Goal: Task Accomplishment & Management: Manage account settings

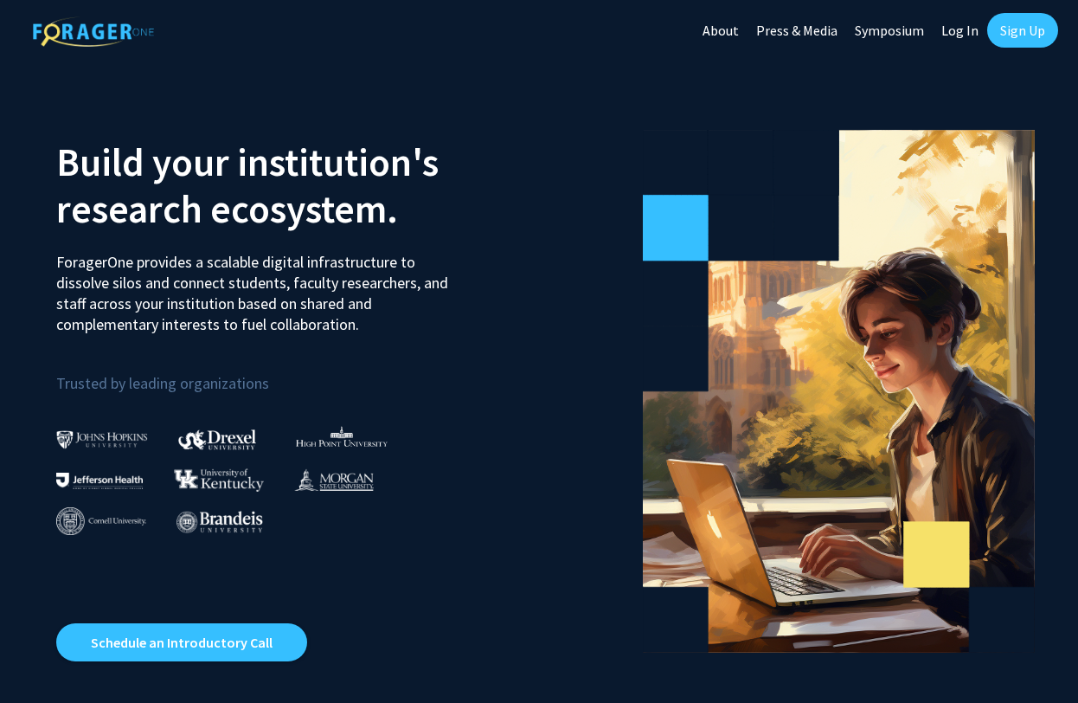
click at [969, 33] on link "Log In" at bounding box center [960, 30] width 55 height 61
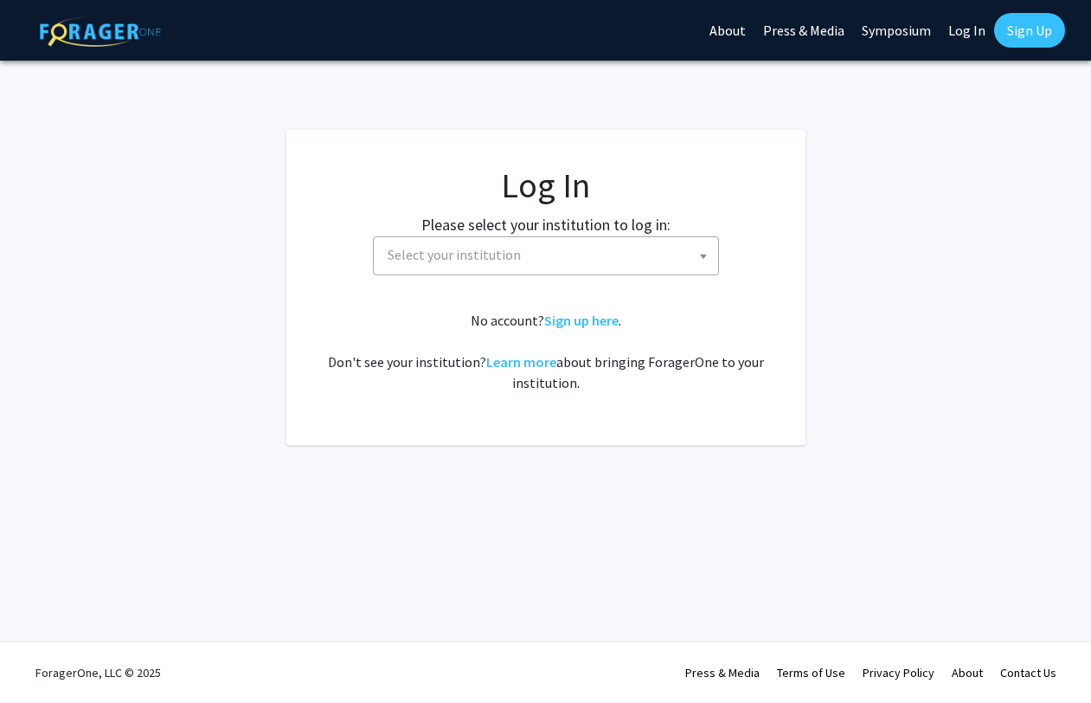
click at [691, 256] on span "Select your institution" at bounding box center [550, 254] width 338 height 35
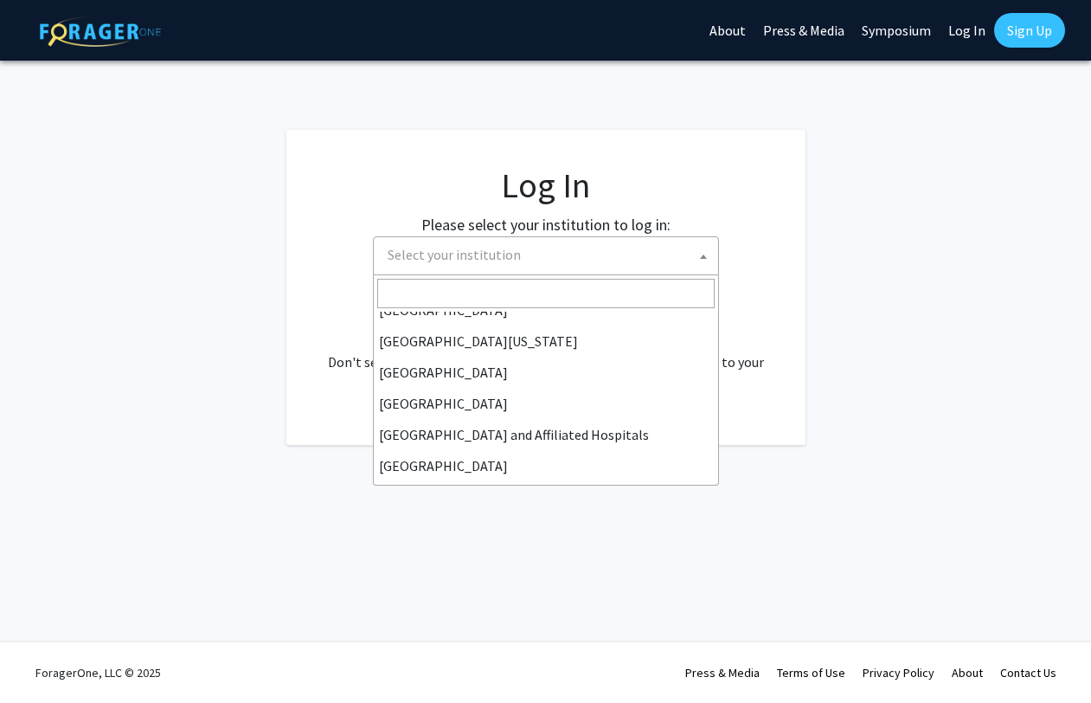
scroll to position [606, 0]
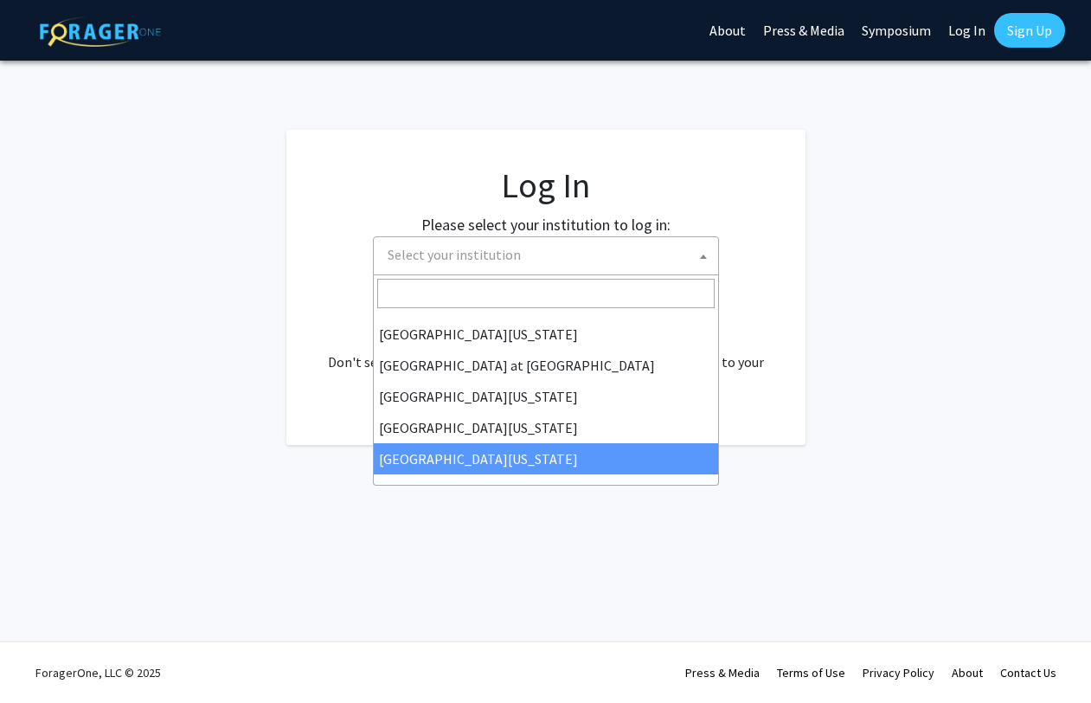
select select "33"
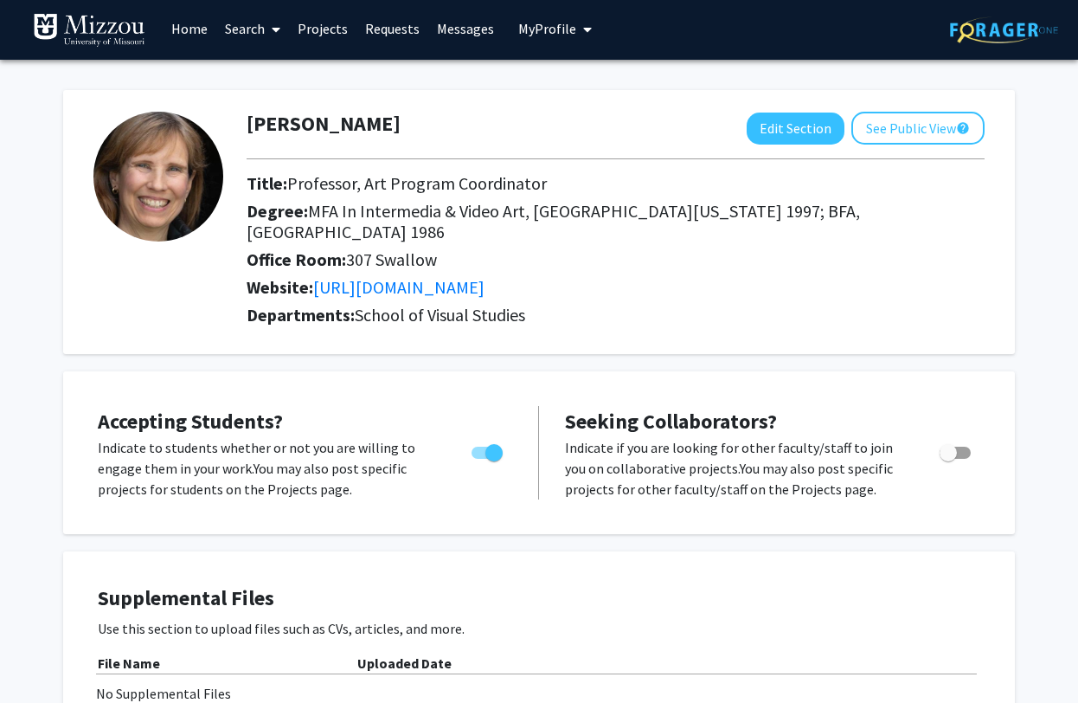
scroll to position [3, 0]
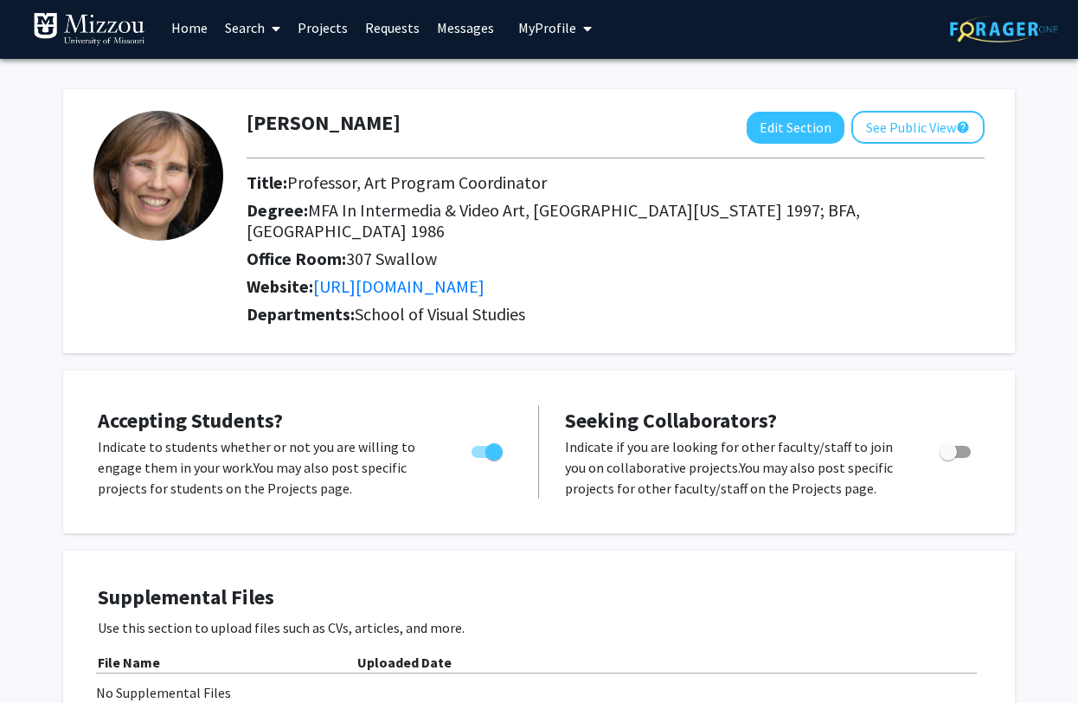
click at [951, 454] on span "Toggle" at bounding box center [948, 451] width 17 height 17
click at [949, 458] on input "Toggle" at bounding box center [948, 458] width 1 height 1
checkbox input "true"
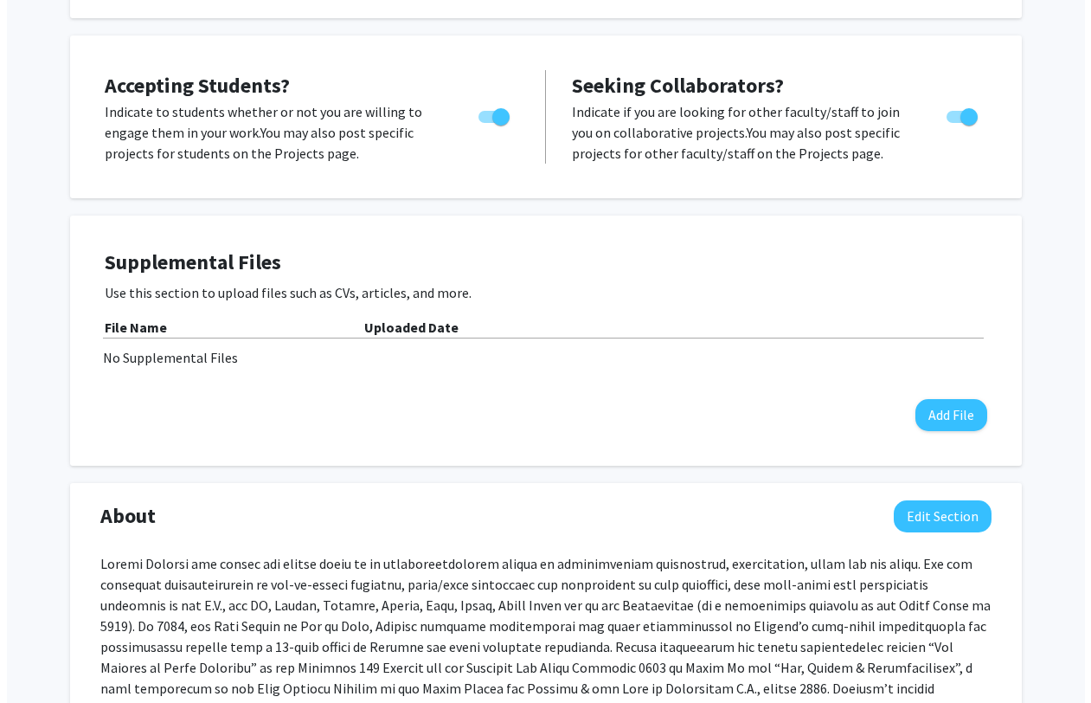
scroll to position [344, 0]
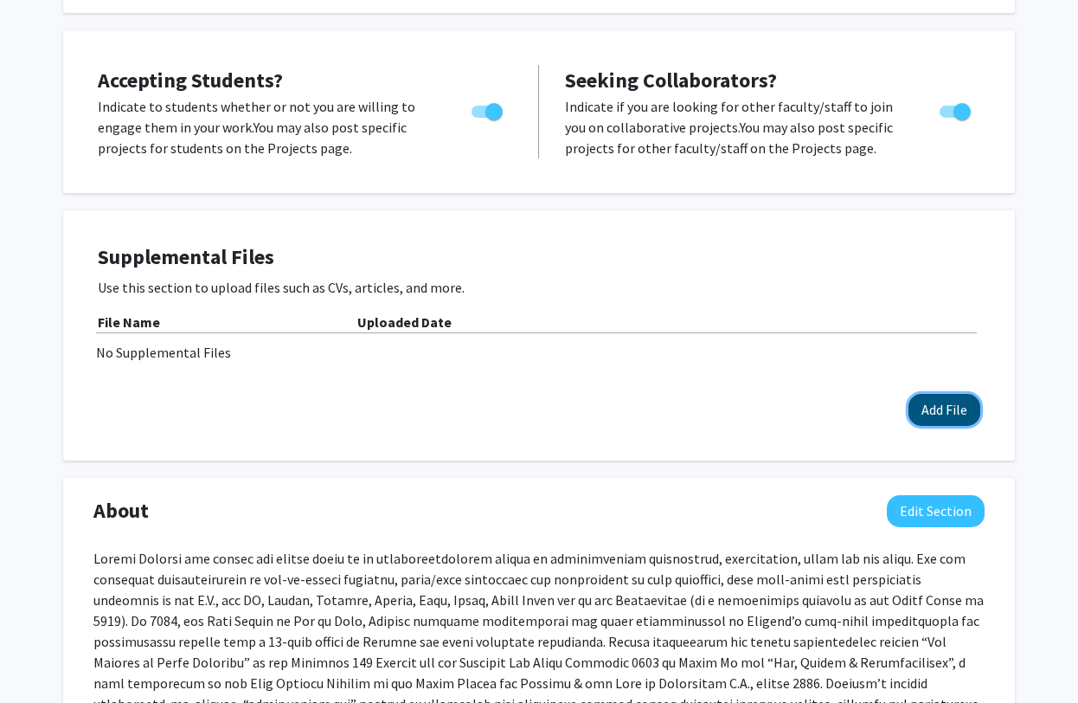
click at [952, 412] on button "Add File" at bounding box center [945, 410] width 72 height 32
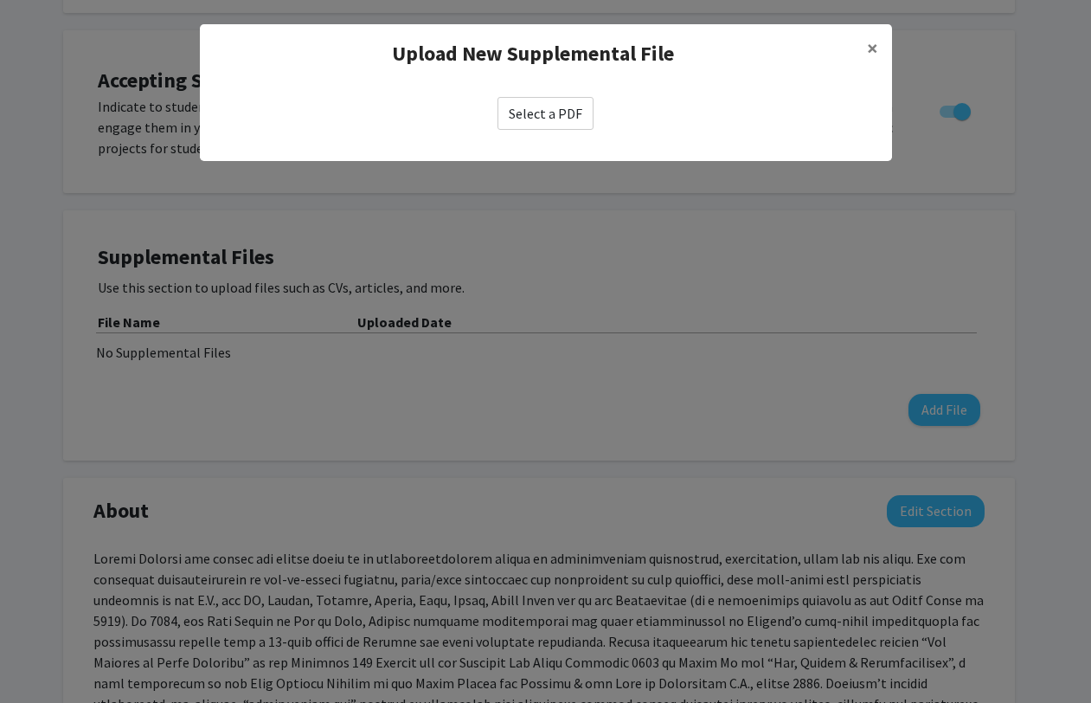
click at [559, 110] on label "Select a PDF" at bounding box center [546, 113] width 96 height 33
click at [0, 0] on input "Select a PDF" at bounding box center [0, 0] width 0 height 0
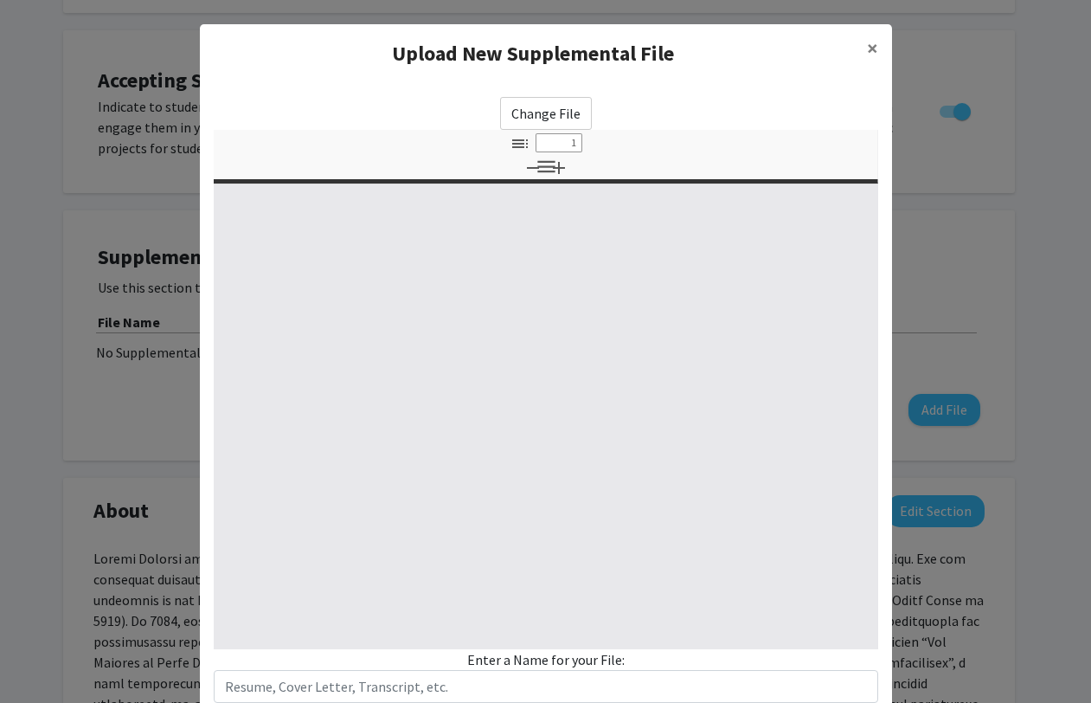
select select "custom"
type input "0"
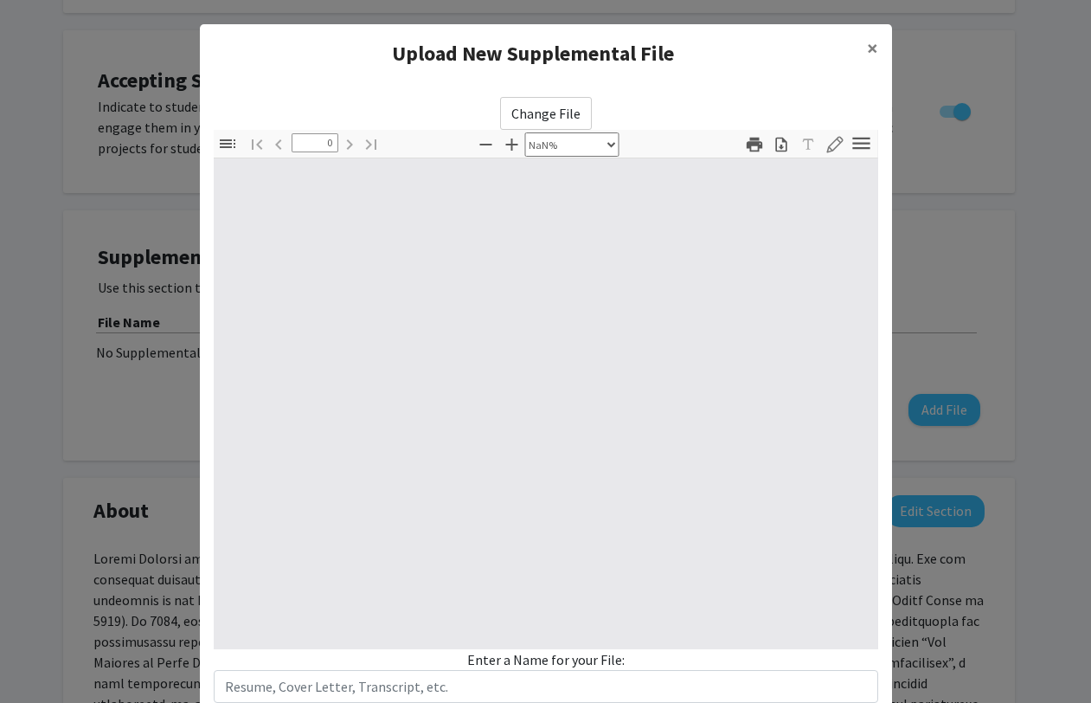
select select "auto"
type input "1"
select select "auto"
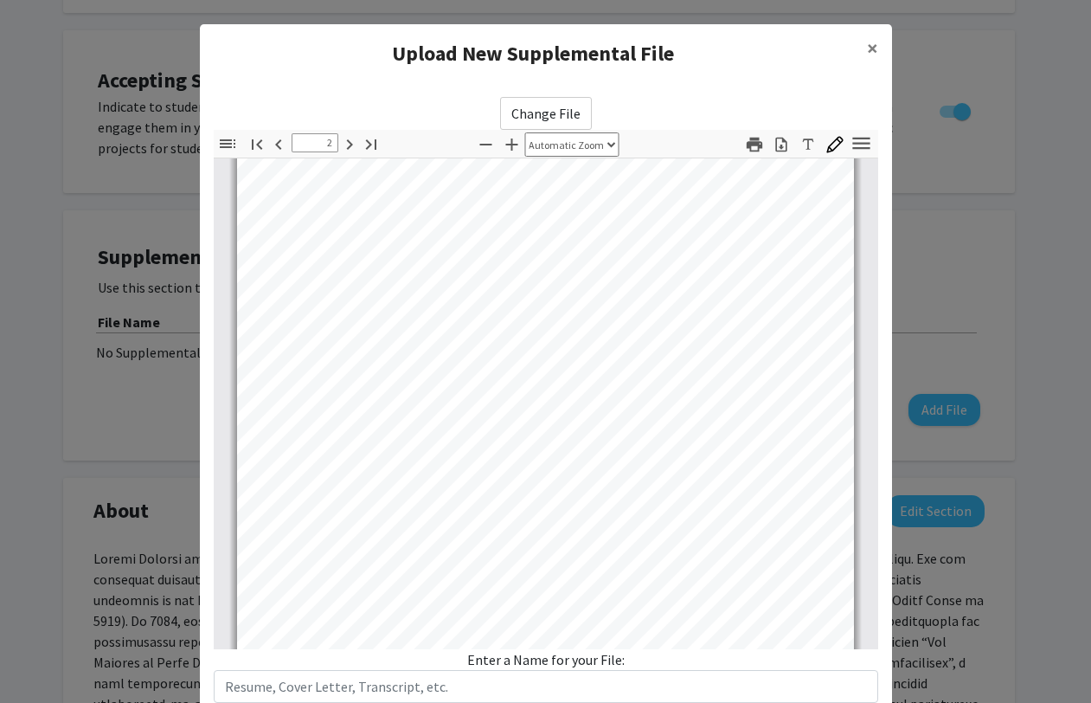
scroll to position [838, 0]
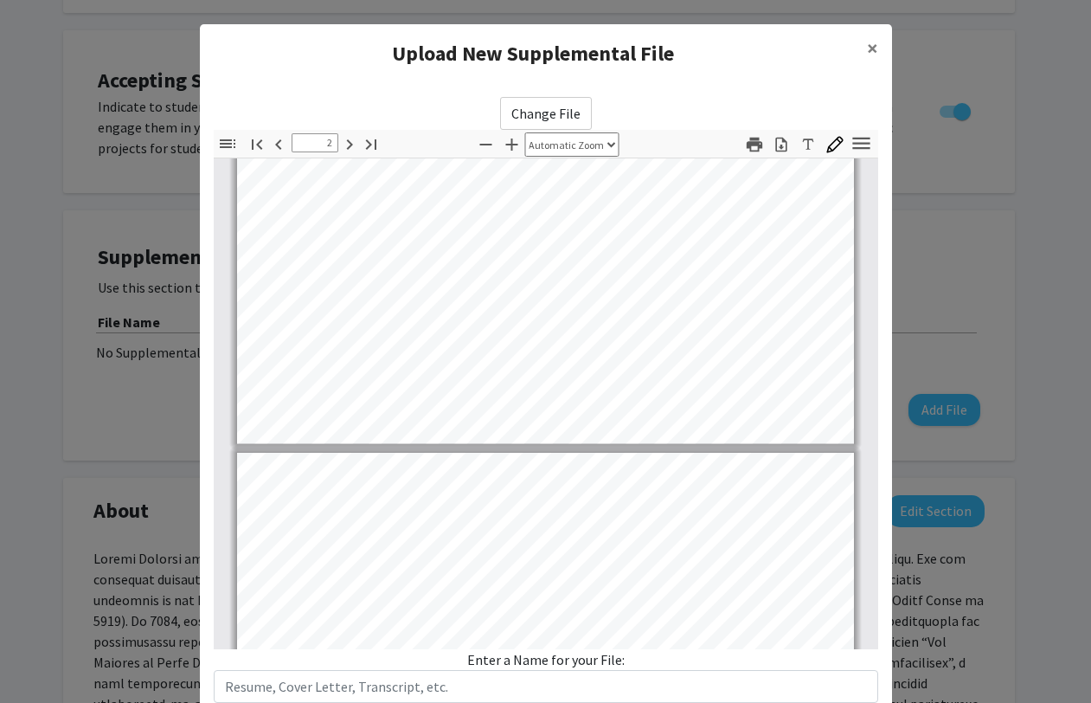
type input "3"
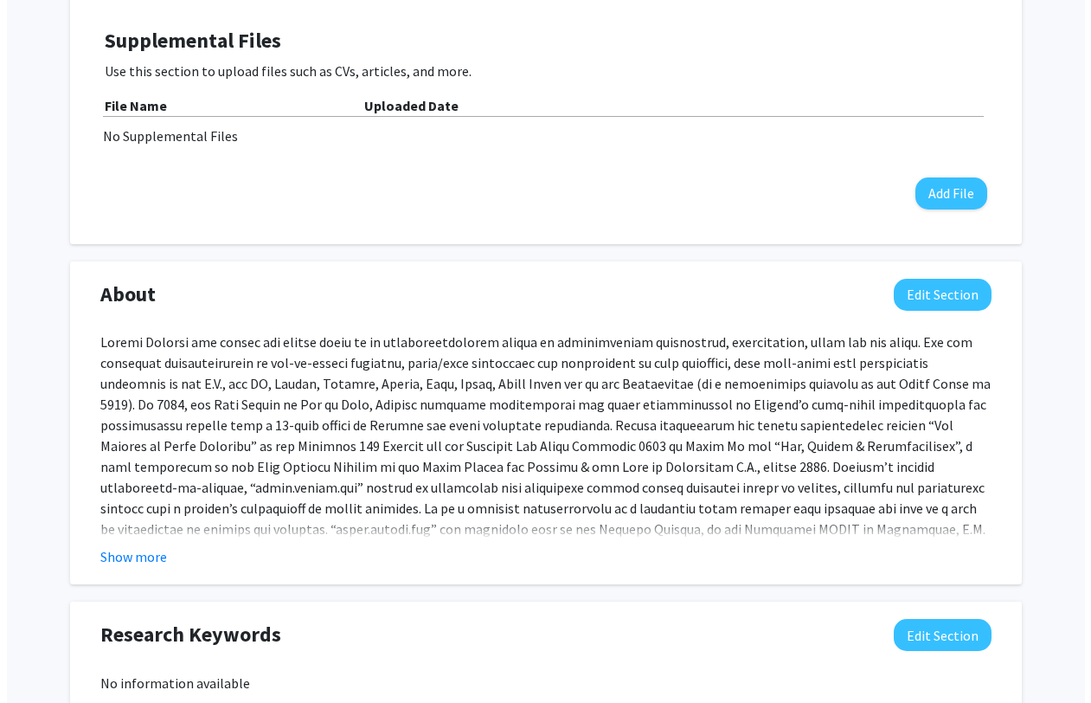
scroll to position [564, 0]
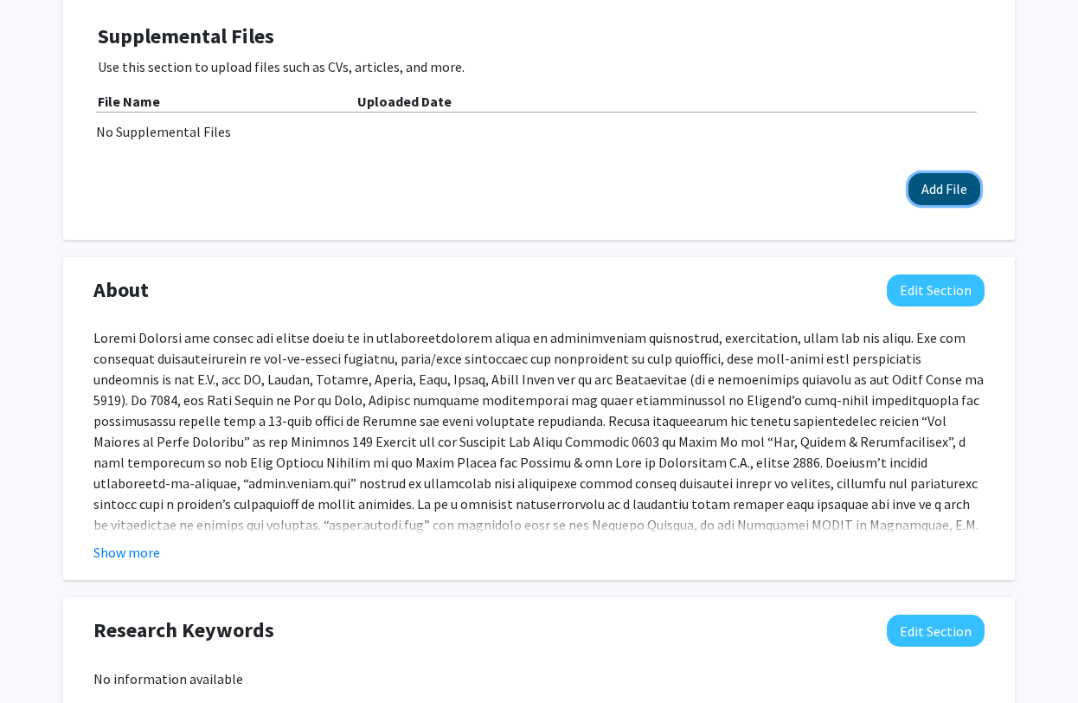
click at [930, 194] on button "Add File" at bounding box center [945, 189] width 72 height 32
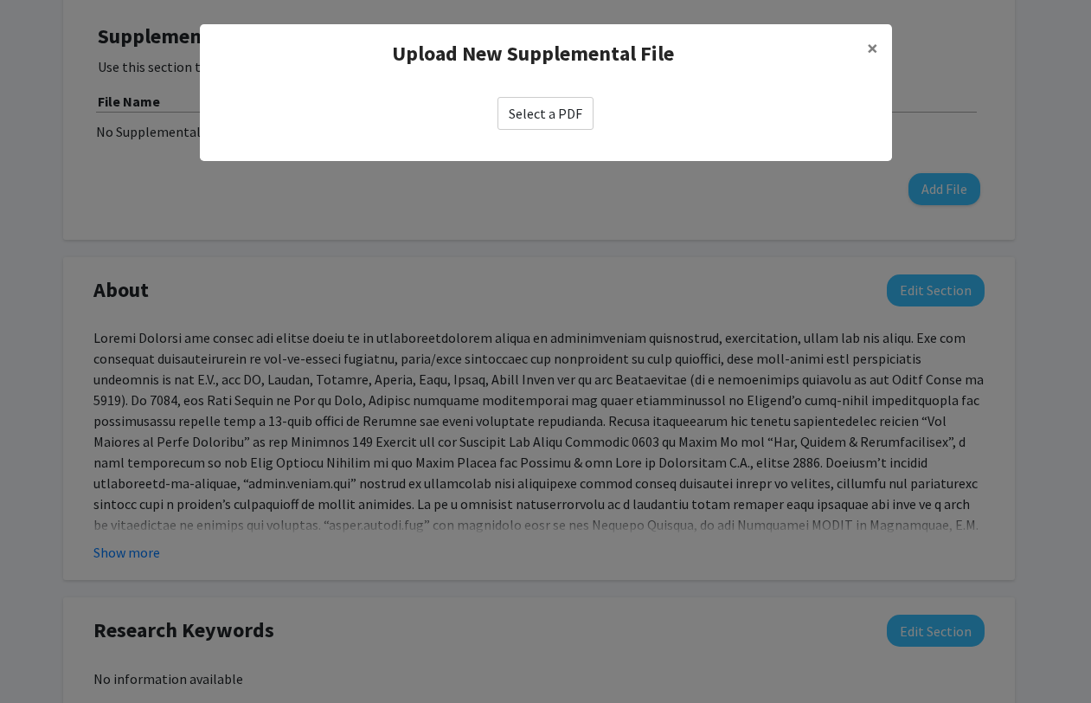
click at [563, 116] on label "Select a PDF" at bounding box center [546, 113] width 96 height 33
click at [0, 0] on input "Select a PDF" at bounding box center [0, 0] width 0 height 0
select select "custom"
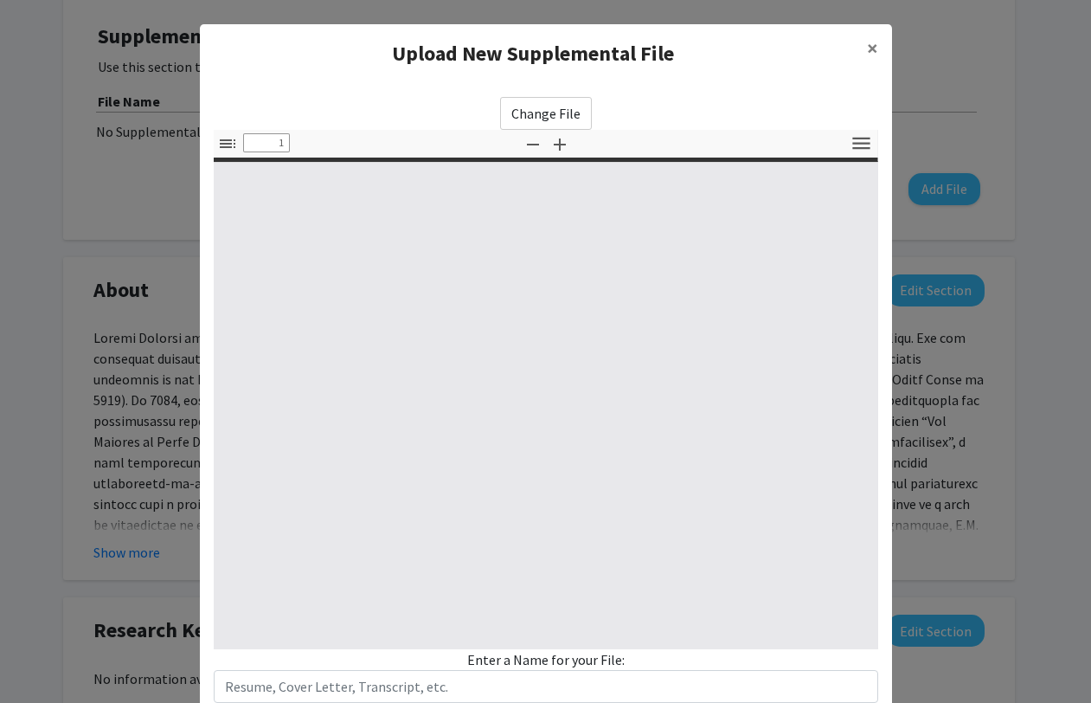
type input "0"
select select "auto"
type input "1"
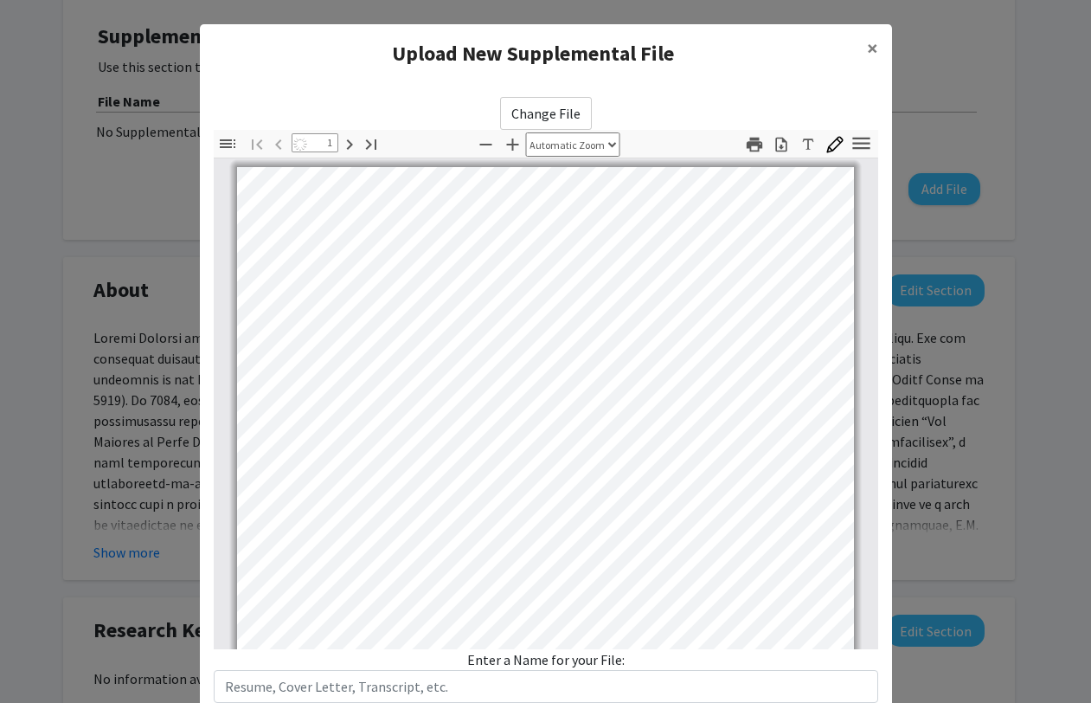
select select "auto"
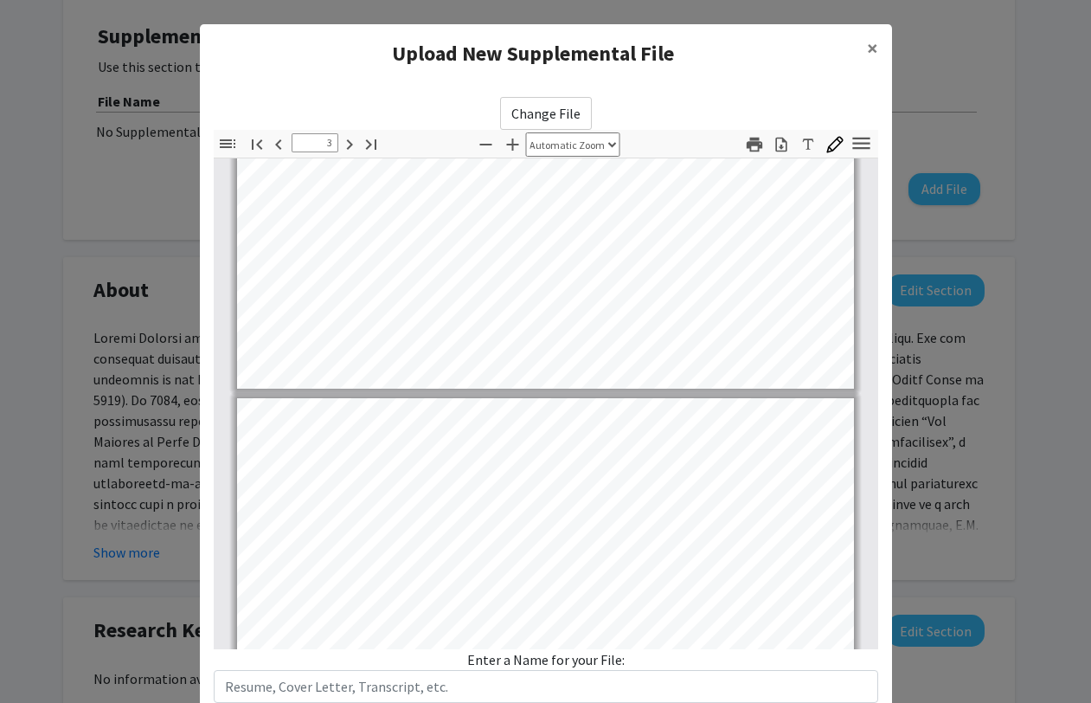
type input "4"
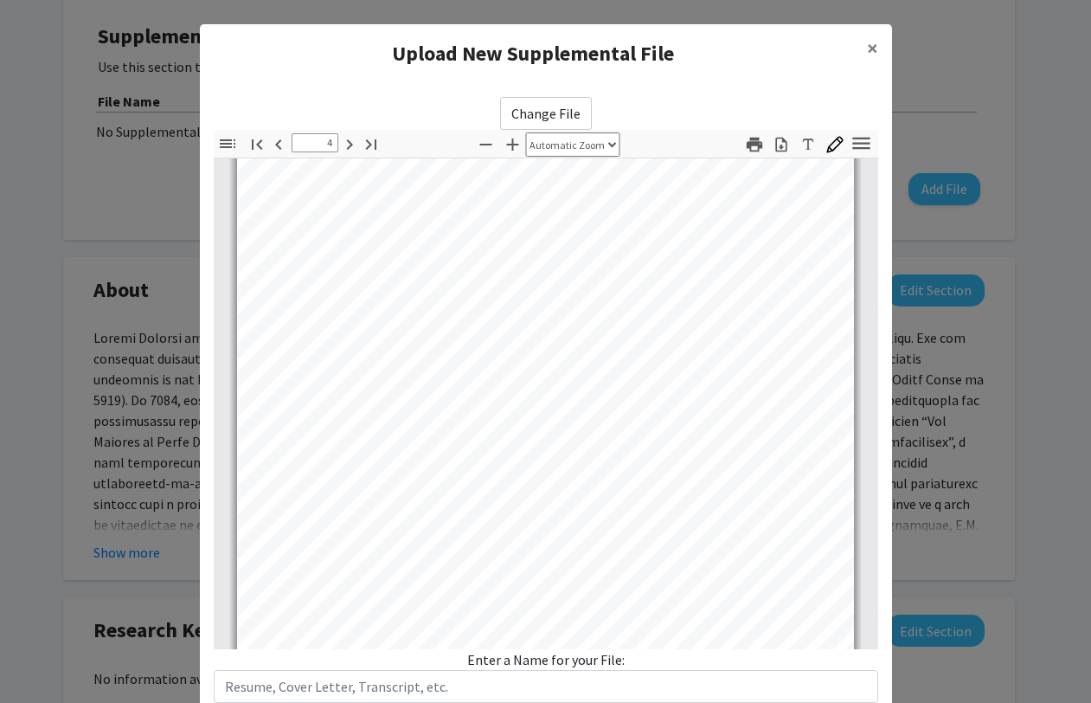
scroll to position [2622, 0]
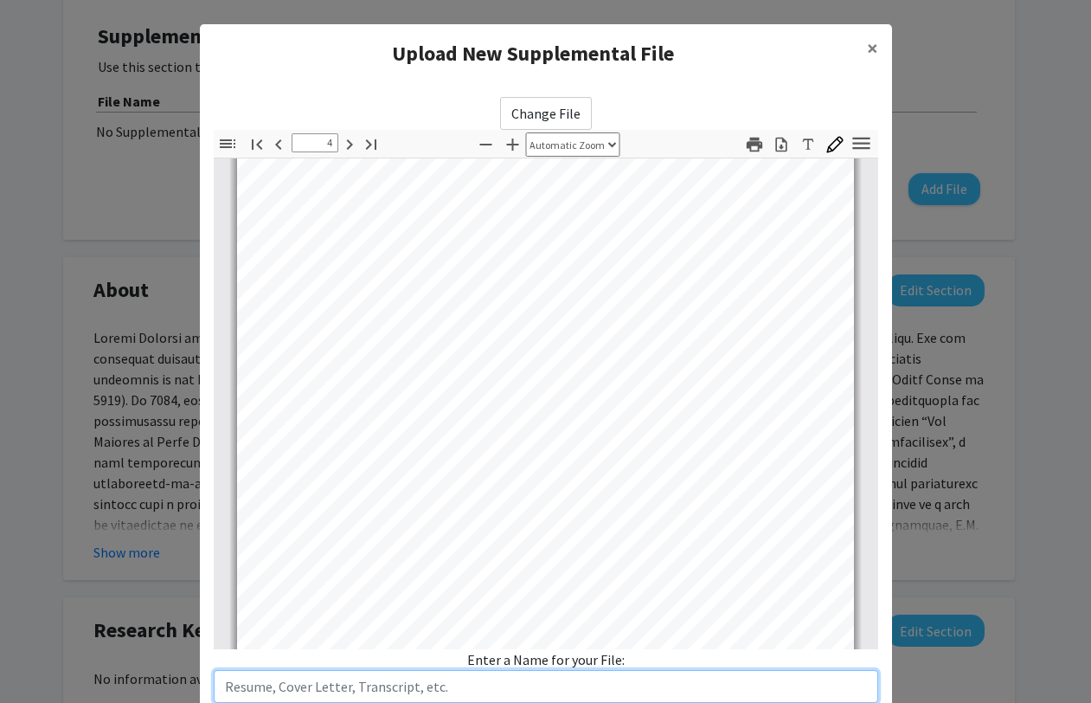
click at [705, 687] on input "text" at bounding box center [546, 686] width 665 height 33
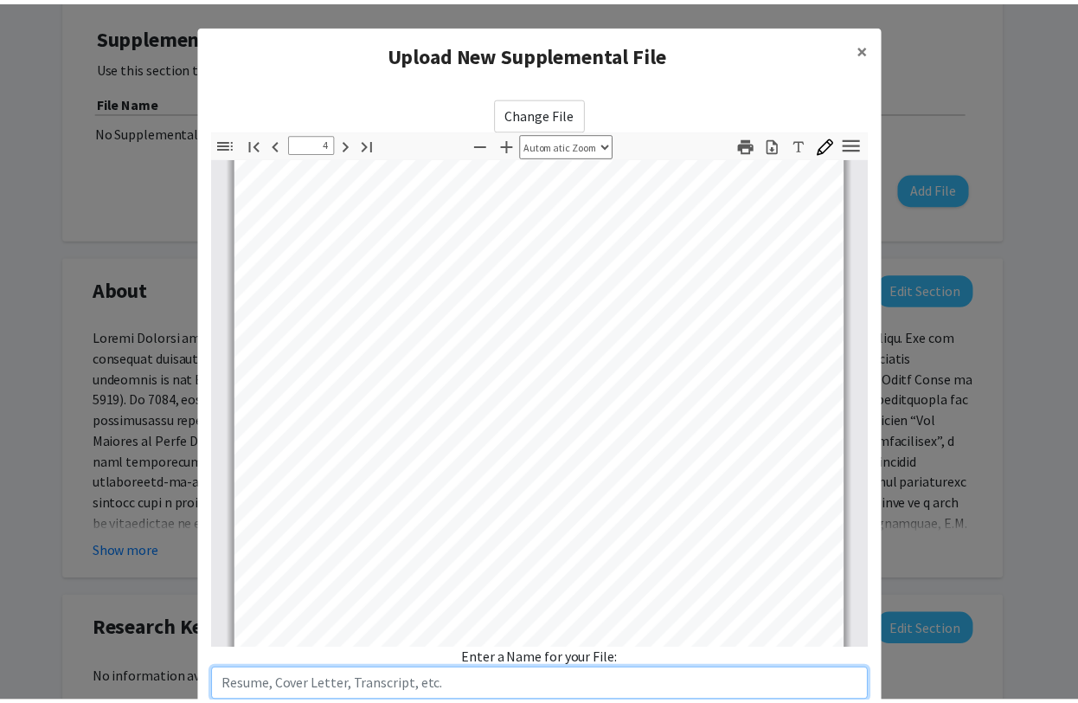
scroll to position [117, 0]
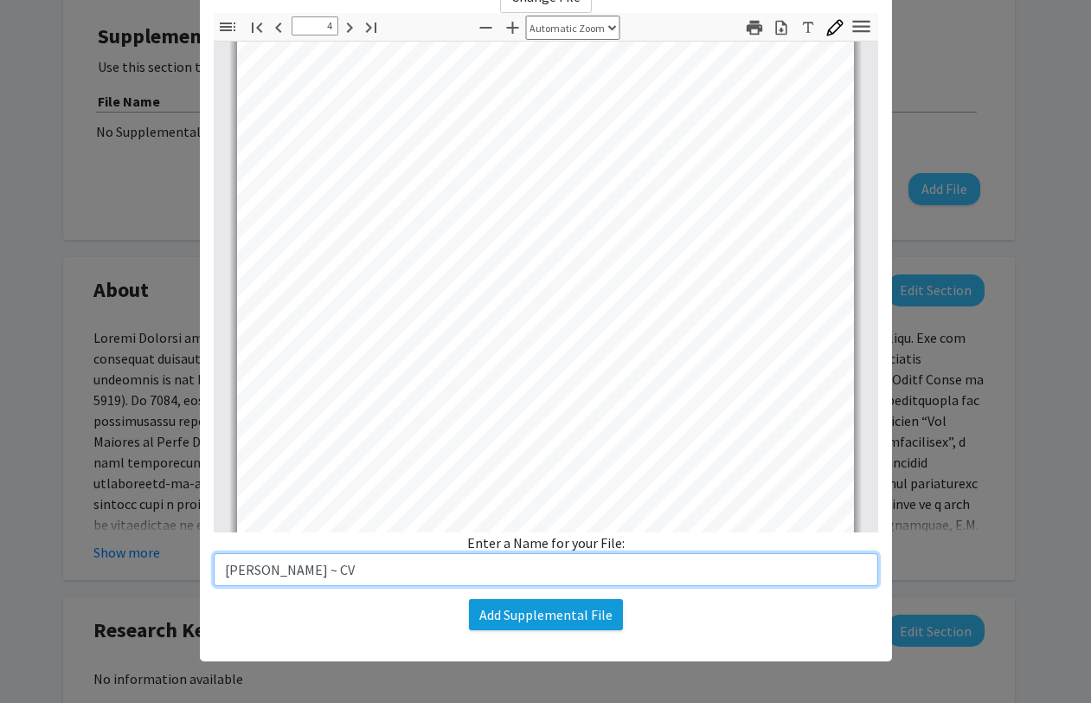
type input "[PERSON_NAME] ~ CV"
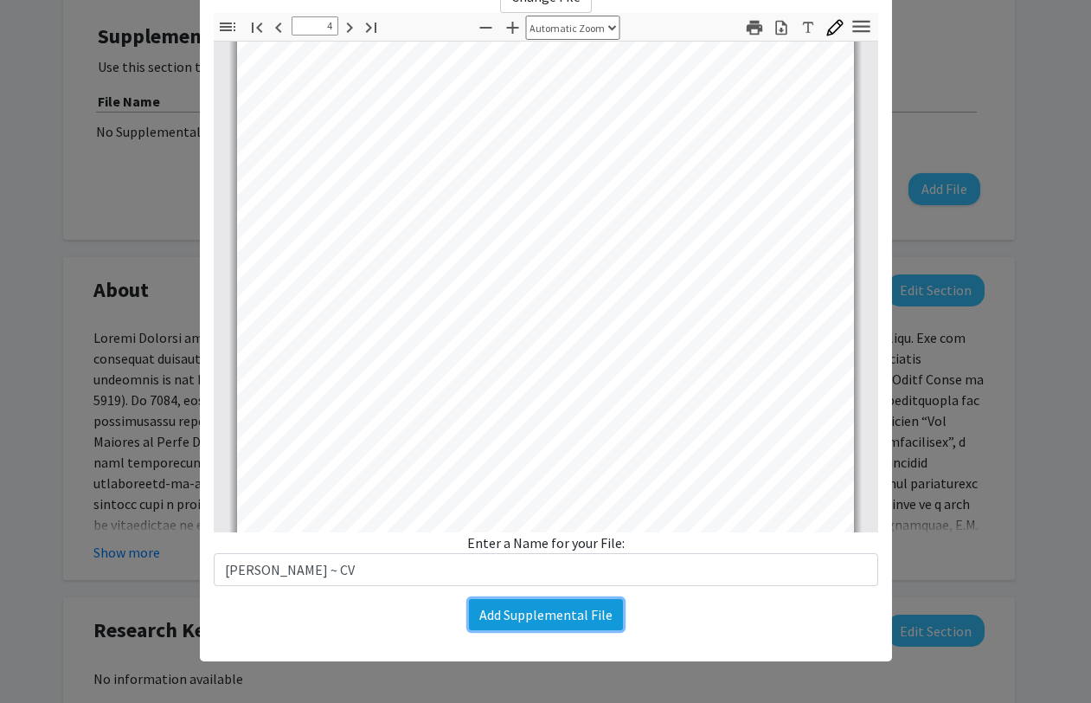
click at [556, 617] on button "Add Supplemental File" at bounding box center [546, 614] width 154 height 31
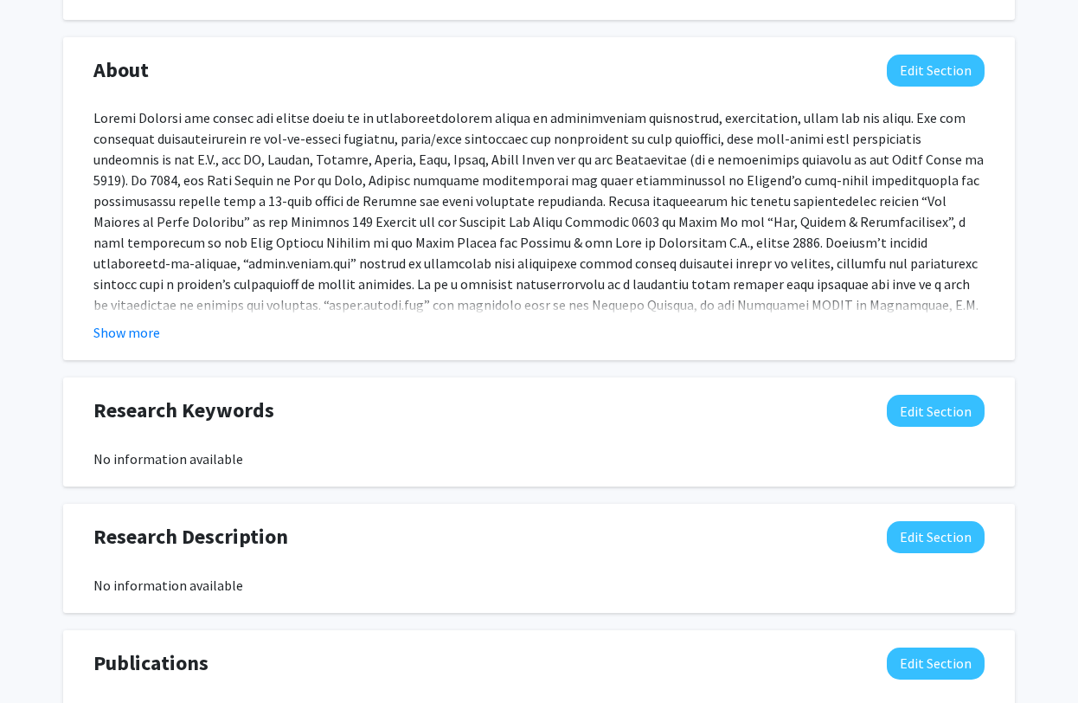
scroll to position [814, 0]
click at [106, 335] on button "Show more" at bounding box center [126, 331] width 67 height 21
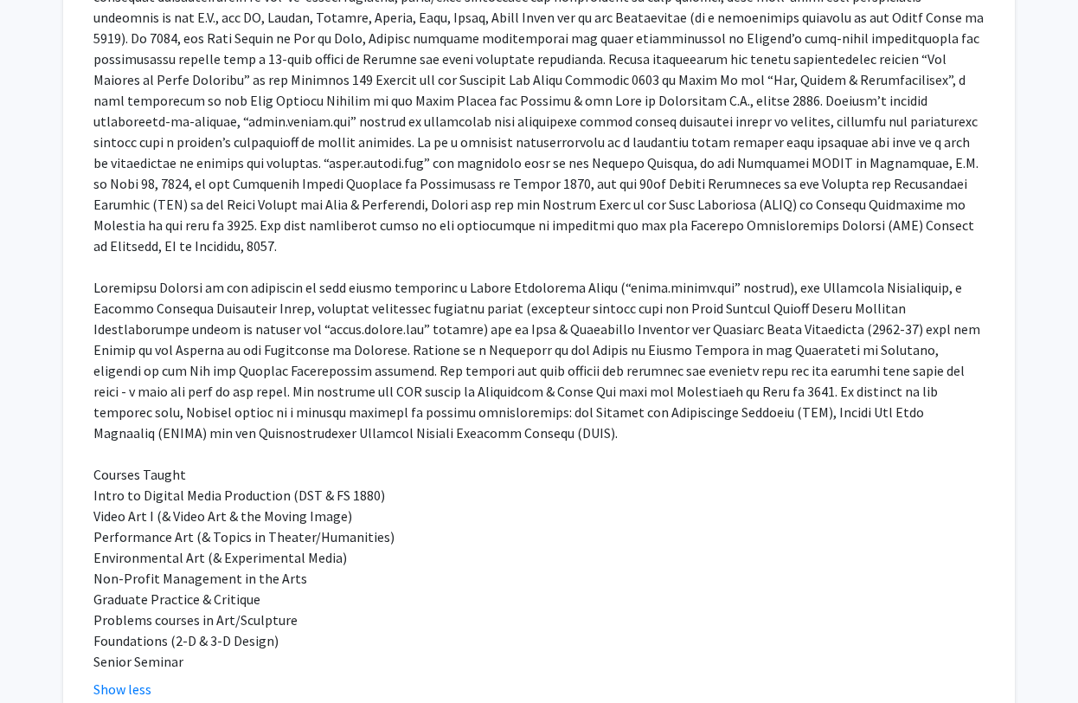
scroll to position [969, 0]
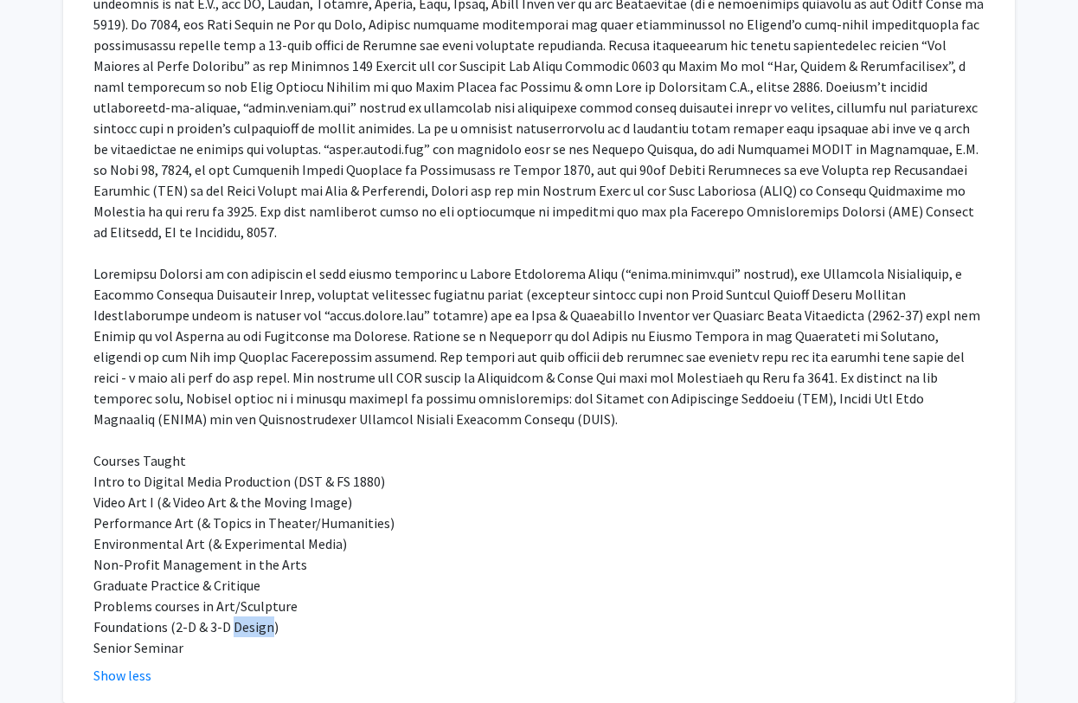
drag, startPoint x: 267, startPoint y: 604, endPoint x: 233, endPoint y: 609, distance: 35.0
click at [233, 609] on div "Courses Taught Intro to Digital Media Production (DST & FS 1880) Video Art I (&…" at bounding box center [538, 305] width 891 height 706
drag, startPoint x: 268, startPoint y: 610, endPoint x: 271, endPoint y: 621, distance: 11.5
click at [267, 610] on div "Courses Taught Intro to Digital Media Production (DST & FS 1880) Video Art I (&…" at bounding box center [538, 305] width 891 height 706
click at [267, 608] on div "Courses Taught Intro to Digital Media Production (DST & FS 1880) Video Art I (&…" at bounding box center [538, 305] width 891 height 706
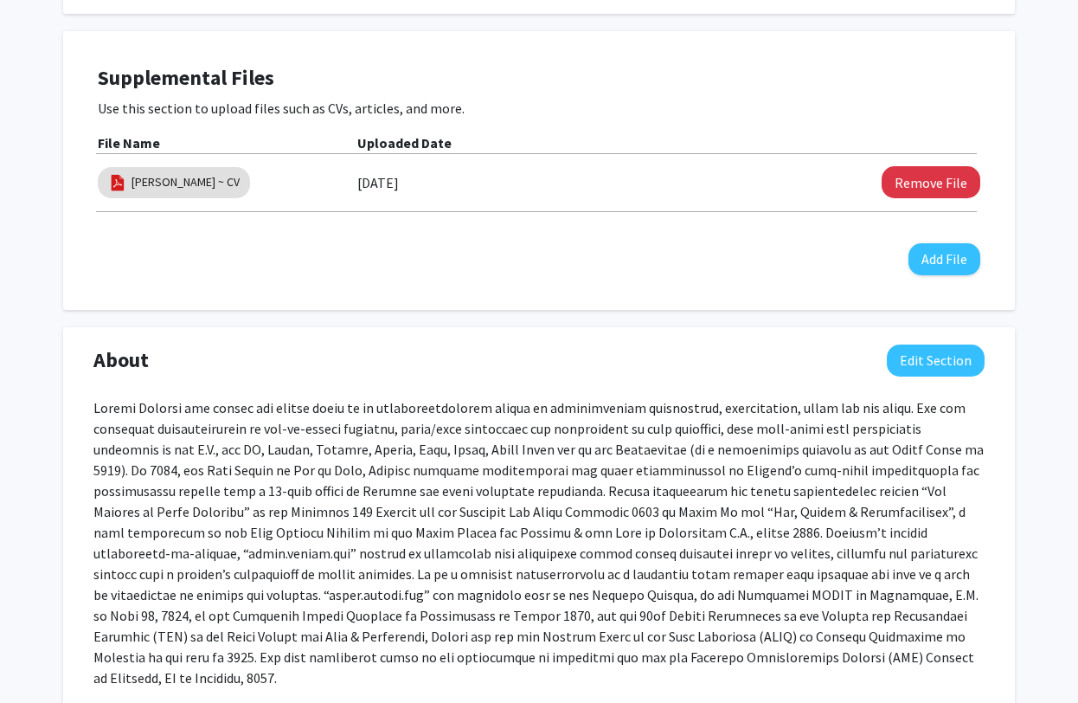
scroll to position [517, 0]
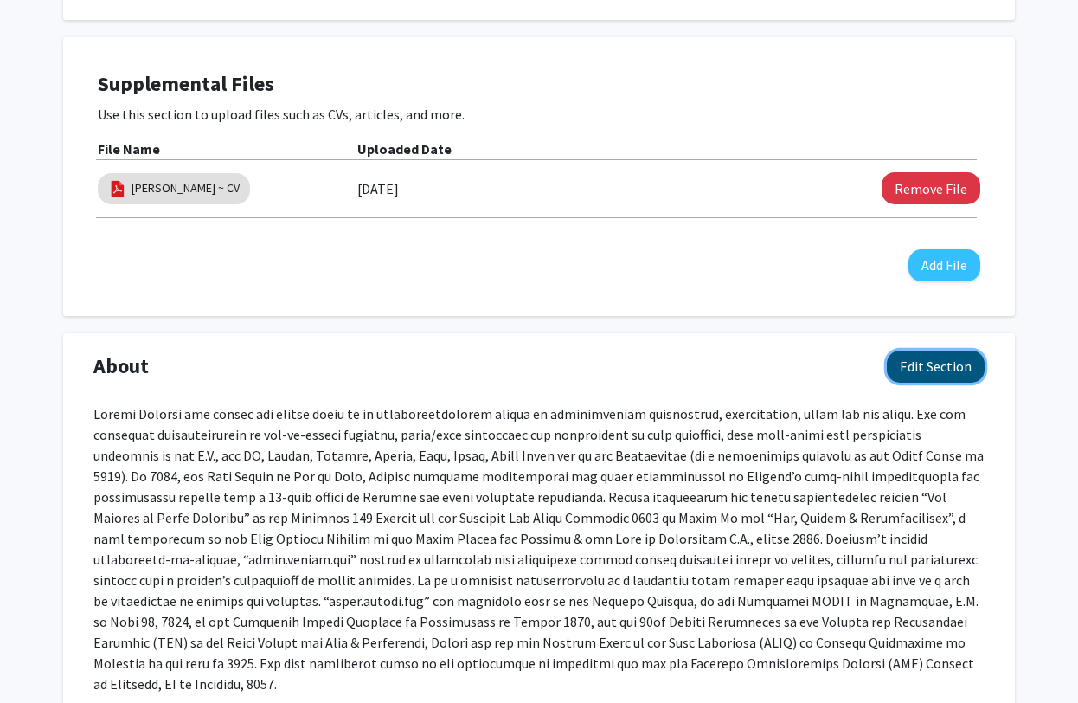
click at [936, 371] on button "Edit Section" at bounding box center [936, 367] width 98 height 32
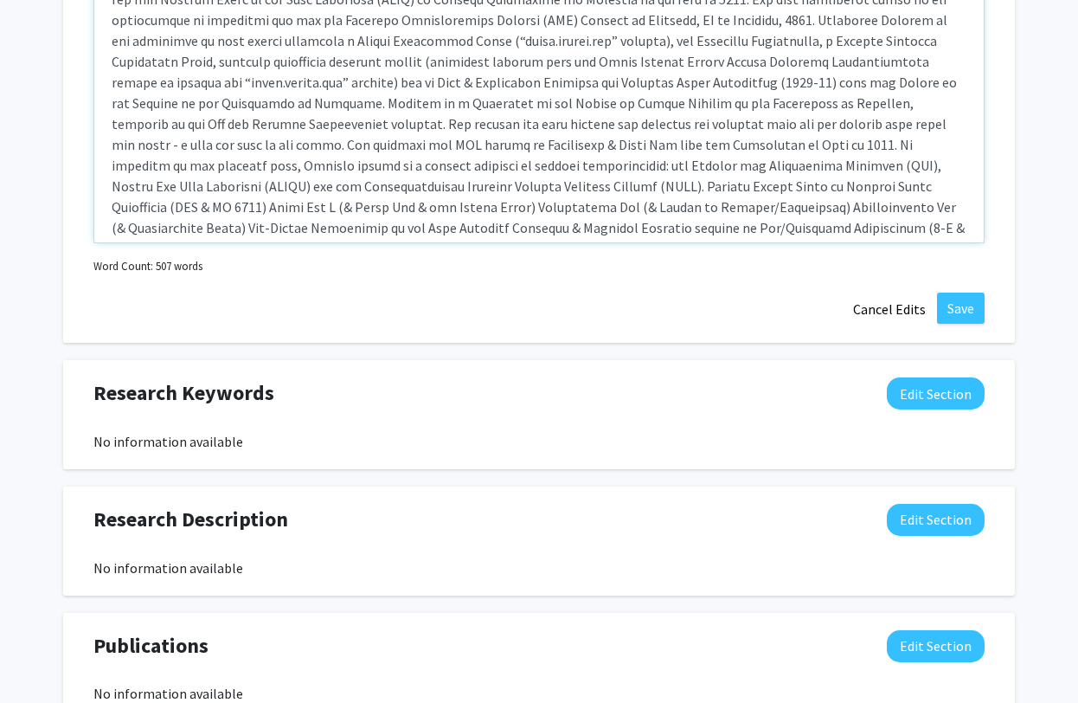
scroll to position [274, 0]
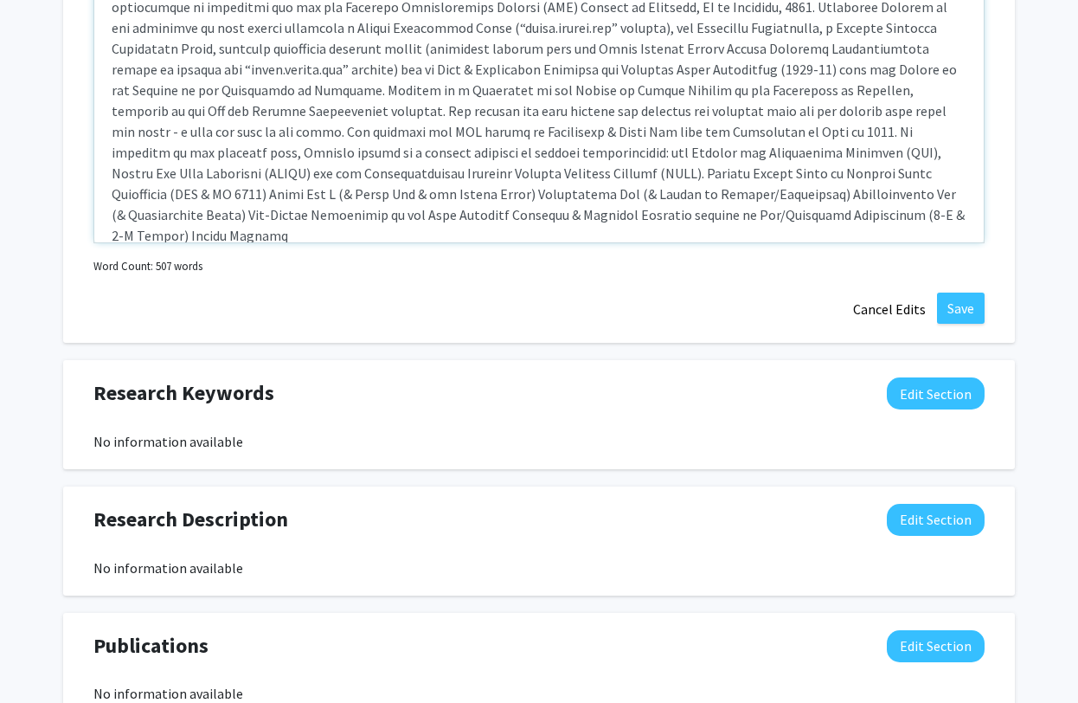
click at [213, 174] on div "Note to users with screen readers: Please deactivate our accessibility plugin f…" at bounding box center [539, 113] width 890 height 260
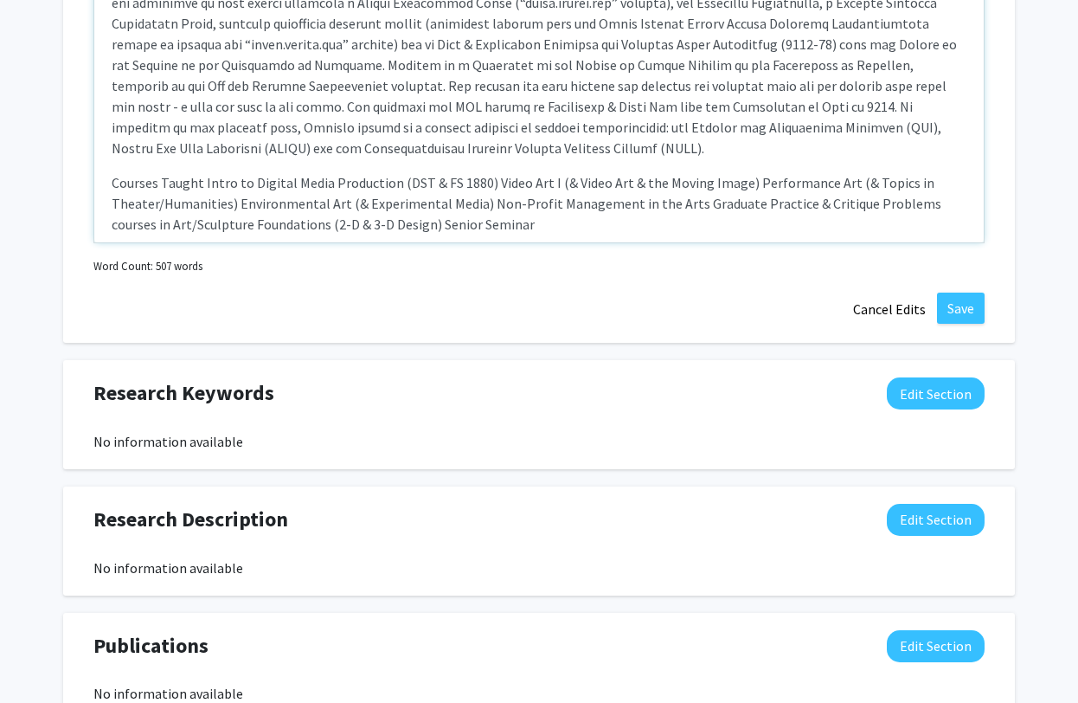
scroll to position [322, 0]
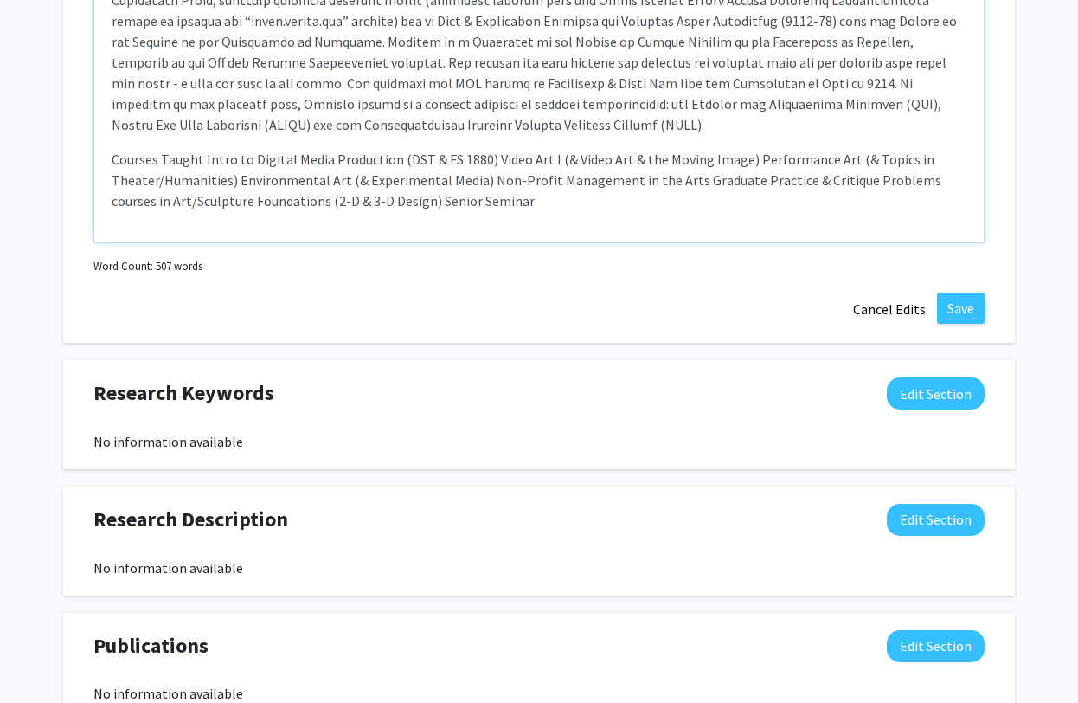
click at [378, 203] on p "Courses Taught Intro to Digital Media Production (DST & FS 1880) Video Art I (&…" at bounding box center [539, 180] width 855 height 62
click at [506, 201] on p "Courses Taught Intro to Digital Media Production (DST & FS 1880) Video Art I (&…" at bounding box center [539, 180] width 855 height 62
click at [679, 179] on p "Courses Taught Intro to Digital Media Production (DST & FS 1880) Video Art I (&…" at bounding box center [539, 180] width 855 height 62
click at [512, 203] on p "Courses Taught Intro to Digital Media Production (DST & FS 1880) Video Art I (&…" at bounding box center [539, 180] width 855 height 62
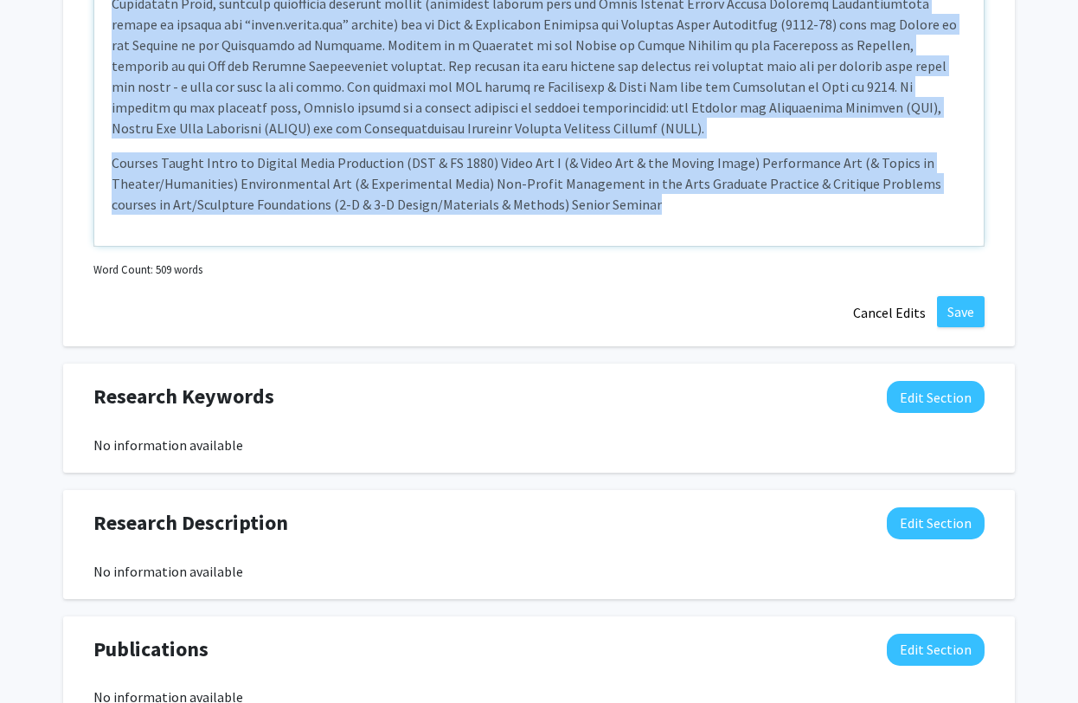
drag, startPoint x: 114, startPoint y: 14, endPoint x: 215, endPoint y: 132, distance: 154.7
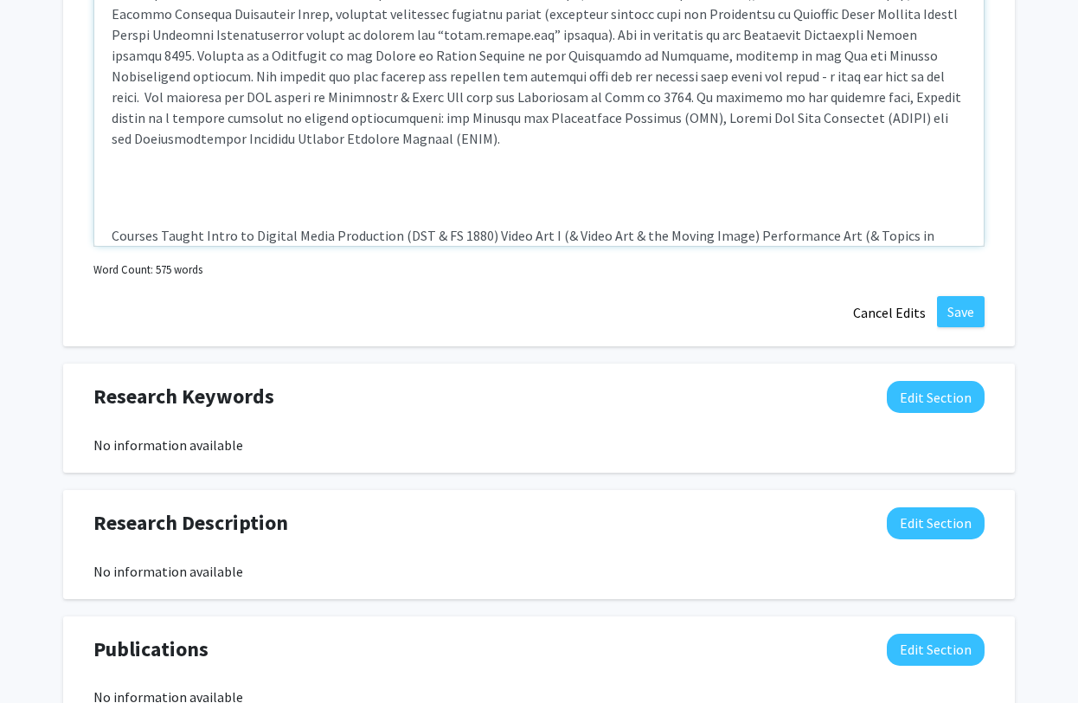
scroll to position [467, 0]
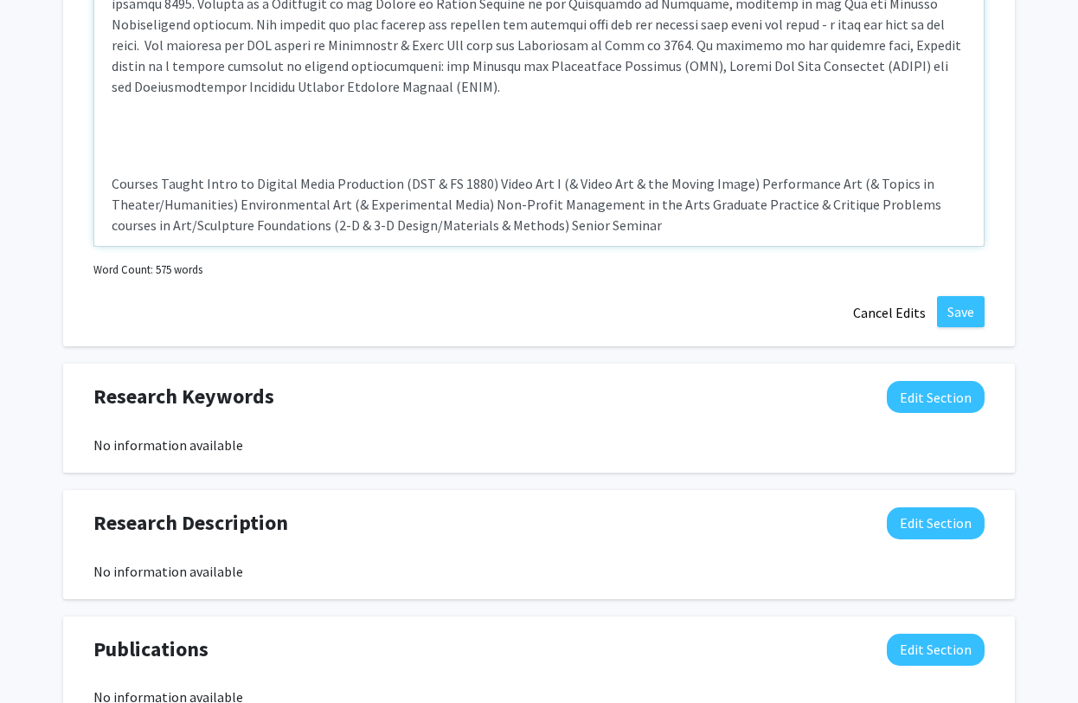
click at [110, 161] on div "Courses Taught Intro to Digital Media Production (DST & FS 1880) Video Art I (&…" at bounding box center [539, 116] width 890 height 260
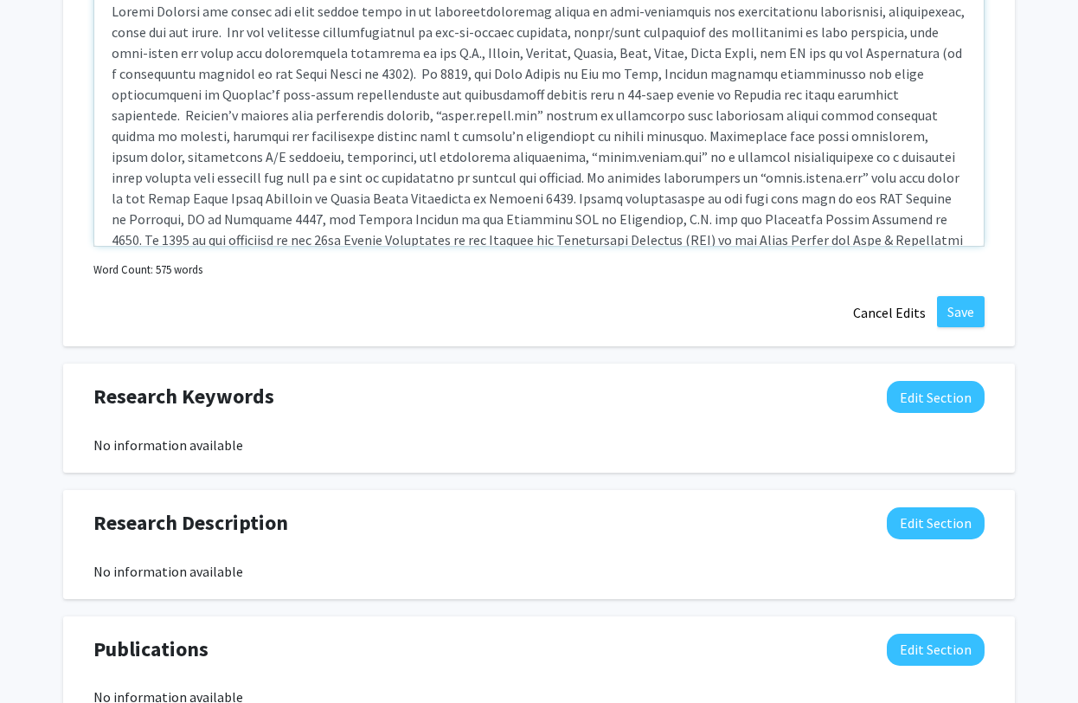
scroll to position [0, 0]
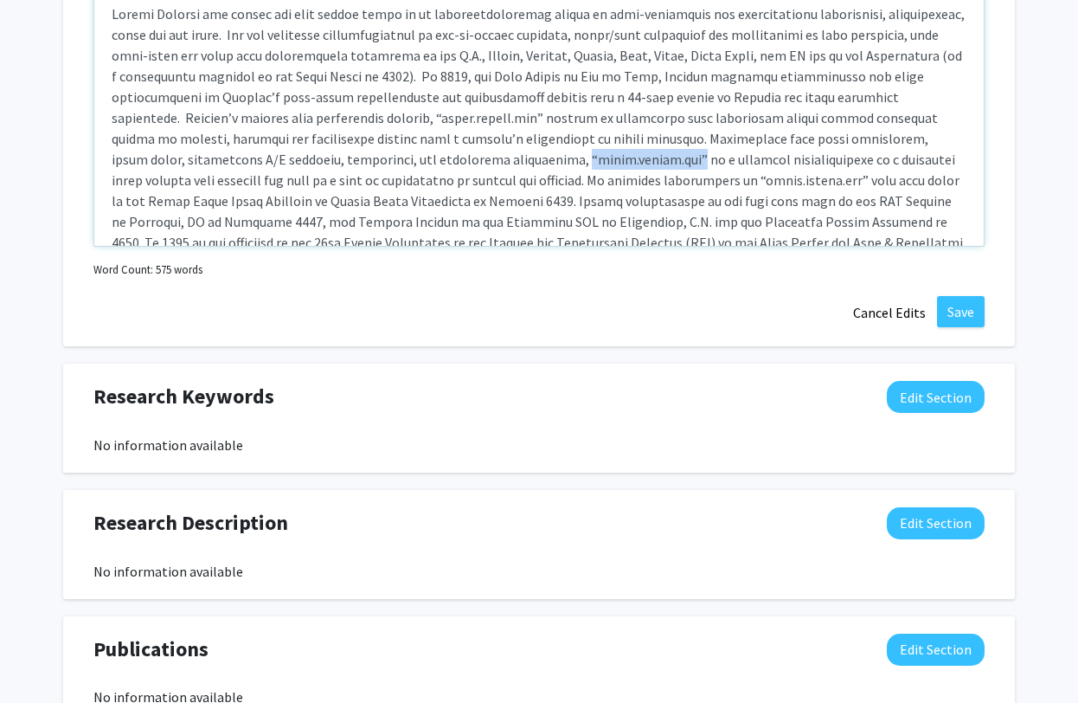
drag, startPoint x: 503, startPoint y: 159, endPoint x: 397, endPoint y: 155, distance: 105.7
click at [397, 155] on p "Courses Taught Intro to Digital Media Production (DST & FS 1880) Video Art I (&…" at bounding box center [539, 325] width 855 height 644
type textarea "<l>Ipsumd Sitamet con adipis eli sedd eiusmo tempo in ut laboreetdoloremag aliq…"
click at [571, 133] on p "“[DOMAIN_NAME]” Courses Taught Intro to Digital Media Production (DST & FS 1880…" at bounding box center [539, 325] width 855 height 644
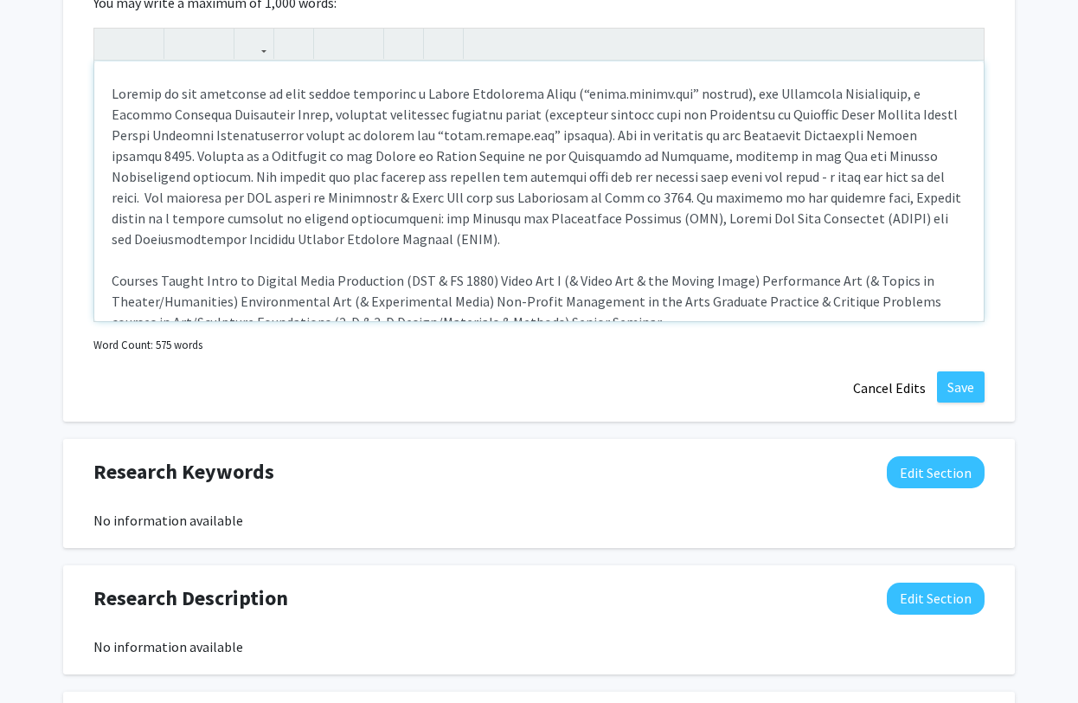
scroll to position [399, 0]
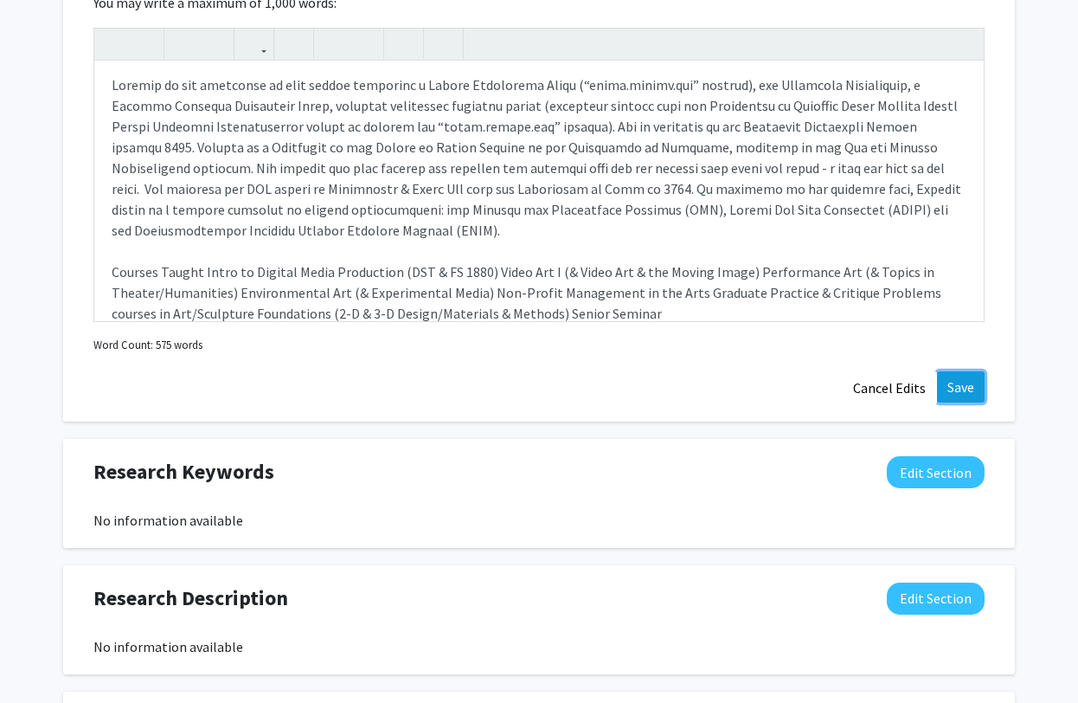
click at [966, 383] on button "Save" at bounding box center [961, 386] width 48 height 31
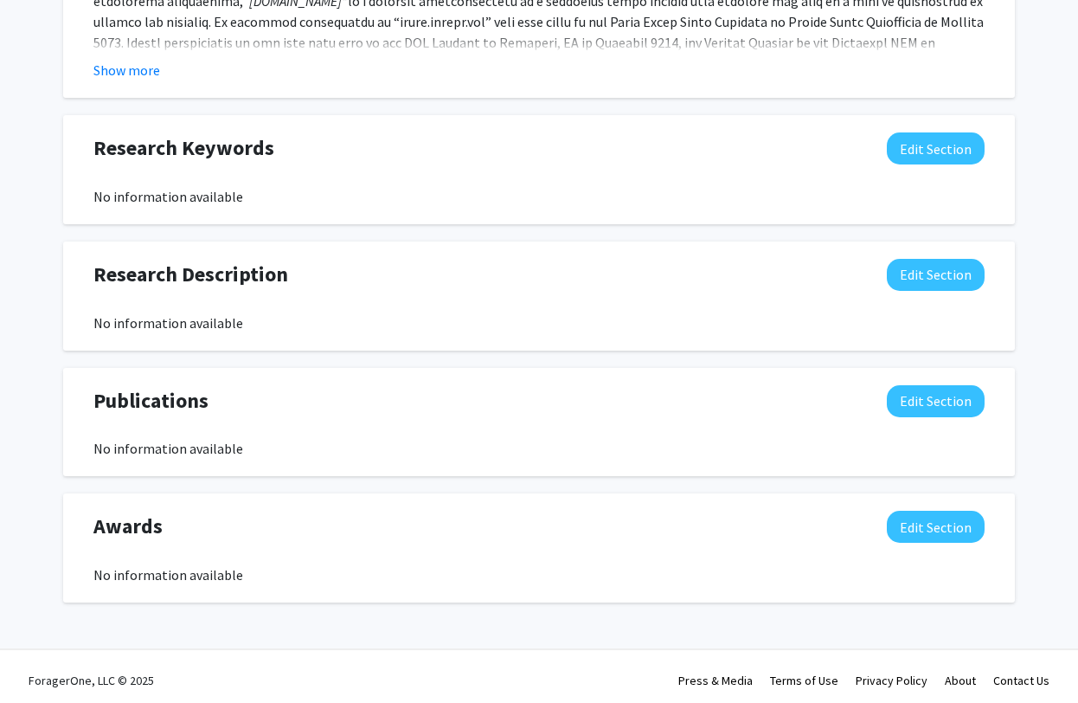
scroll to position [1083, 0]
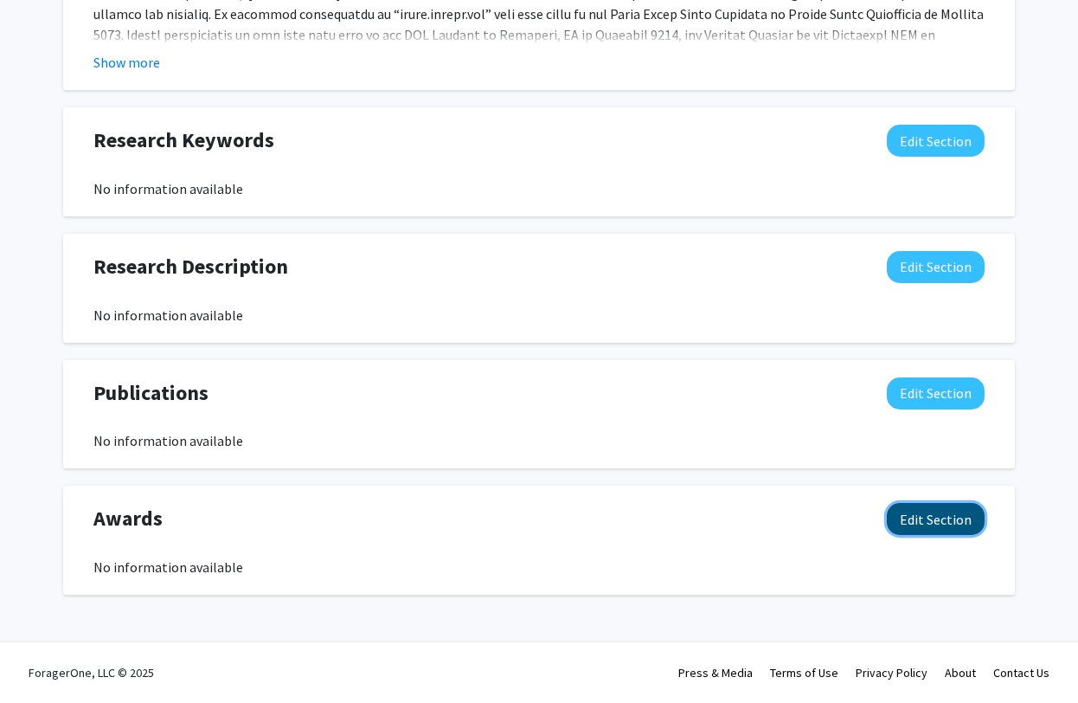
click at [939, 522] on button "Edit Section" at bounding box center [936, 519] width 98 height 32
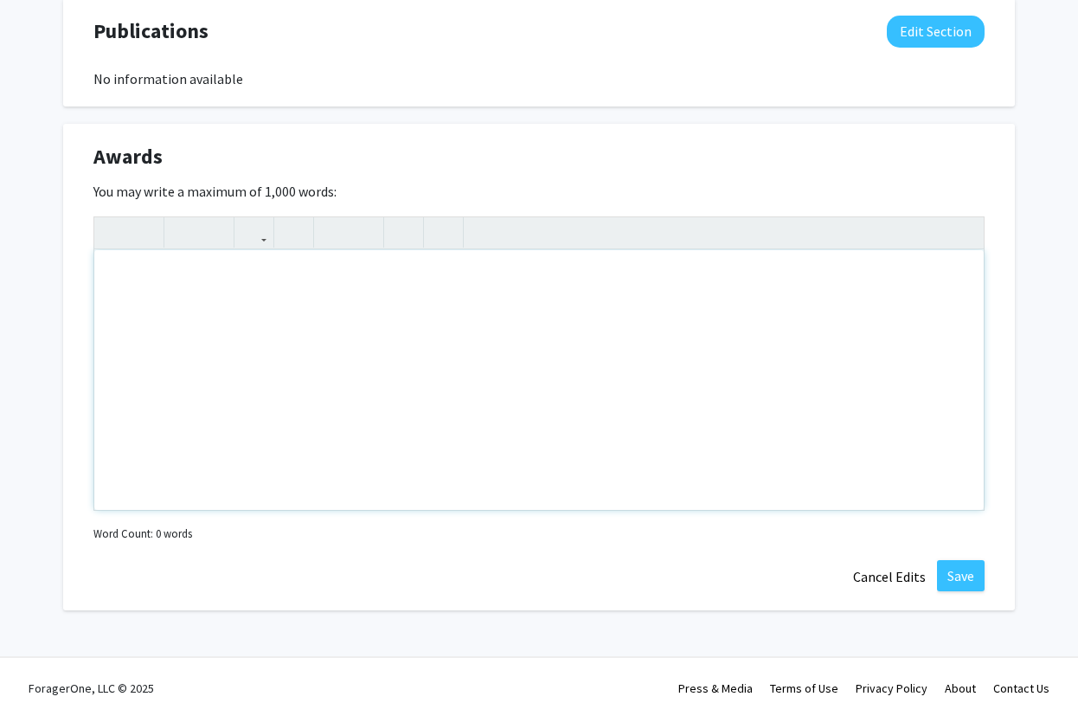
scroll to position [1460, 0]
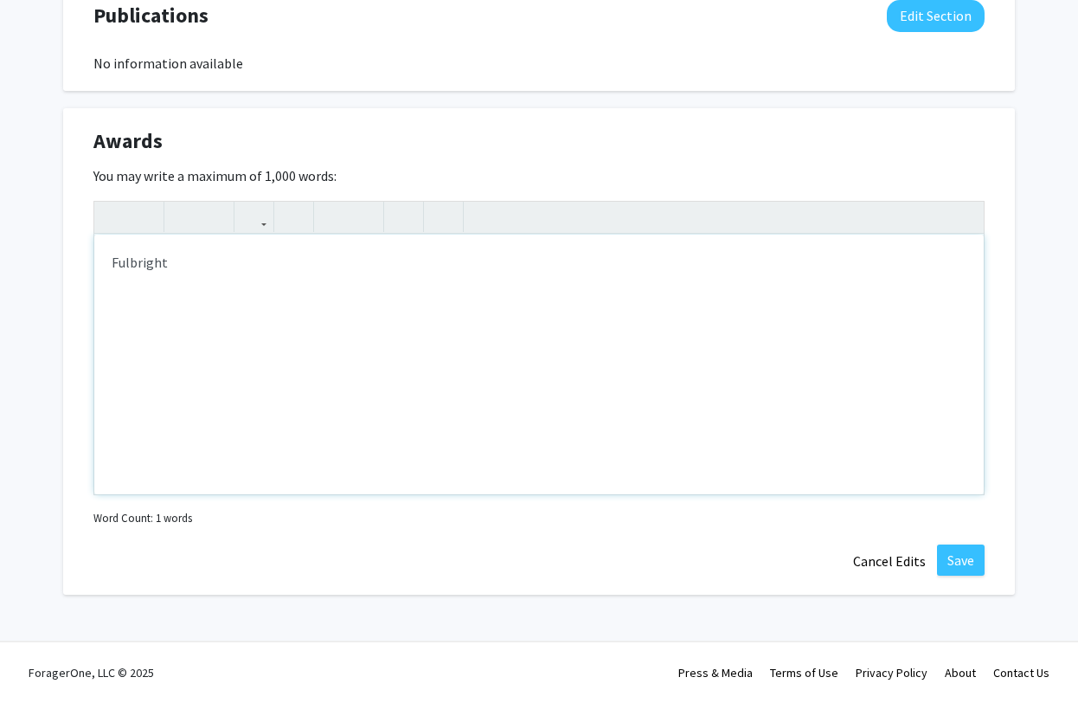
click at [113, 265] on div "Fulbright" at bounding box center [539, 365] width 890 height 260
click at [169, 301] on p "Fulbright" at bounding box center [539, 296] width 855 height 21
click at [243, 299] on p "Fulbright Award 2011 0 Finland" at bounding box center [539, 296] width 855 height 21
click at [319, 309] on div "Currently on the Fulbright Specialist Roster (2025-28) Fulbright Award 2011 - […" at bounding box center [539, 365] width 890 height 260
click at [312, 295] on p "Fulbright Award 2011 - [GEOGRAPHIC_DATA]" at bounding box center [539, 296] width 855 height 21
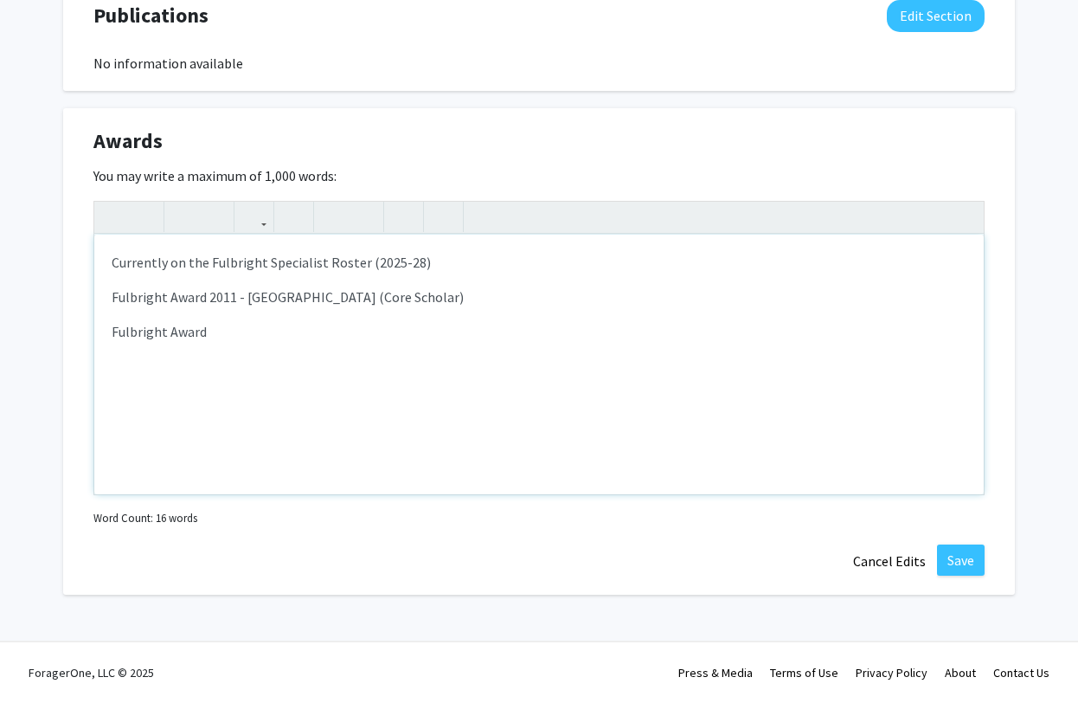
click at [230, 335] on p "Fulbright Award" at bounding box center [539, 331] width 855 height 21
click at [368, 295] on p "Fulbright Award 2011 - [GEOGRAPHIC_DATA] (Core Scholar)" at bounding box center [539, 296] width 855 height 21
type textarea "<p>Currently on the Fulbright Specialist Roster (2025-28)</p><p>Fulbright Award…"
click at [499, 254] on p "Currently on the Fulbright Specialist Roster (2025-28)" at bounding box center [539, 262] width 855 height 21
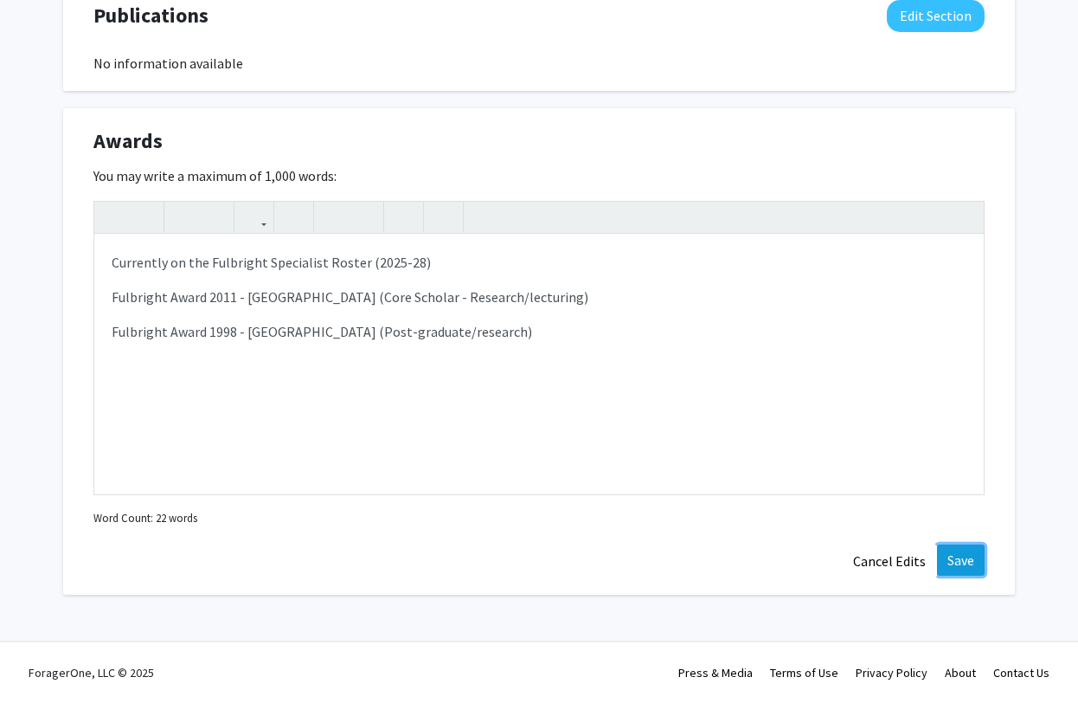
click at [958, 557] on button "Save" at bounding box center [961, 559] width 48 height 31
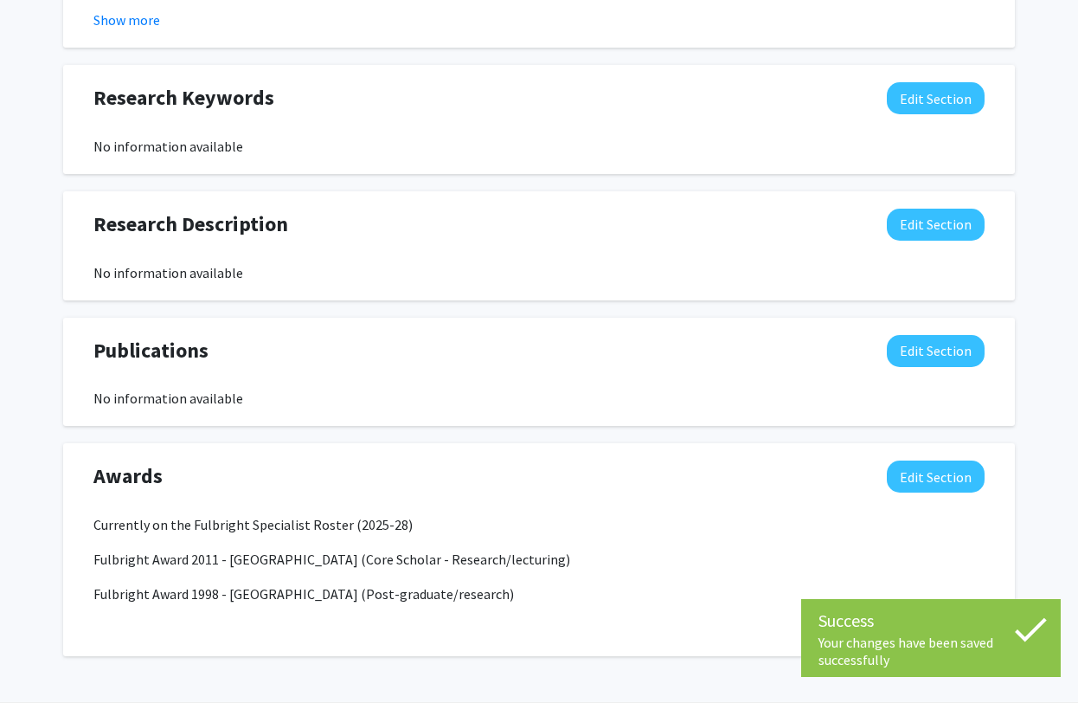
scroll to position [1123, 0]
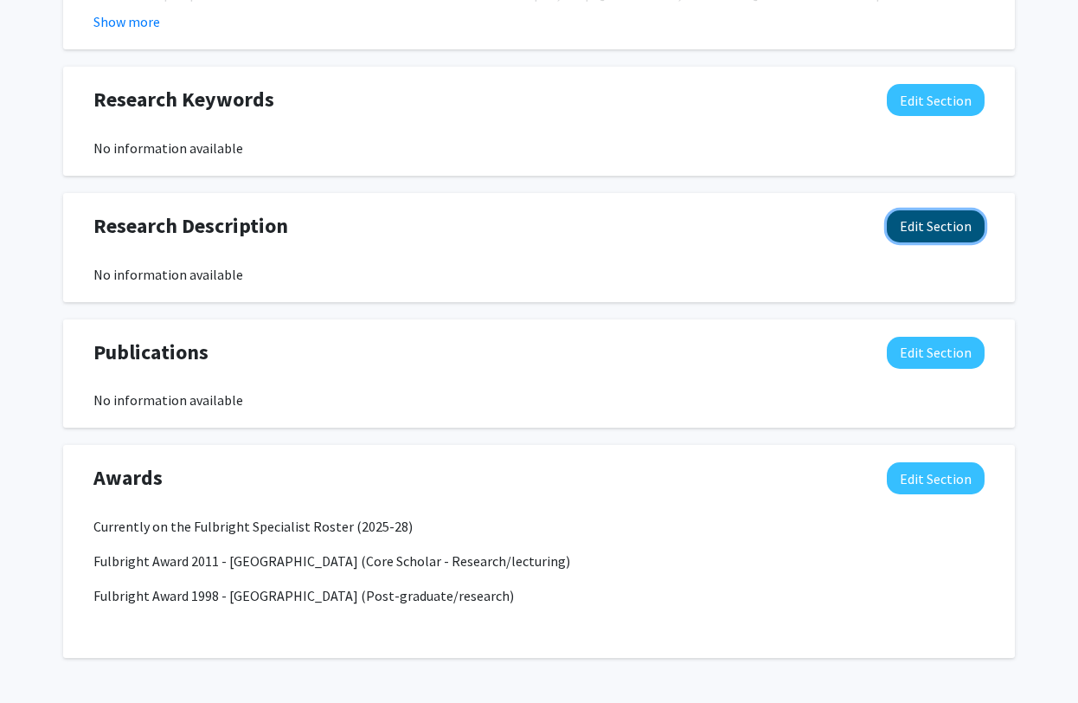
click at [942, 233] on button "Edit Section" at bounding box center [936, 226] width 98 height 32
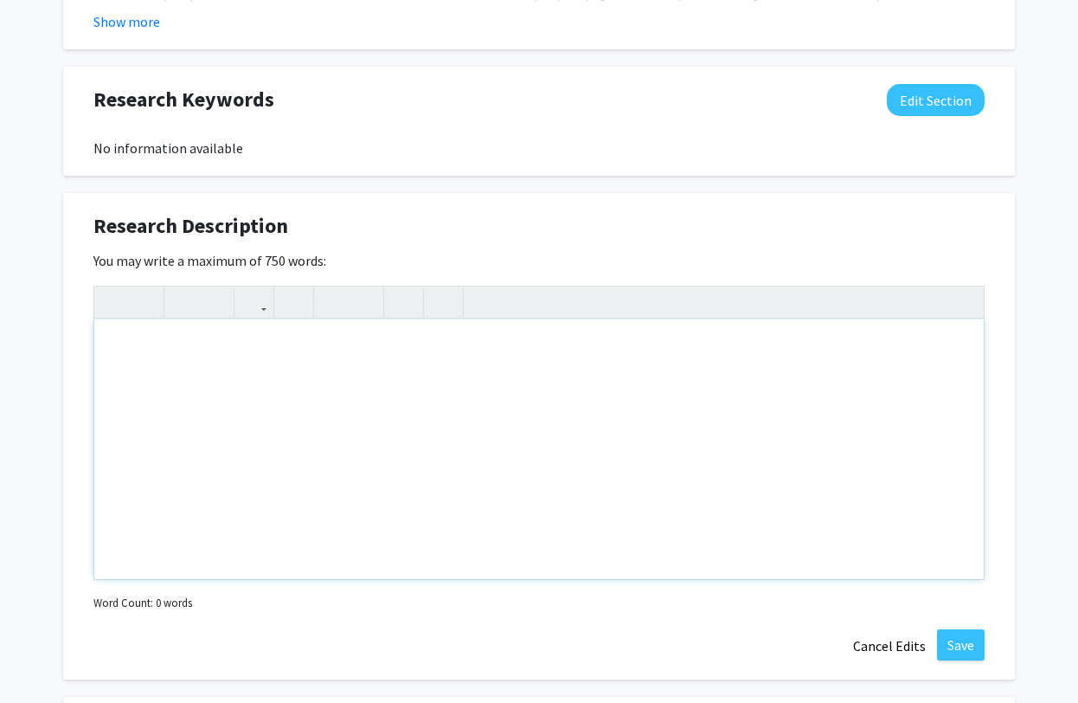
click at [165, 345] on div "Note to users with screen readers: Please deactivate our accessibility plugin f…" at bounding box center [539, 449] width 890 height 260
paste div "Note to users with screen readers: Please deactivate our accessibility plugin f…"
type textarea "<p>I completed my MFA in the Intermedia &amp;Video Art program at the [GEOGRAPH…"
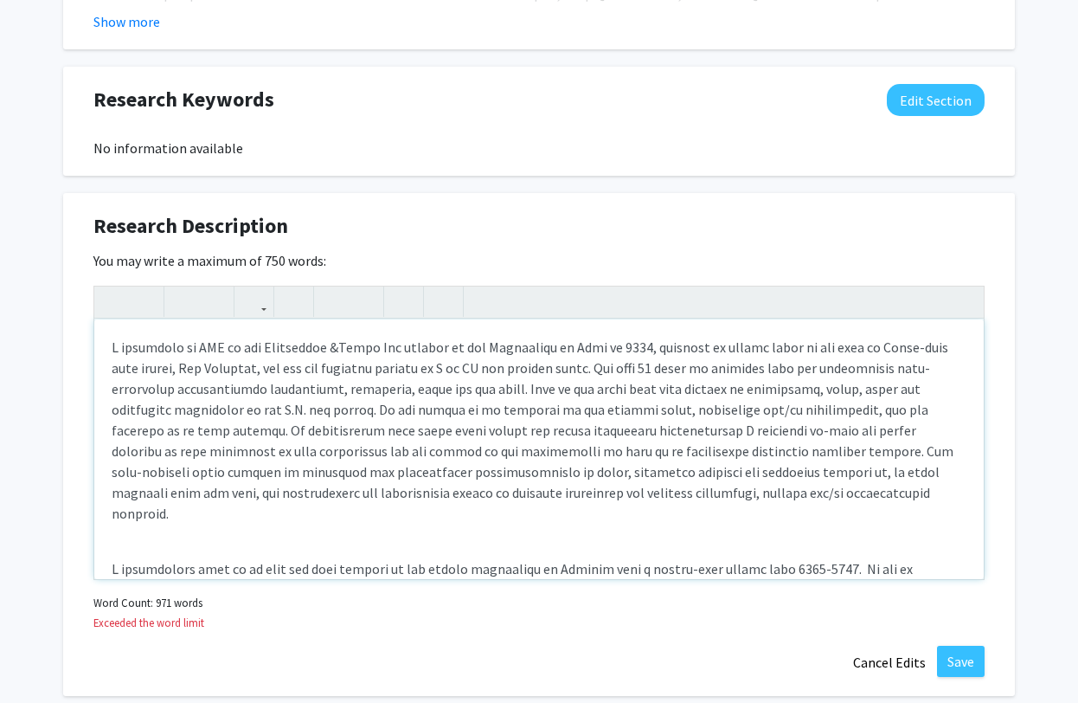
scroll to position [975, 0]
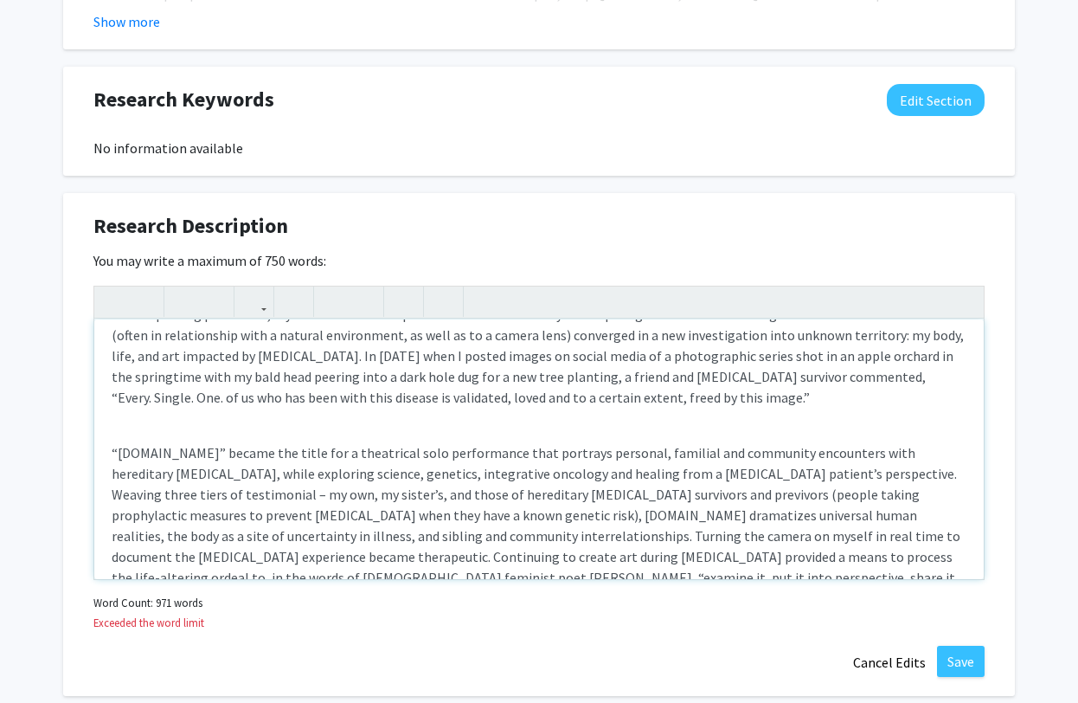
click at [109, 390] on div "With the advance of digital technologies over the years, my video-performance a…" at bounding box center [539, 449] width 890 height 260
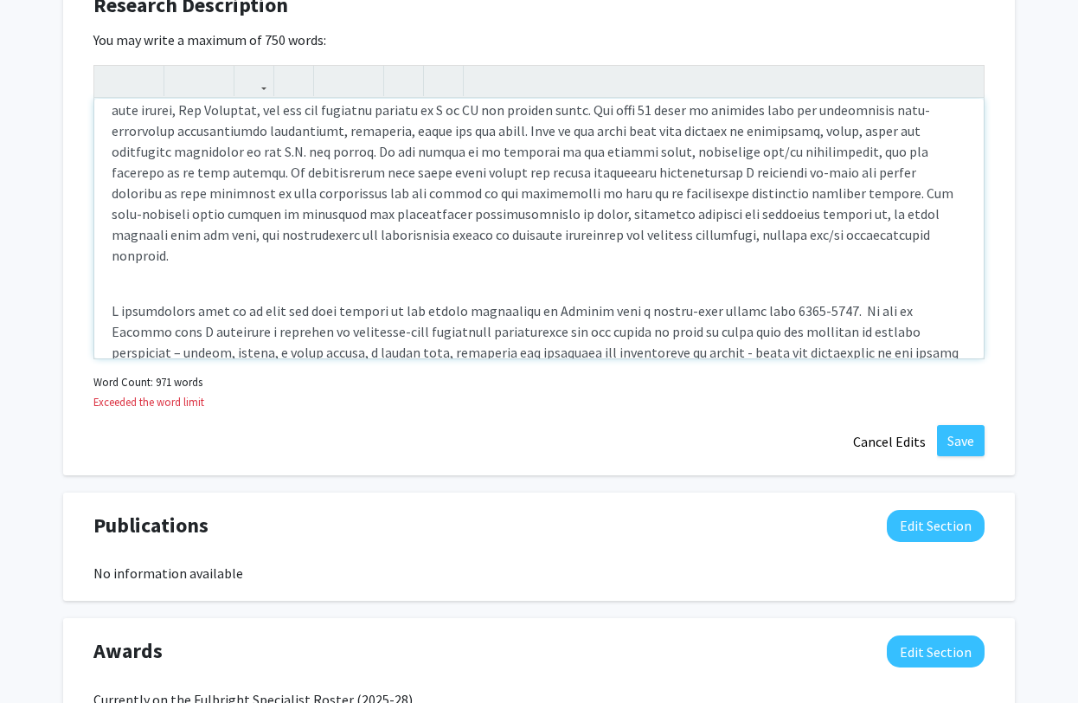
scroll to position [0, 0]
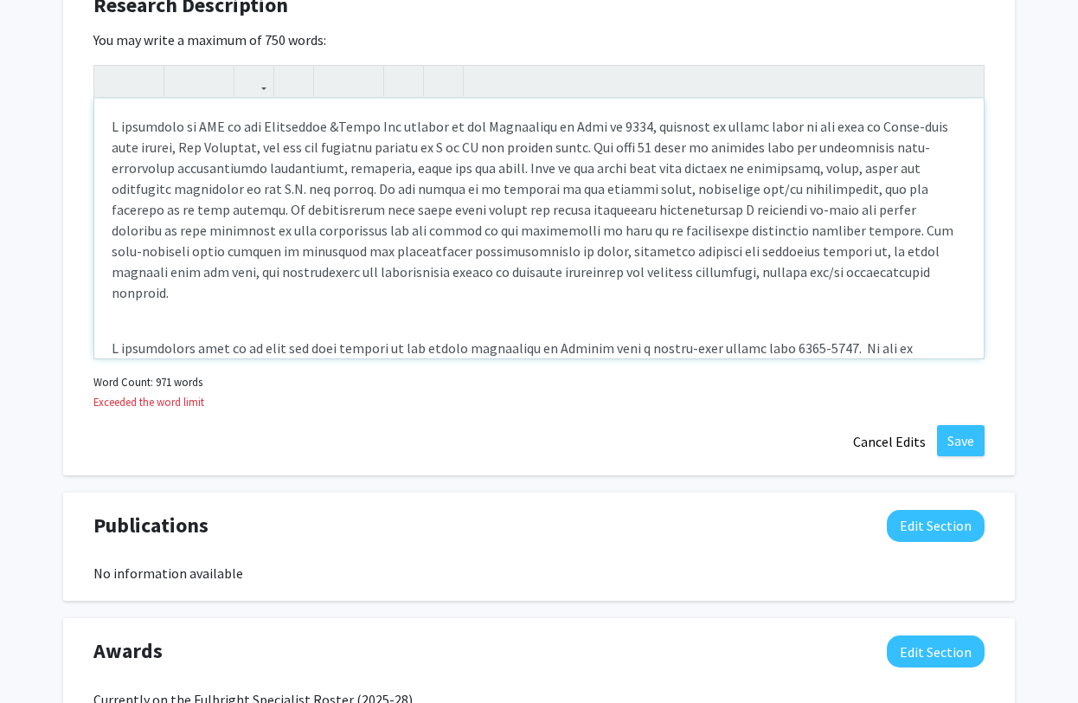
click at [113, 338] on p "Note to users with screen readers: Please deactivate our accessibility plugin f…" at bounding box center [539, 431] width 855 height 187
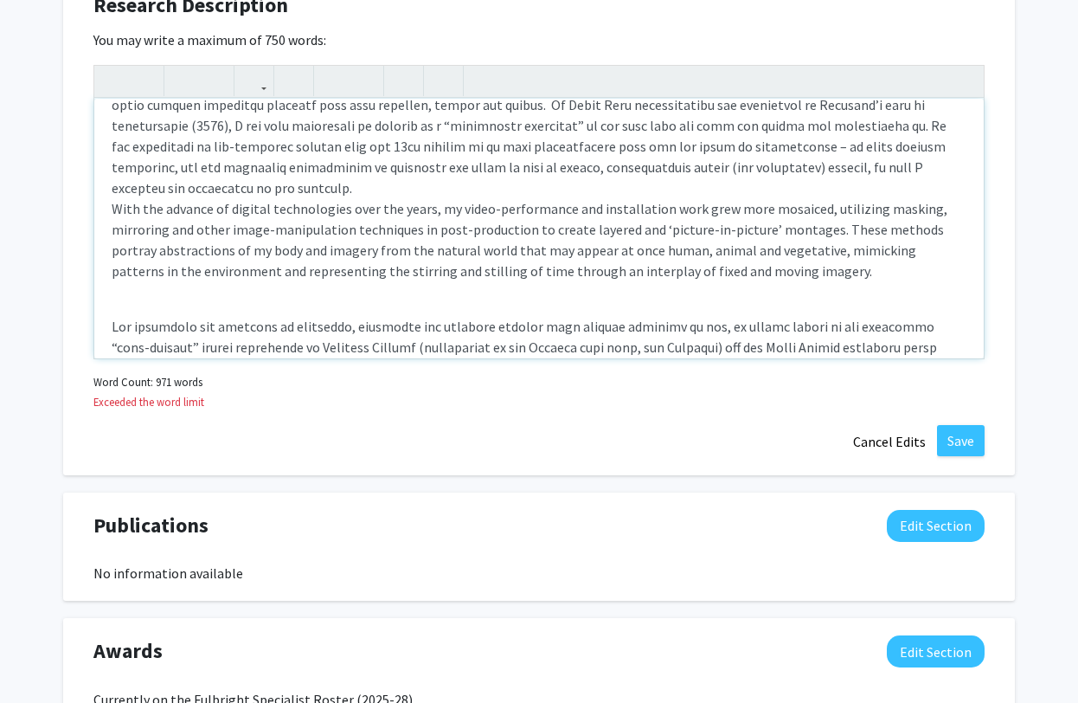
scroll to position [306, 0]
click at [111, 281] on div "With the advance of digital technologies over the years, my video-performance a…" at bounding box center [539, 229] width 890 height 260
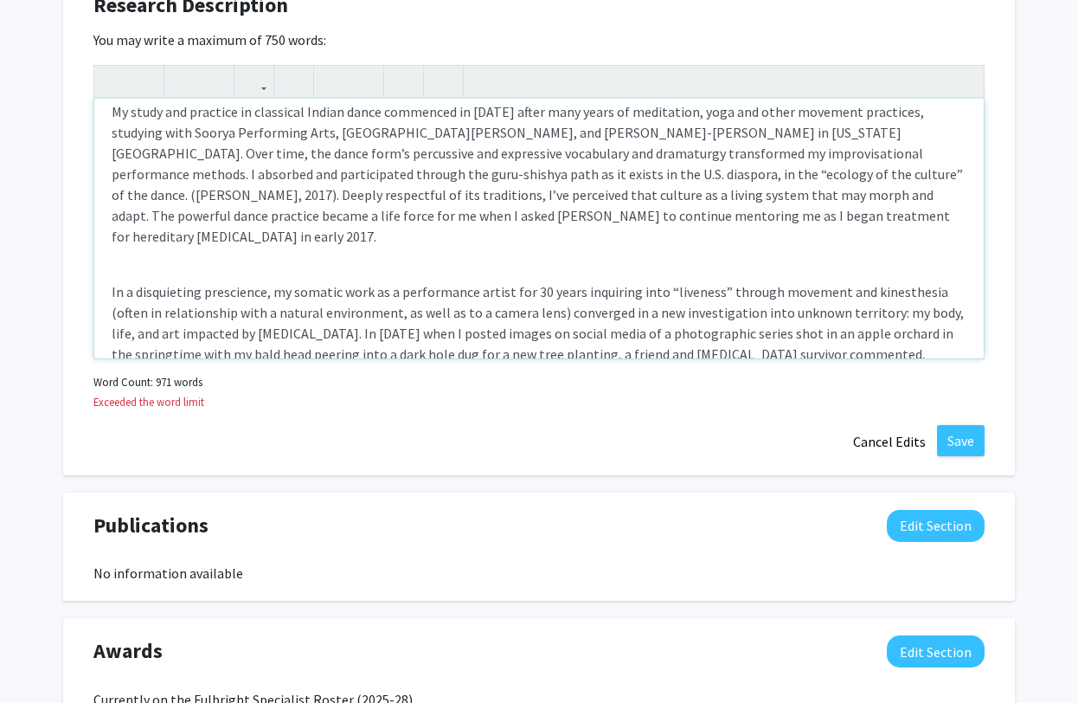
scroll to position [666, 0]
drag, startPoint x: 112, startPoint y: 229, endPoint x: 124, endPoint y: 229, distance: 12.1
click at [111, 229] on div "With the advance of digital technologies over the years, my video-performance a…" at bounding box center [539, 229] width 890 height 260
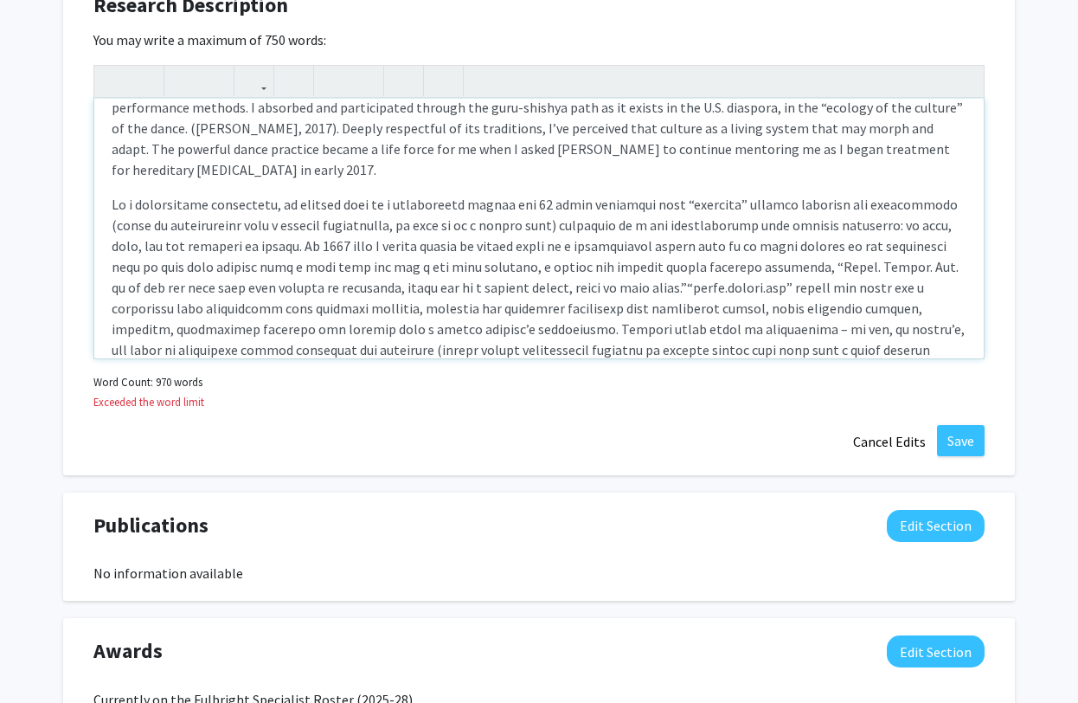
scroll to position [770, 0]
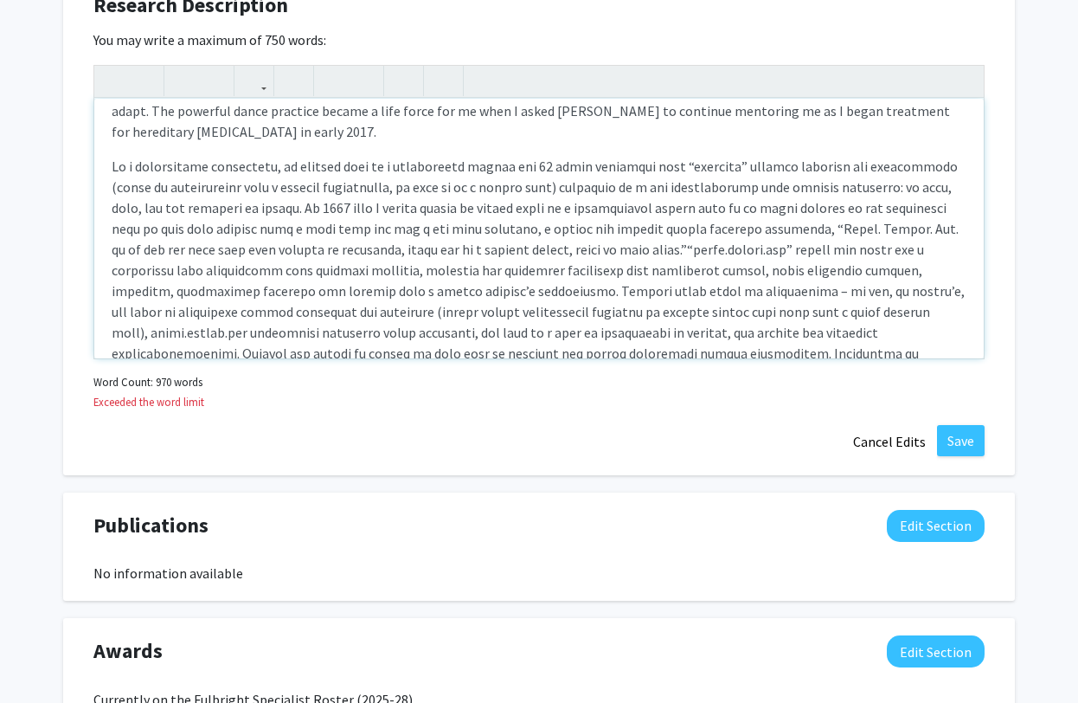
drag, startPoint x: 132, startPoint y: 335, endPoint x: 83, endPoint y: 337, distance: 49.4
click at [94, 337] on div "With the advance of digital technologies over the years, my video-performance a…" at bounding box center [539, 229] width 890 height 260
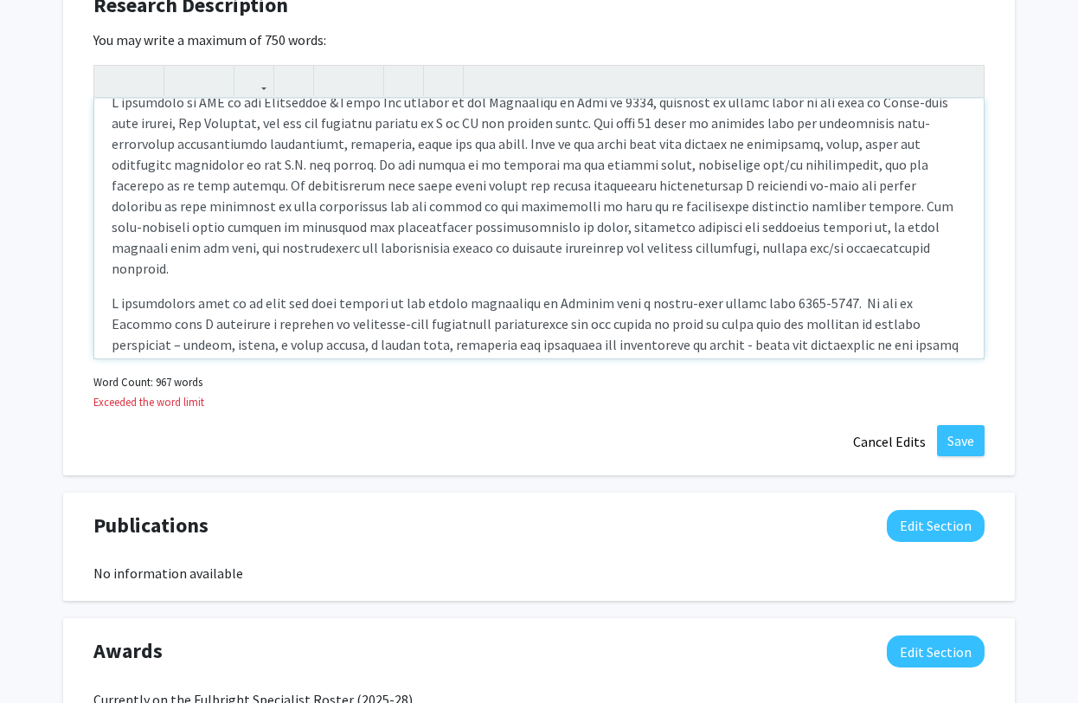
scroll to position [0, 0]
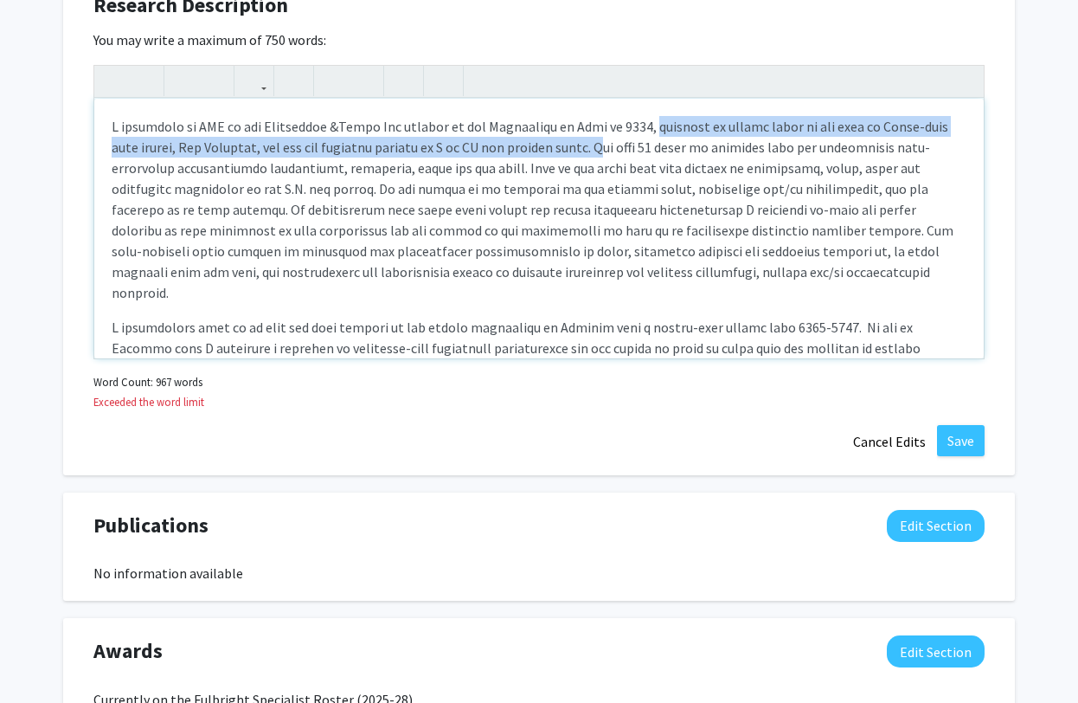
drag, startPoint x: 638, startPoint y: 126, endPoint x: 602, endPoint y: 147, distance: 41.1
click at [602, 147] on p "Note to users with screen readers: Please deactivate our accessibility plugin f…" at bounding box center [539, 209] width 855 height 187
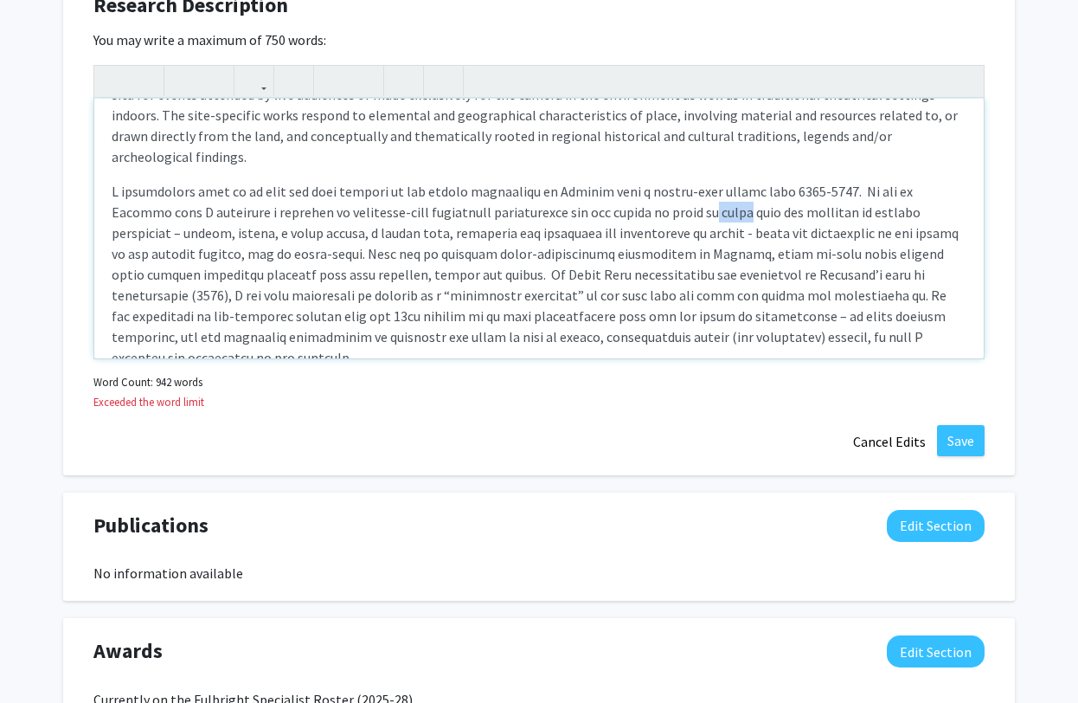
scroll to position [108, 0]
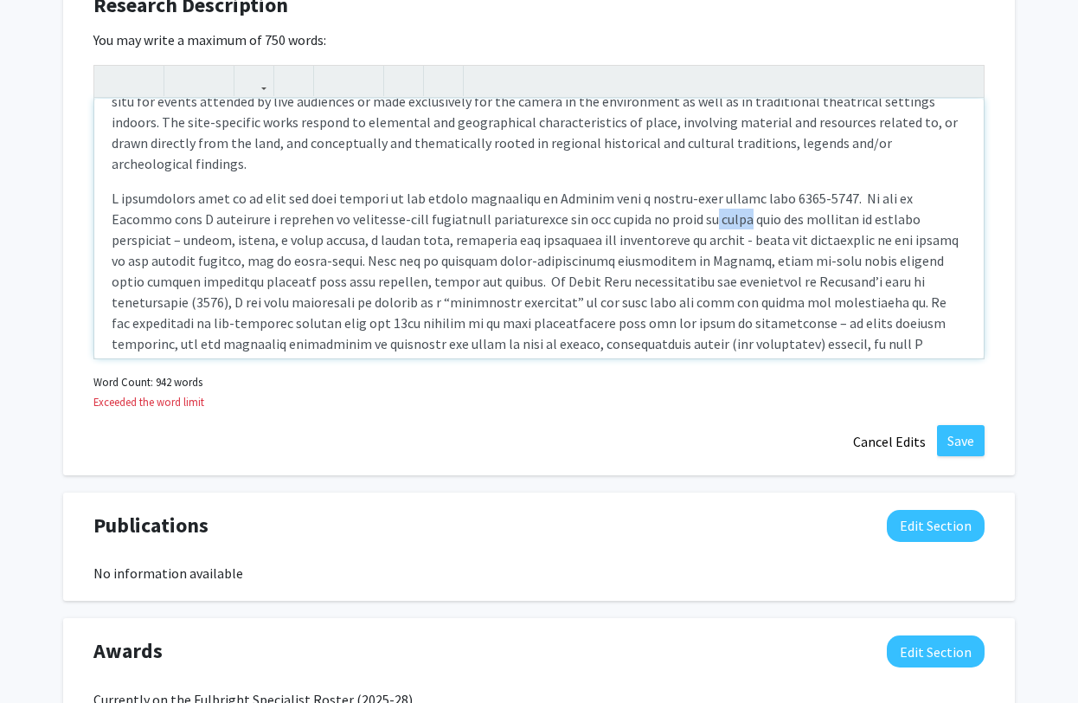
drag, startPoint x: 693, startPoint y: 192, endPoint x: 654, endPoint y: 196, distance: 39.1
click at [654, 196] on div "I completed my MFA in the Intermedia &Video Art program at the [GEOGRAPHIC_DATA…" at bounding box center [539, 229] width 890 height 260
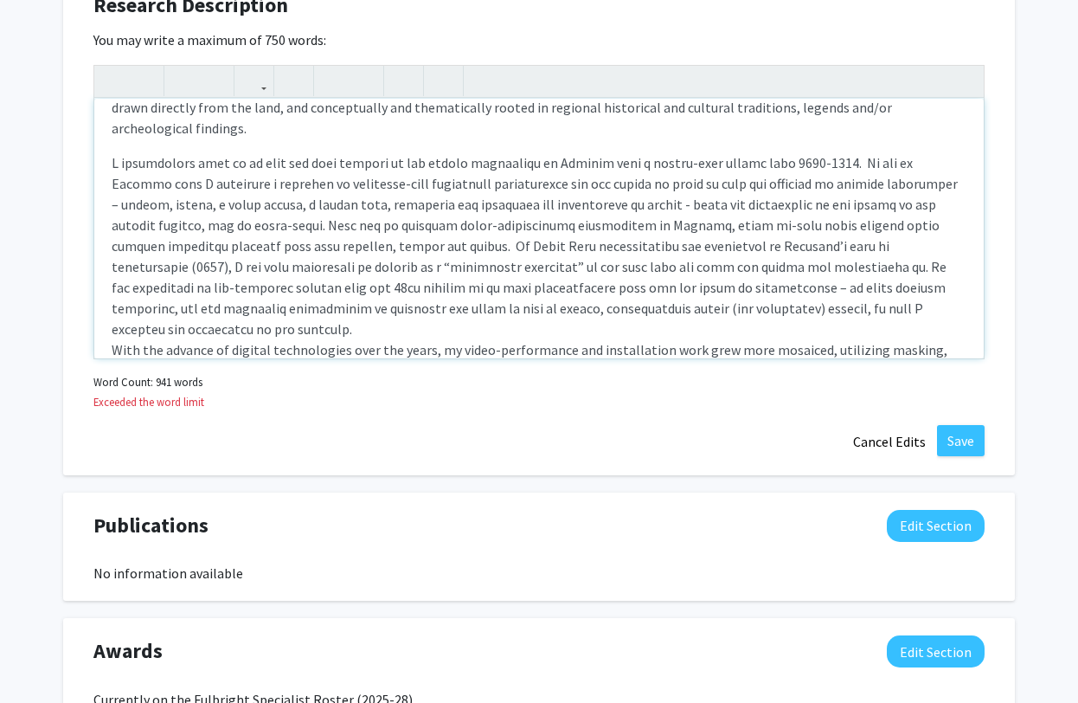
scroll to position [149, 0]
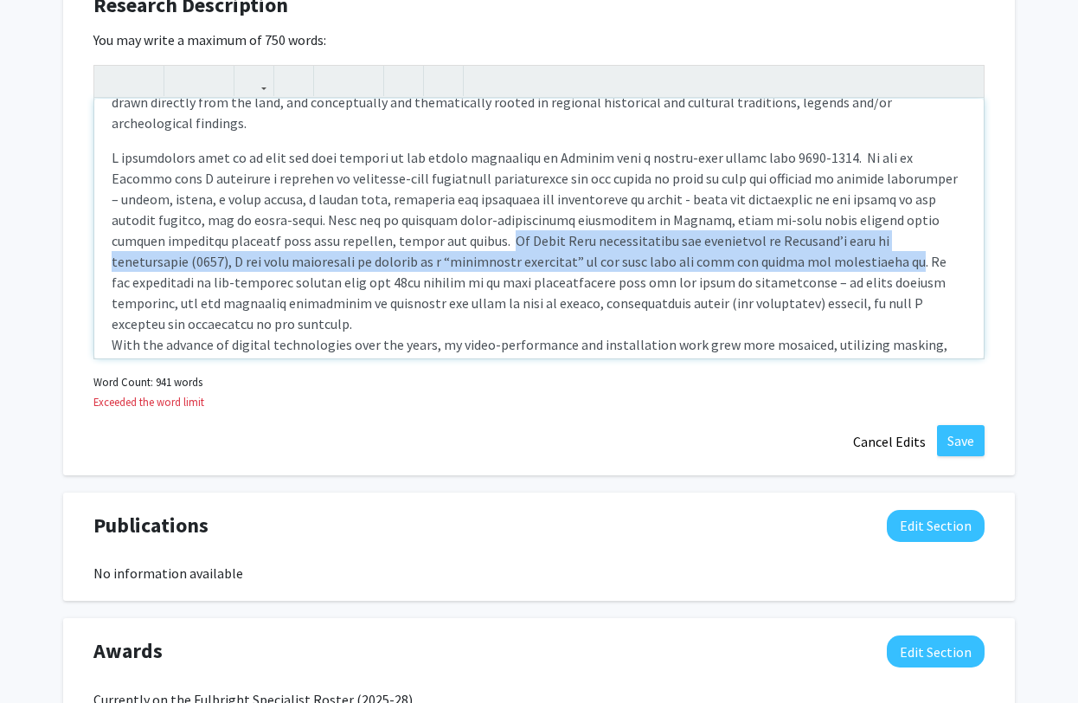
drag, startPoint x: 712, startPoint y: 241, endPoint x: 387, endPoint y: 218, distance: 326.3
click at [387, 218] on div "I completed my MFA in the Intermedia &Video Art program at the [GEOGRAPHIC_DATA…" at bounding box center [539, 229] width 890 height 260
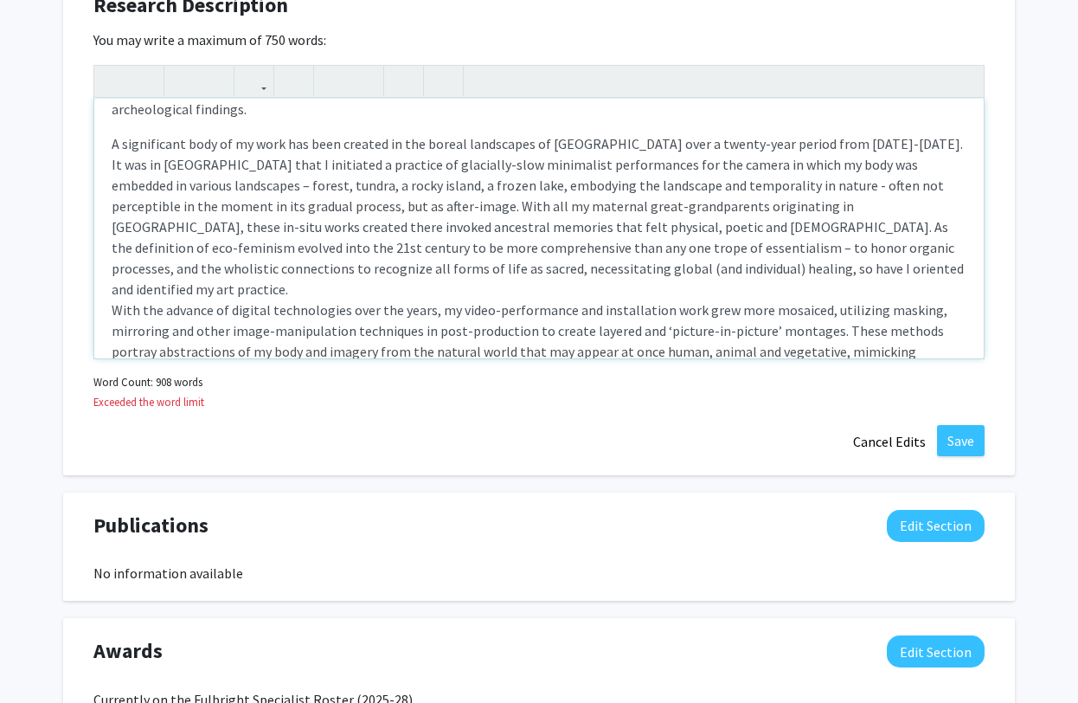
scroll to position [171, 0]
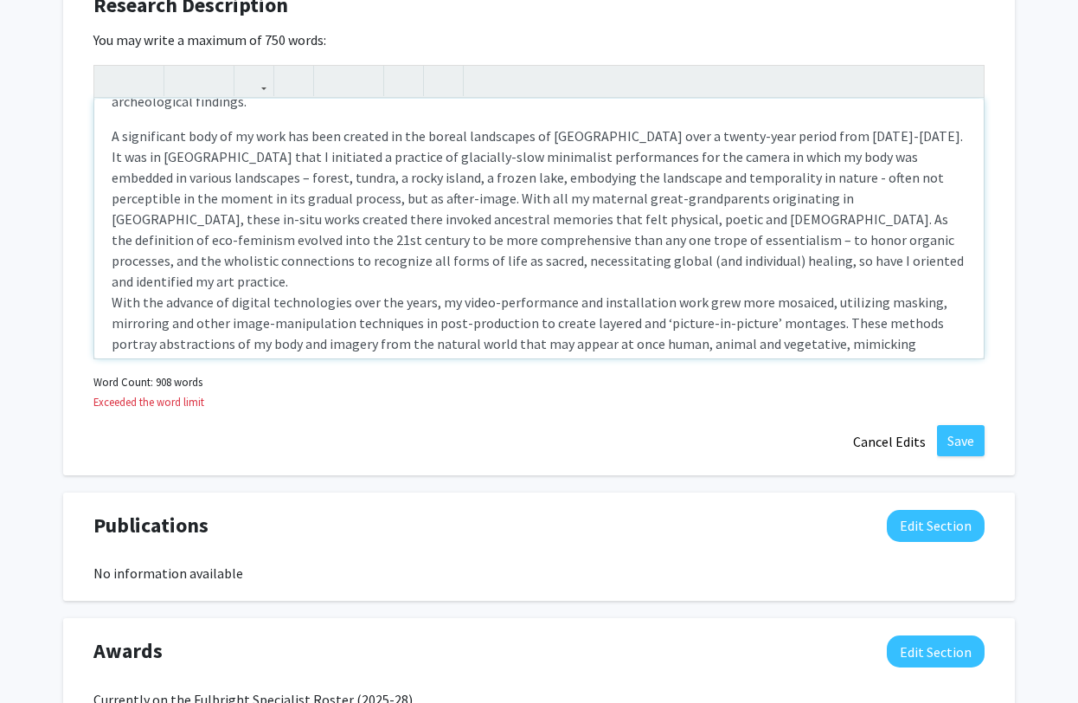
click at [113, 292] on p "With the advance of digital technologies over the years, my video-performance a…" at bounding box center [539, 333] width 855 height 83
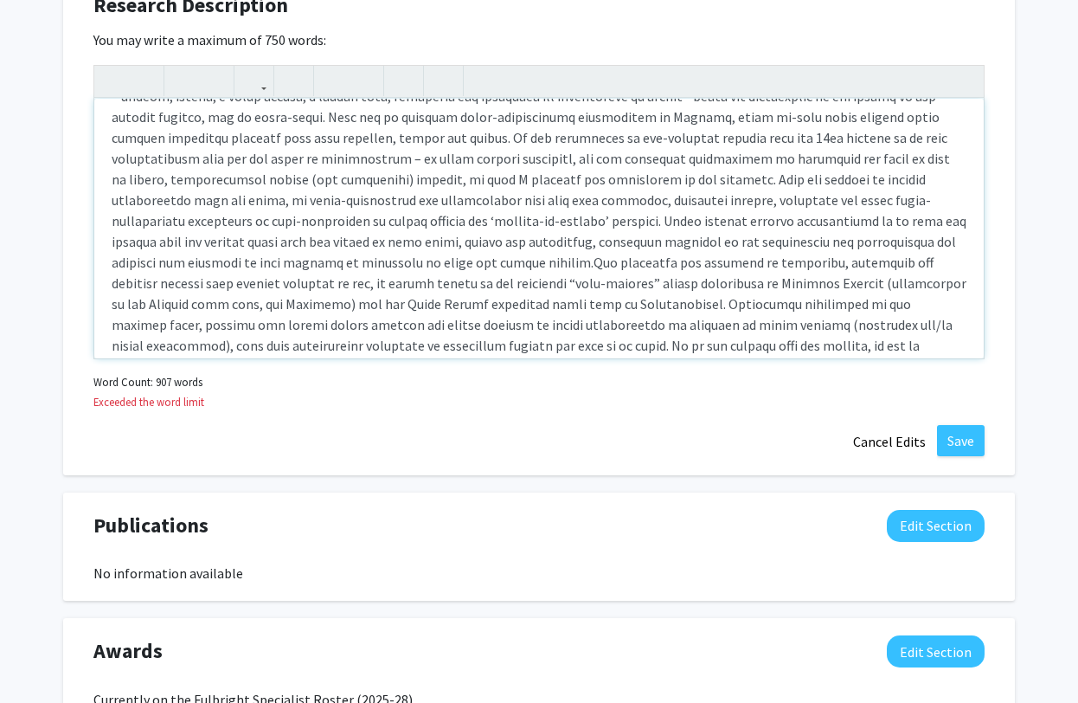
scroll to position [260, 0]
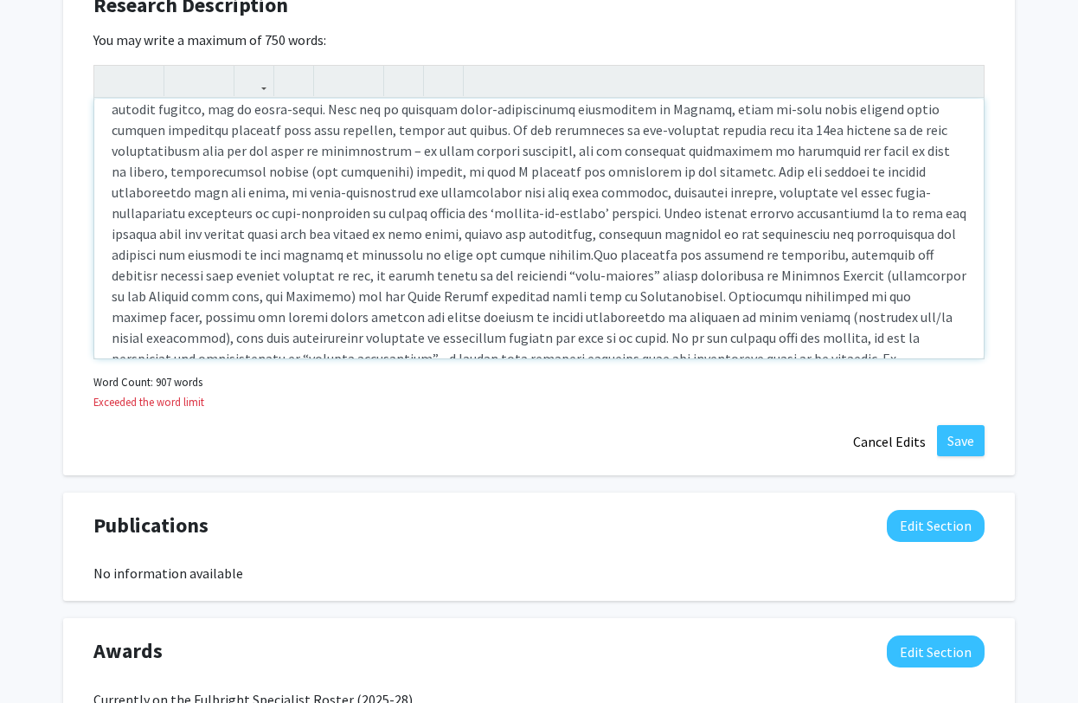
click at [430, 235] on div "I completed my MFA in the Intermedia &Video Art program at the [GEOGRAPHIC_DATA…" at bounding box center [539, 229] width 890 height 260
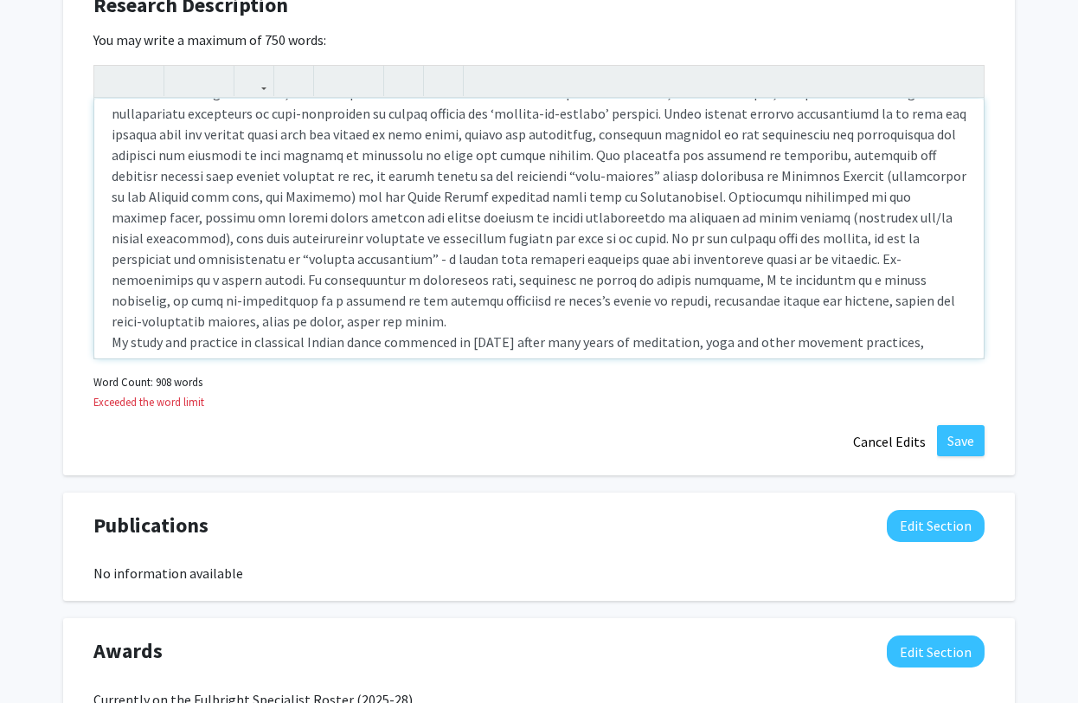
scroll to position [346, 0]
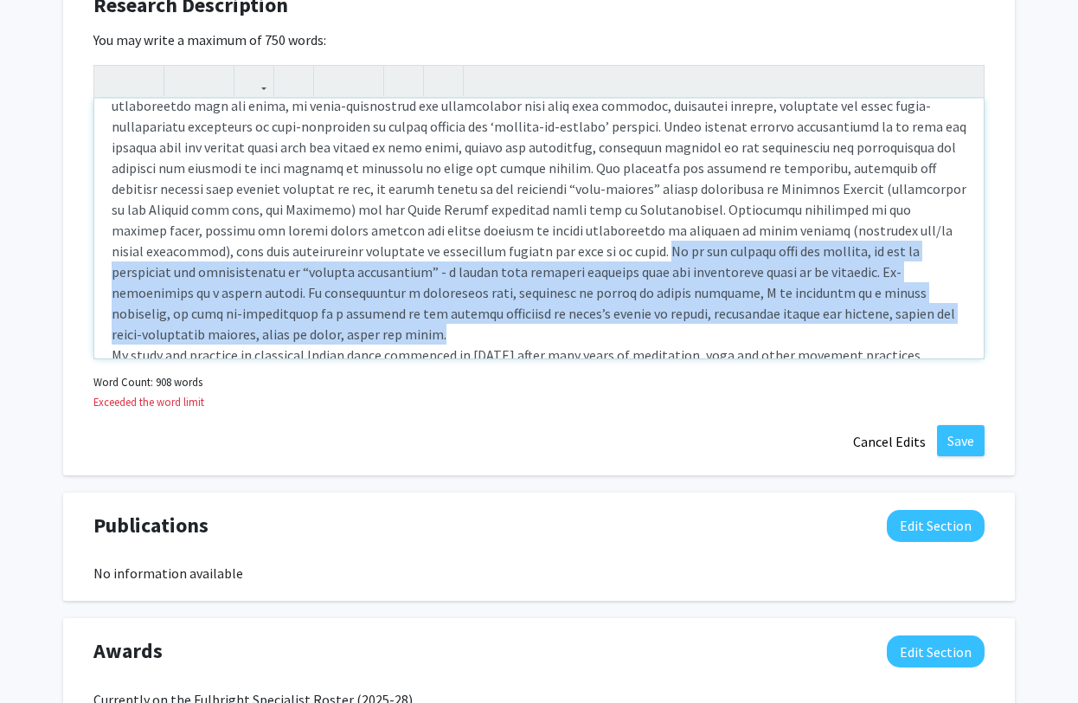
drag, startPoint x: 372, startPoint y: 229, endPoint x: 904, endPoint y: 299, distance: 535.9
click at [904, 299] on div "I completed my MFA in the Intermedia &Video Art program at the [GEOGRAPHIC_DATA…" at bounding box center [539, 229] width 890 height 260
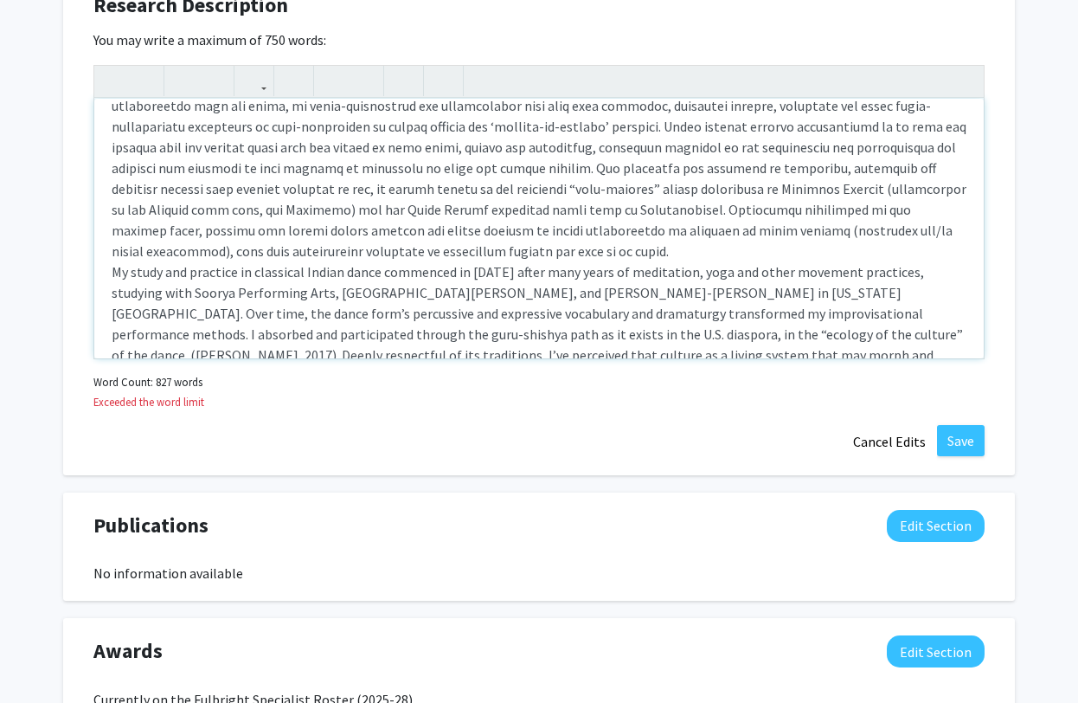
click at [113, 261] on p "My study and practice in classical Indian dance commenced in [DATE] after many …" at bounding box center [539, 333] width 855 height 145
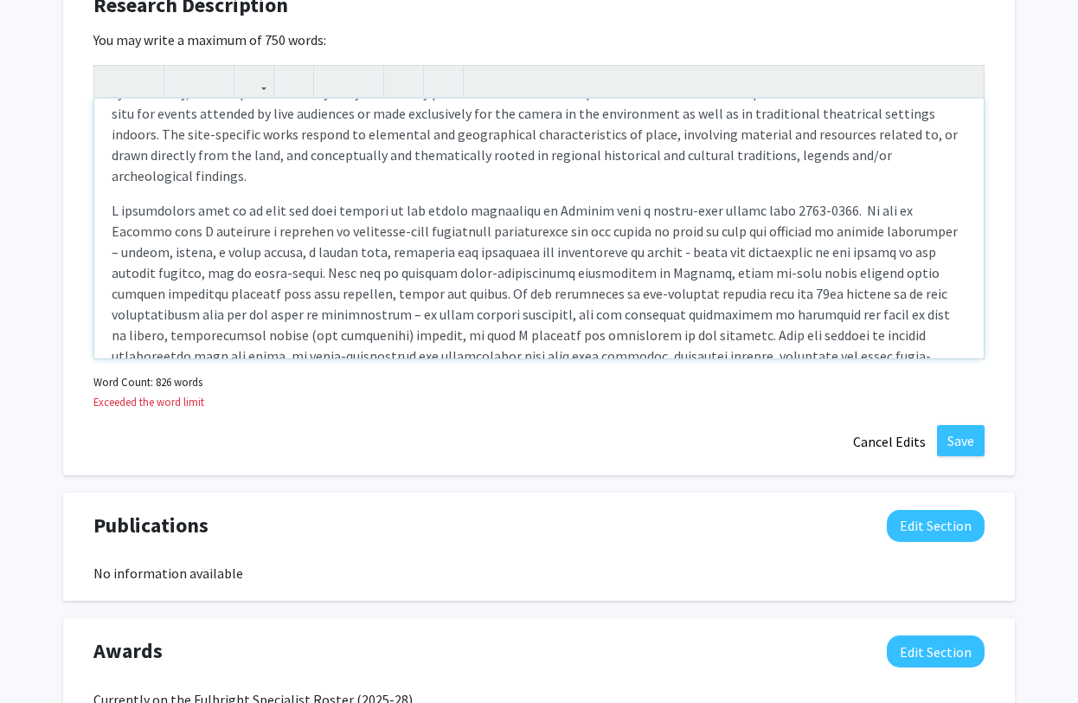
scroll to position [105, 0]
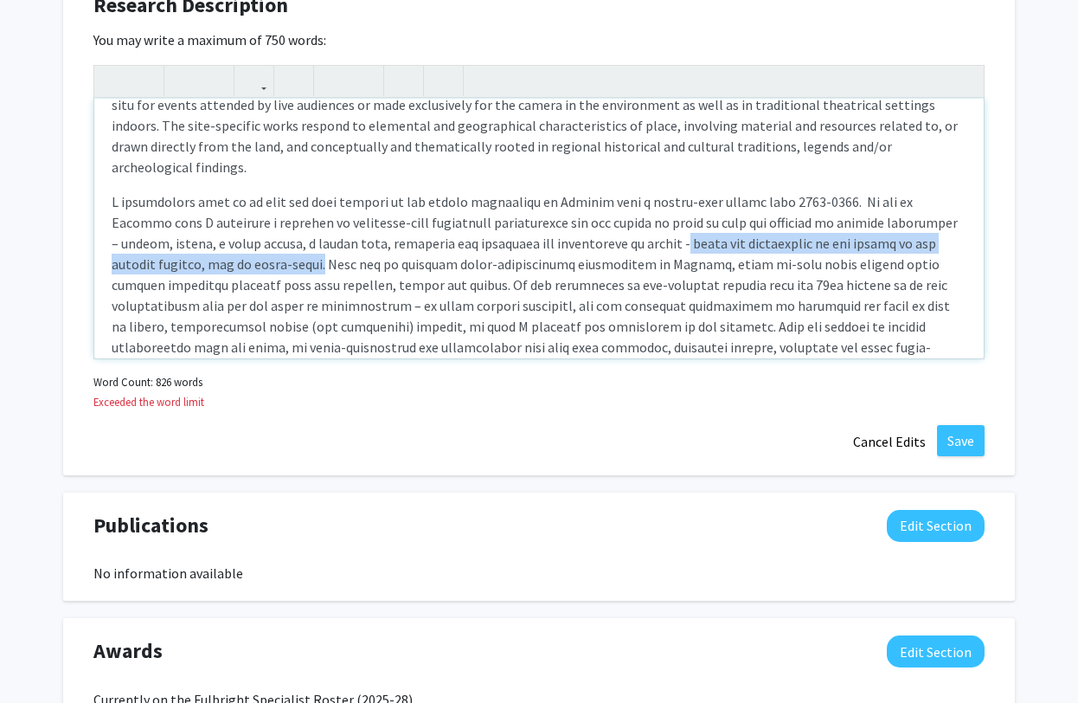
drag, startPoint x: 629, startPoint y: 223, endPoint x: 270, endPoint y: 246, distance: 359.9
click at [270, 246] on div "I completed my MFA in the Intermedia &Video Art program at the [GEOGRAPHIC_DATA…" at bounding box center [539, 229] width 890 height 260
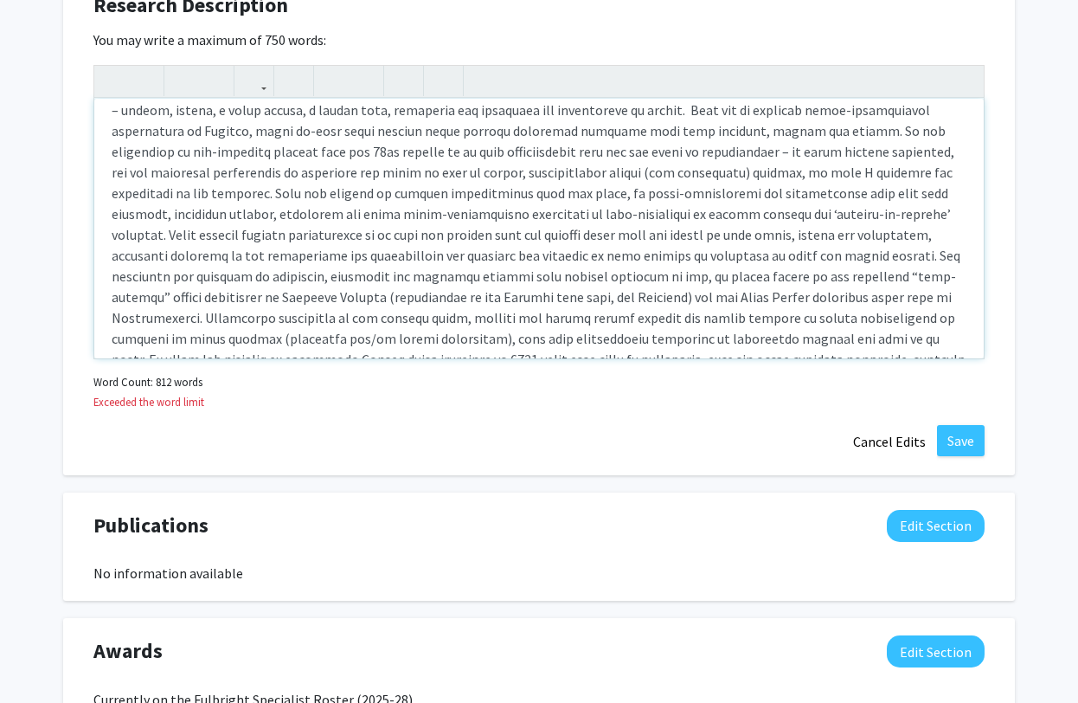
scroll to position [239, 0]
drag, startPoint x: 796, startPoint y: 230, endPoint x: 801, endPoint y: 241, distance: 12.1
click at [797, 234] on div "I completed my MFA in the Intermedia &Video Art program at the [GEOGRAPHIC_DATA…" at bounding box center [539, 229] width 890 height 260
click at [792, 234] on div "I completed my MFA in the Intermedia &Video Art program at the [GEOGRAPHIC_DATA…" at bounding box center [539, 229] width 890 height 260
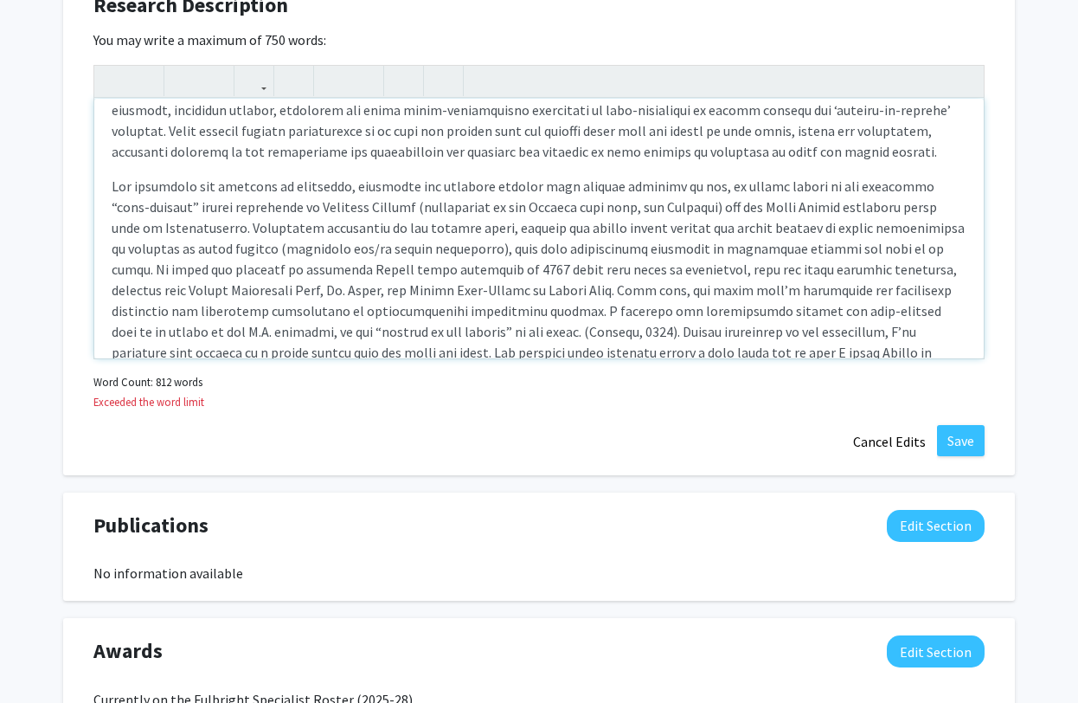
scroll to position [343, 0]
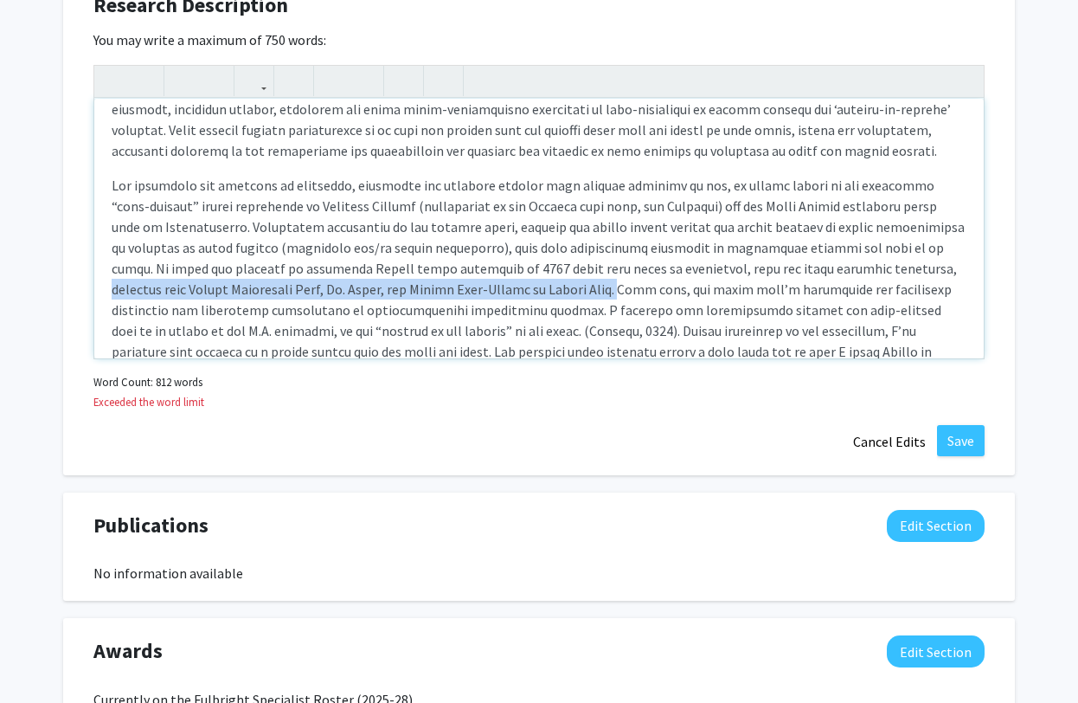
drag, startPoint x: 816, startPoint y: 249, endPoint x: 486, endPoint y: 271, distance: 331.3
click at [486, 271] on p "Note to users with screen readers: Please deactivate our accessibility plugin f…" at bounding box center [539, 393] width 855 height 436
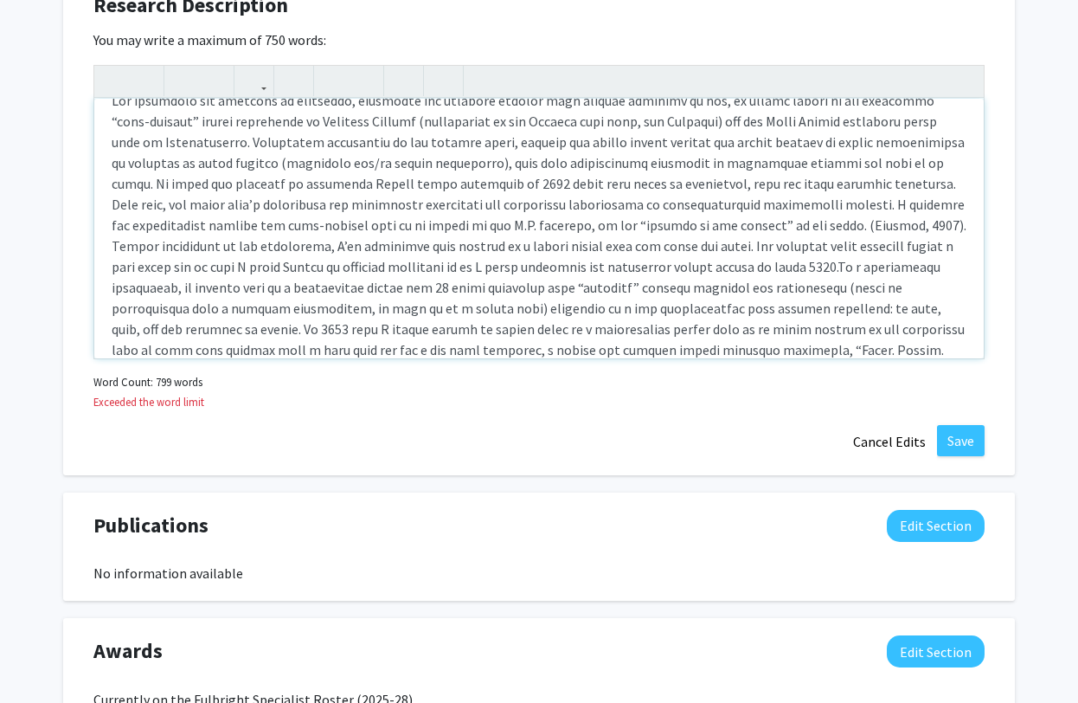
scroll to position [425, 0]
click at [788, 186] on p "Note to users with screen readers: Please deactivate our accessibility plugin f…" at bounding box center [539, 311] width 855 height 436
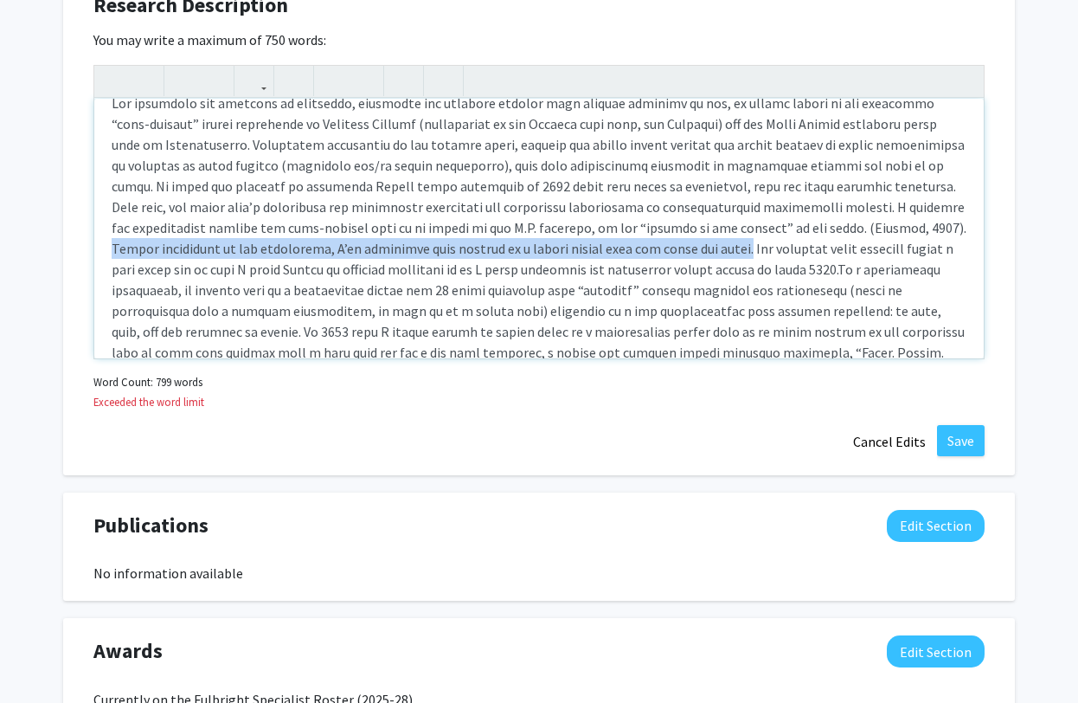
drag, startPoint x: 815, startPoint y: 208, endPoint x: 589, endPoint y: 228, distance: 227.7
click at [589, 228] on p "Note to users with screen readers: Please deactivate our accessibility plugin f…" at bounding box center [539, 311] width 855 height 436
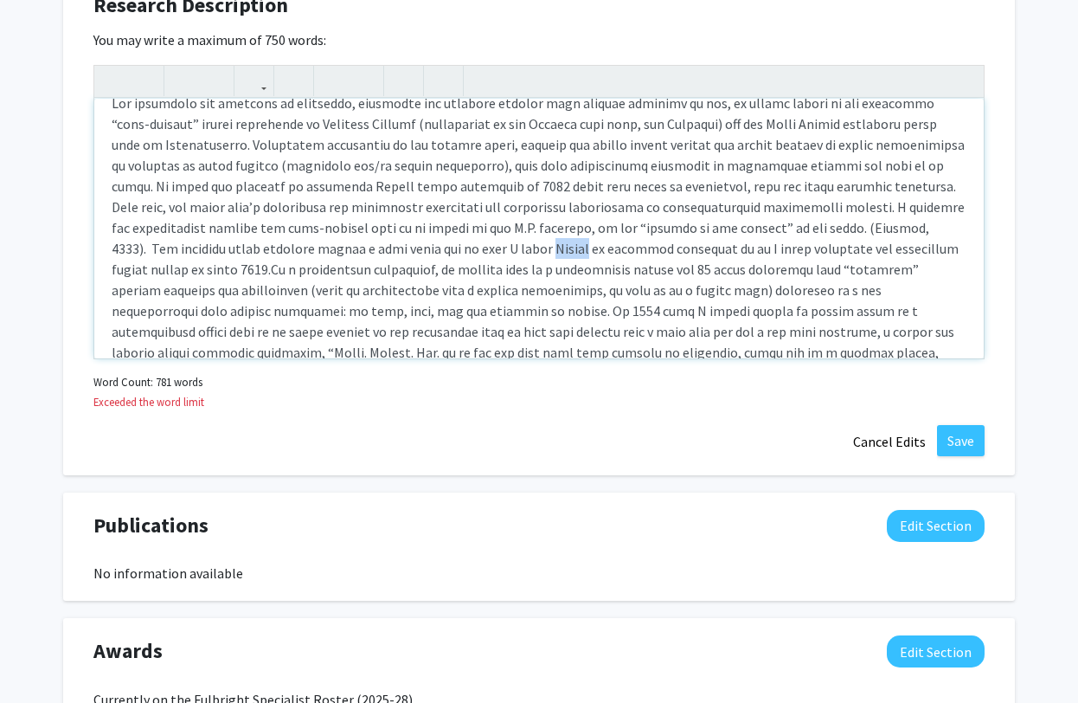
drag, startPoint x: 422, startPoint y: 230, endPoint x: 389, endPoint y: 232, distance: 32.9
click at [389, 232] on p "Note to users with screen readers: Please deactivate our accessibility plugin f…" at bounding box center [539, 300] width 855 height 415
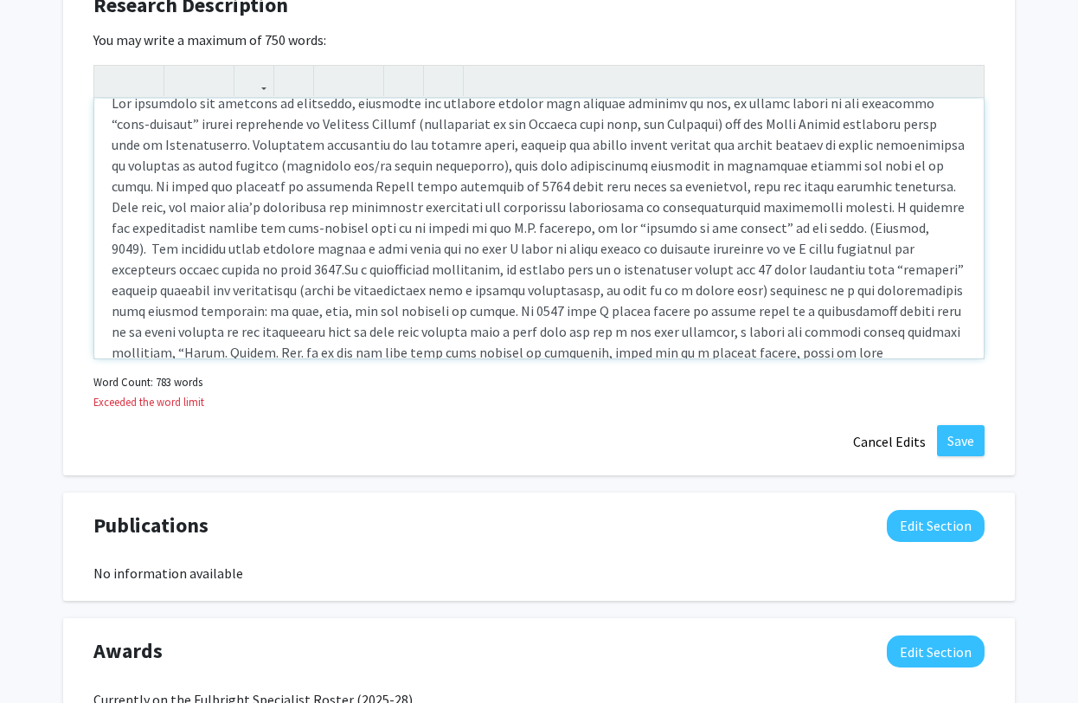
click at [175, 251] on p "Note to users with screen readers: Please deactivate our accessibility plugin f…" at bounding box center [539, 300] width 855 height 415
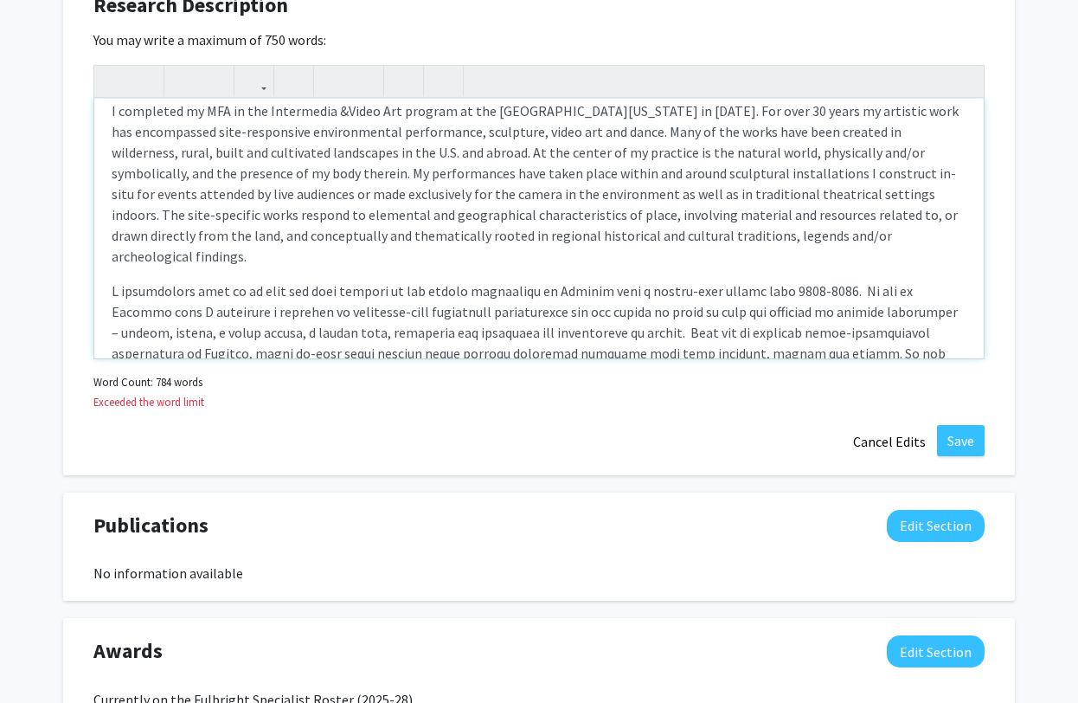
scroll to position [0, 0]
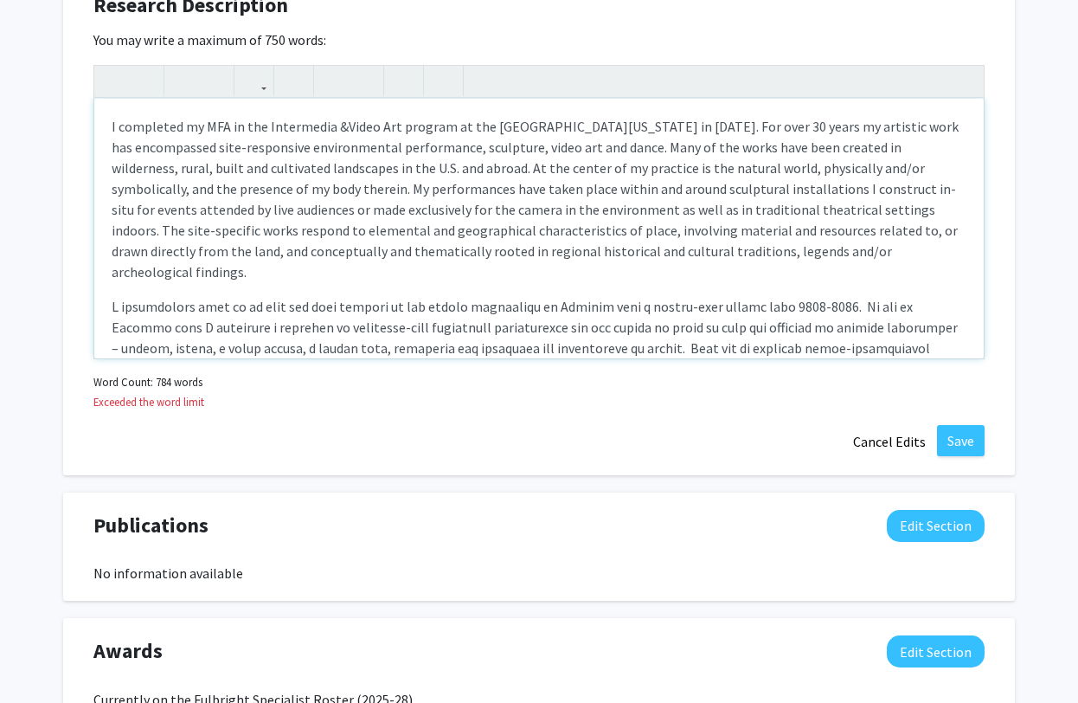
click at [342, 129] on p "I completed my MFA in the Intermedia &Video Art program at the [GEOGRAPHIC_DATA…" at bounding box center [539, 199] width 855 height 166
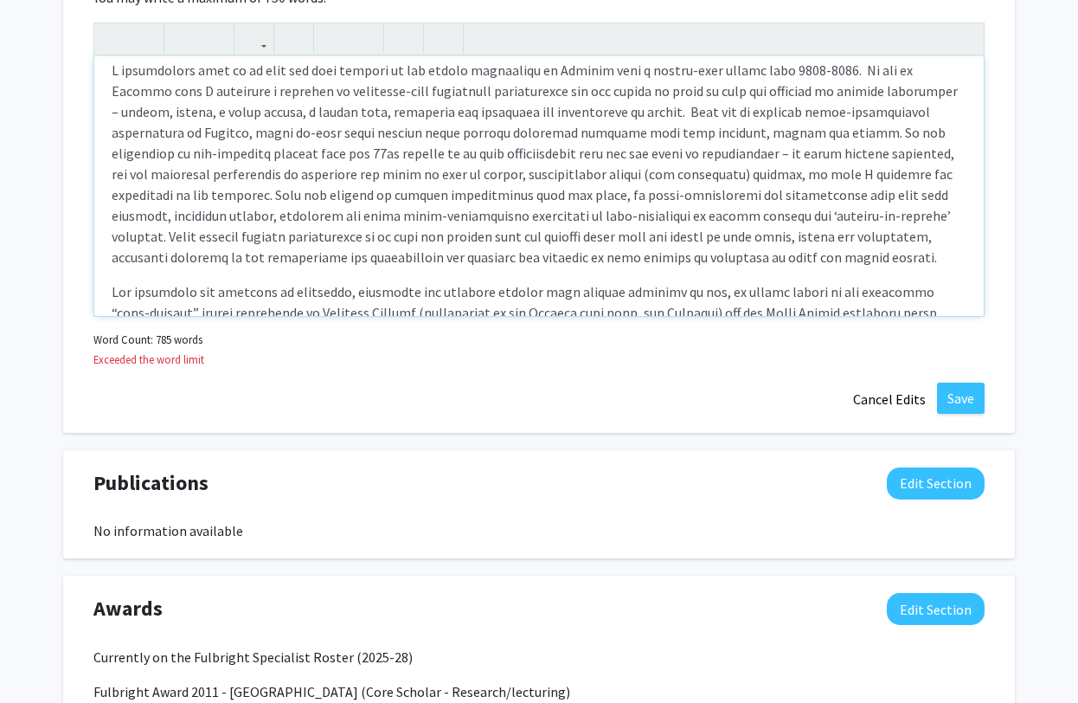
scroll to position [199, 0]
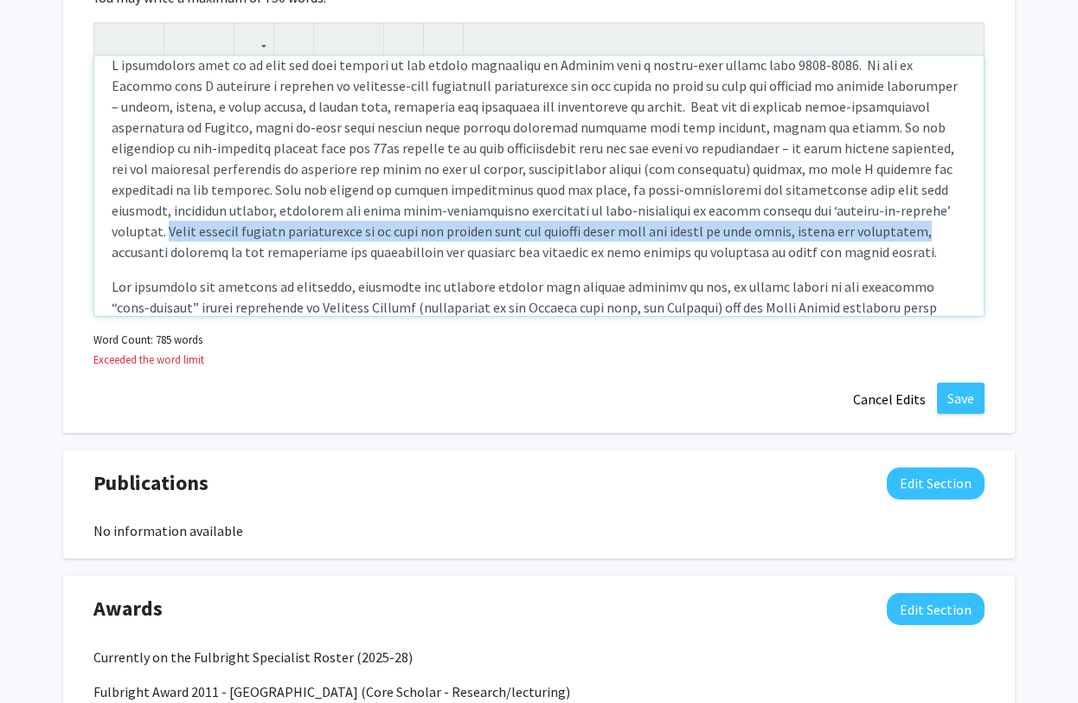
drag, startPoint x: 827, startPoint y: 188, endPoint x: 826, endPoint y: 215, distance: 26.8
click at [826, 215] on p "Note to users with screen readers: Please deactivate our accessibility plugin f…" at bounding box center [539, 159] width 855 height 208
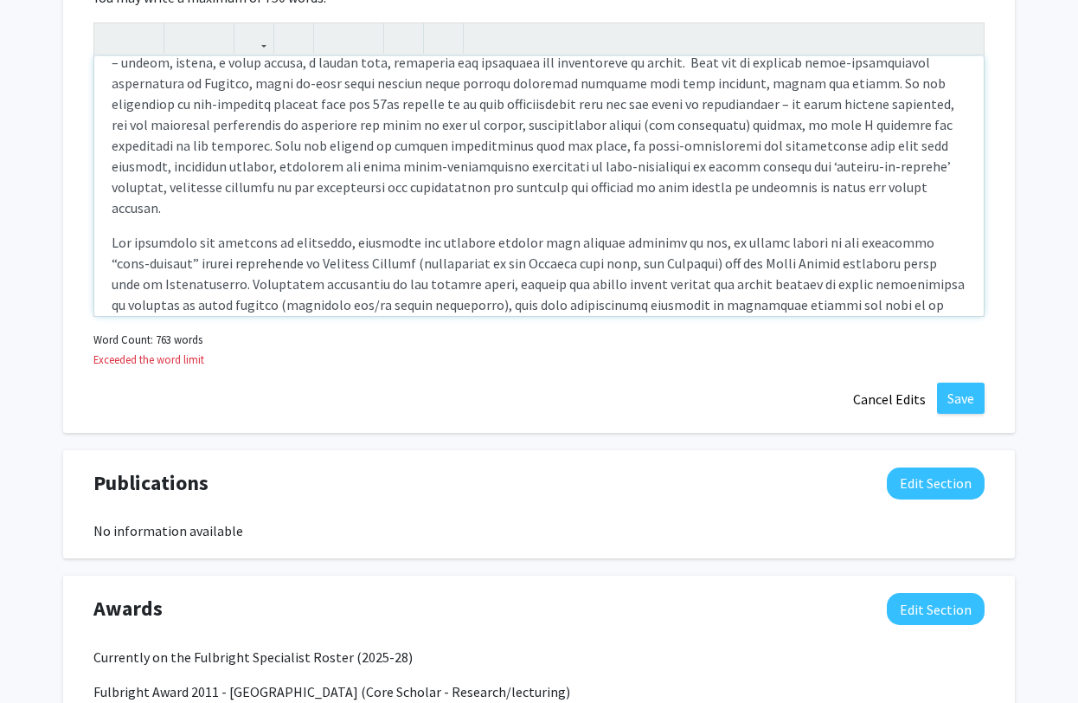
scroll to position [261, 0]
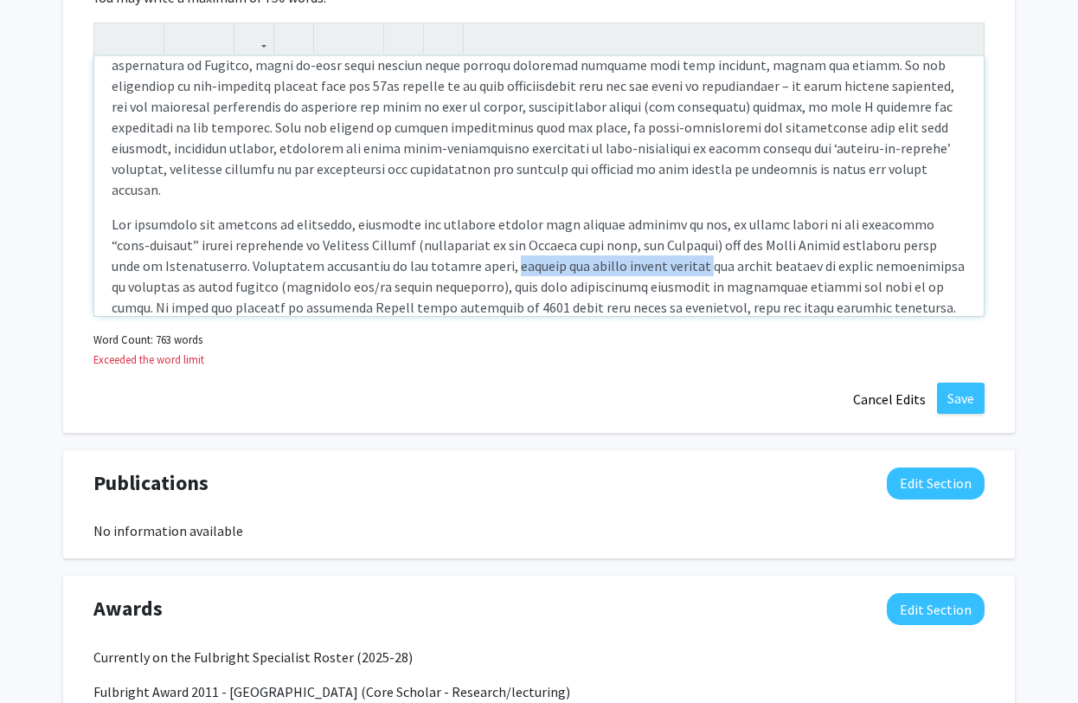
drag, startPoint x: 647, startPoint y: 224, endPoint x: 463, endPoint y: 223, distance: 183.5
click at [463, 223] on p "Note to users with screen readers: Please deactivate our accessibility plugin f…" at bounding box center [539, 421] width 855 height 415
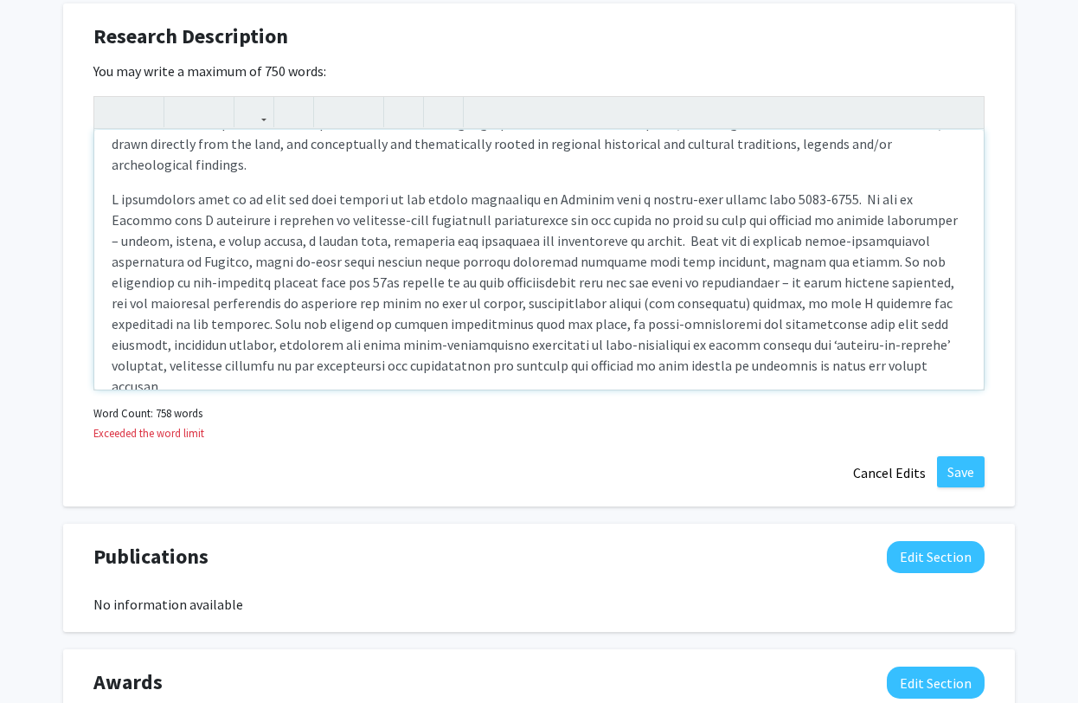
scroll to position [151, 0]
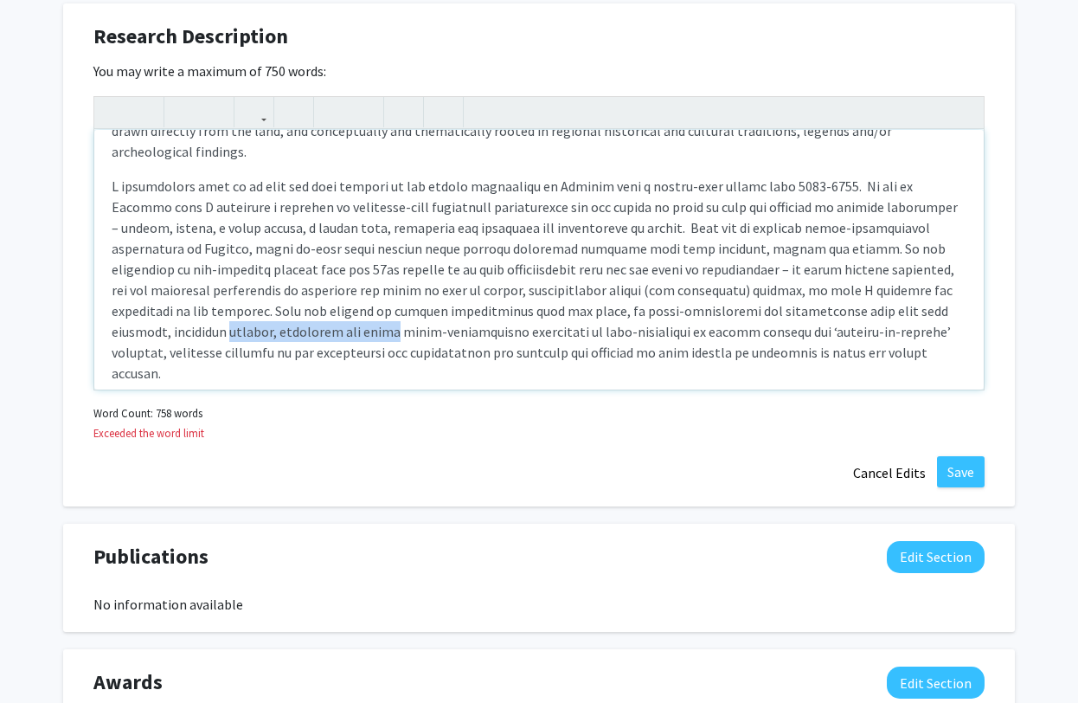
drag, startPoint x: 866, startPoint y: 293, endPoint x: 226, endPoint y: 314, distance: 640.8
click at [226, 314] on p "Note to users with screen readers: Please deactivate our accessibility plugin f…" at bounding box center [539, 280] width 855 height 208
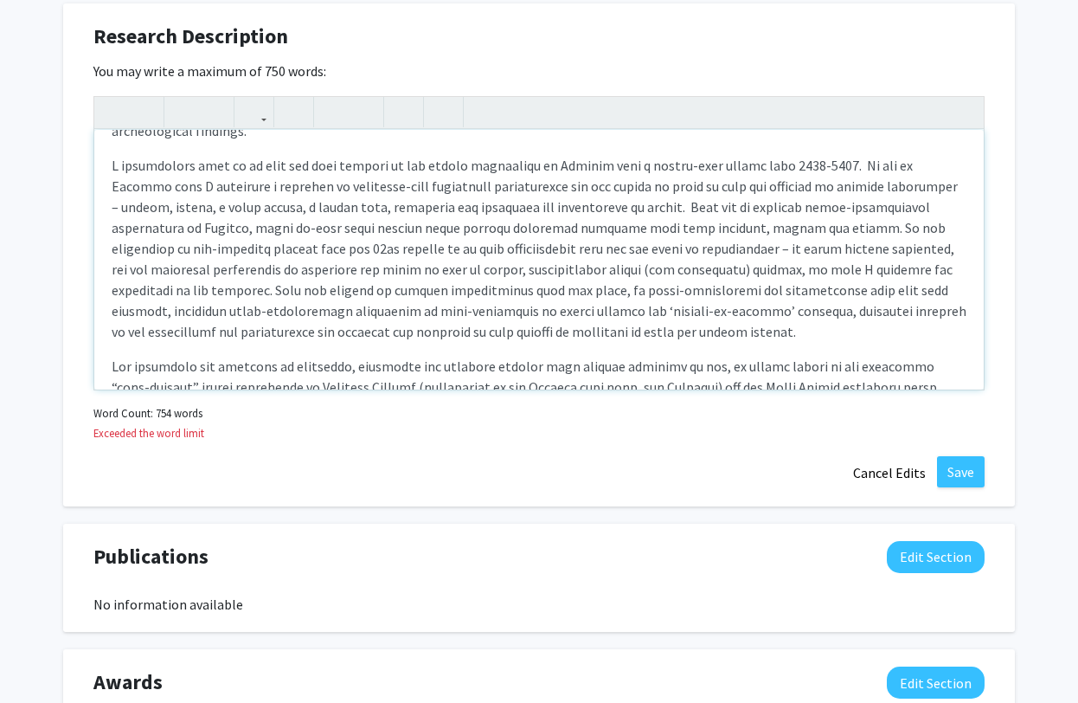
scroll to position [178, 0]
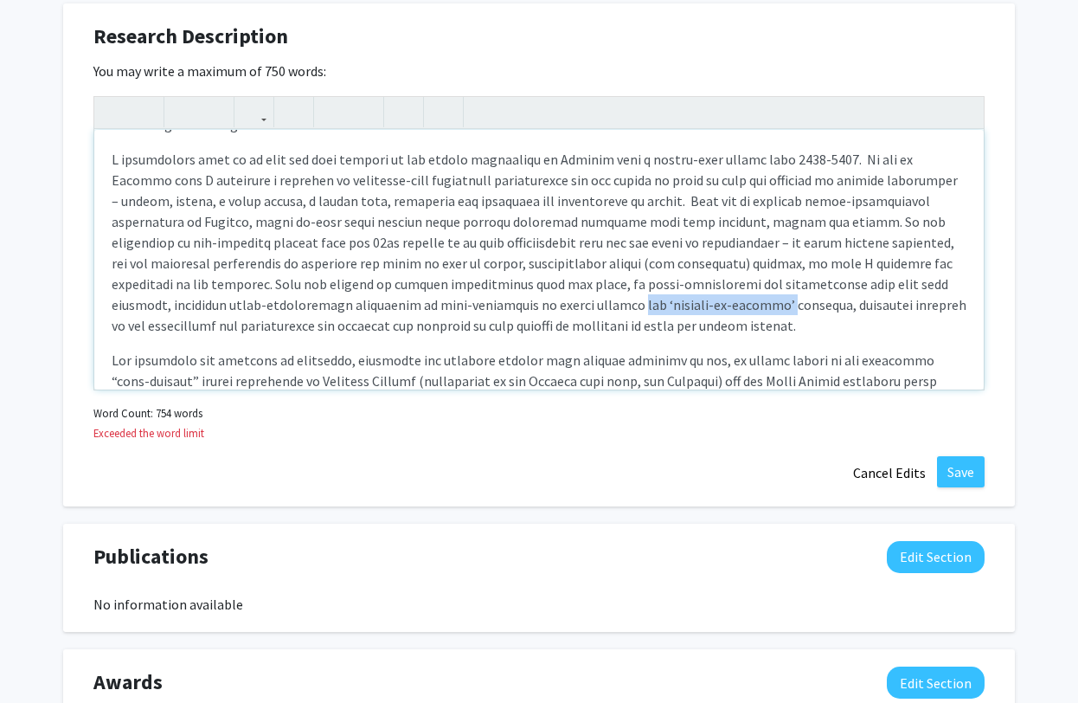
drag, startPoint x: 602, startPoint y: 281, endPoint x: 469, endPoint y: 287, distance: 133.4
click at [469, 287] on p "Note to users with screen readers: Please deactivate our accessibility plugin f…" at bounding box center [539, 242] width 855 height 187
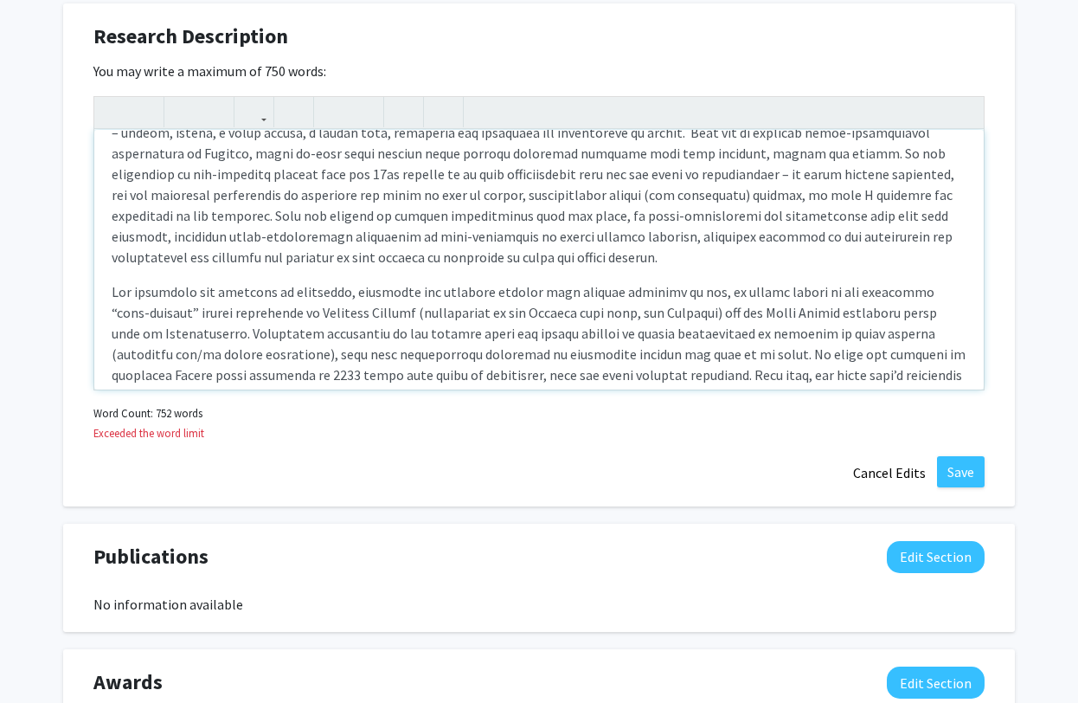
scroll to position [248, 0]
drag, startPoint x: 602, startPoint y: 269, endPoint x: 556, endPoint y: 272, distance: 46.8
click at [556, 280] on p "Note to users with screen readers: Please deactivate our accessibility plugin f…" at bounding box center [539, 487] width 855 height 415
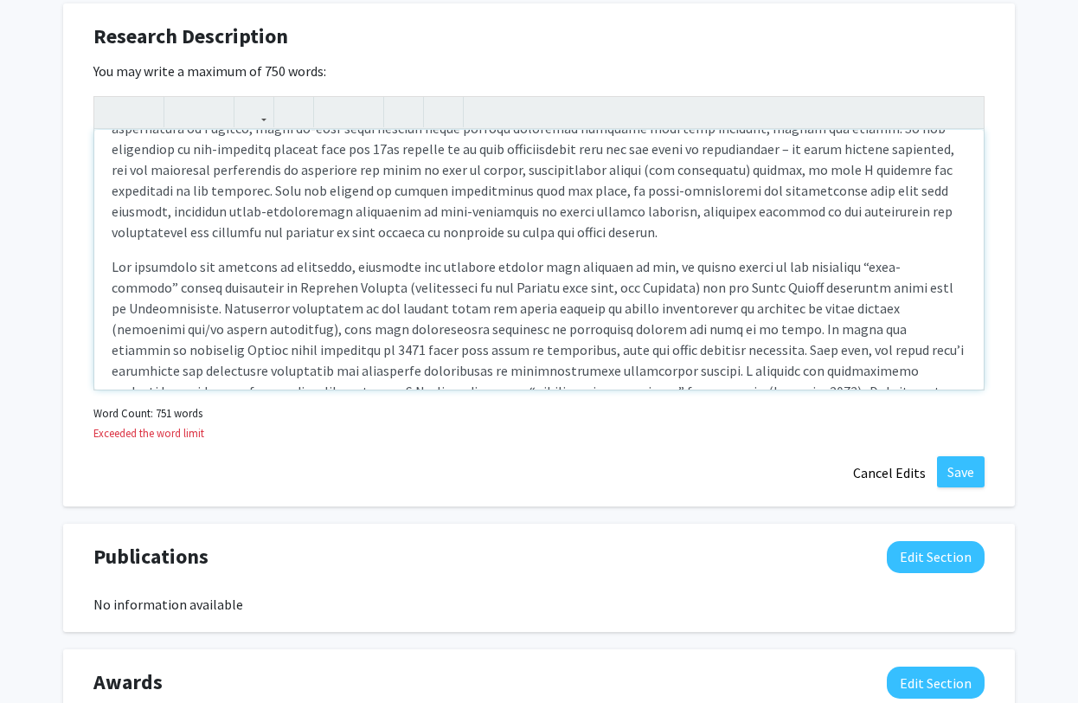
scroll to position [275, 0]
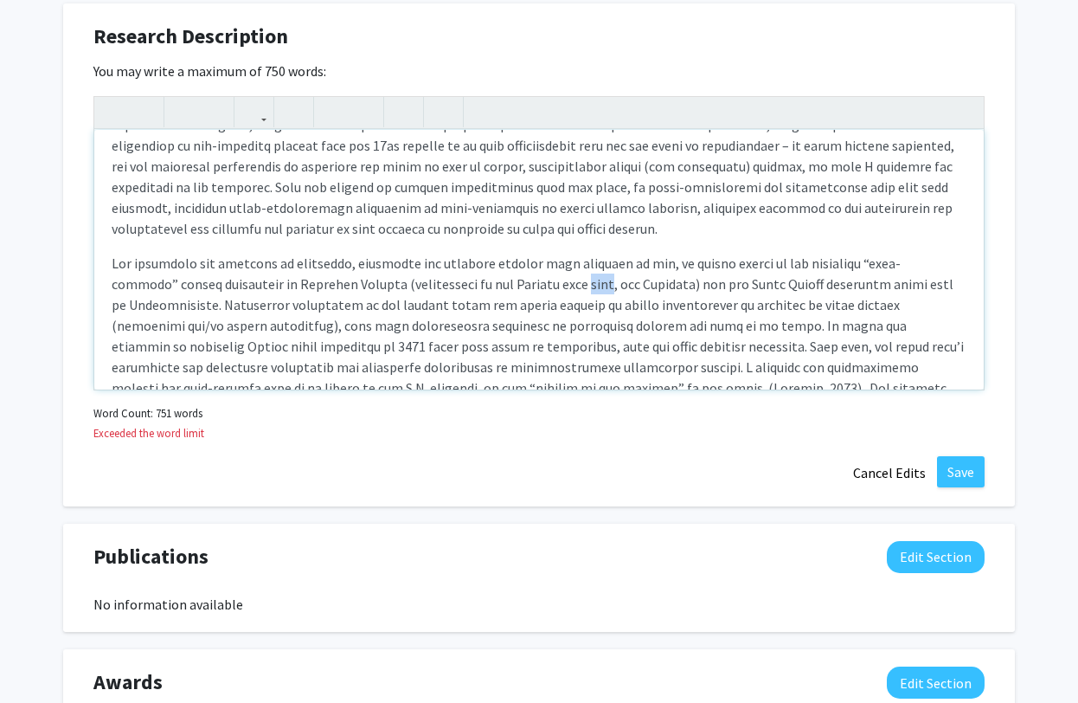
drag, startPoint x: 531, startPoint y: 263, endPoint x: 507, endPoint y: 266, distance: 24.4
click at [507, 266] on p "Note to users with screen readers: Please deactivate our accessibility plugin f…" at bounding box center [539, 460] width 855 height 415
type textarea "<p>I completed my MFA in the Intermedia &amp; Video Art program at the [GEOGRAP…"
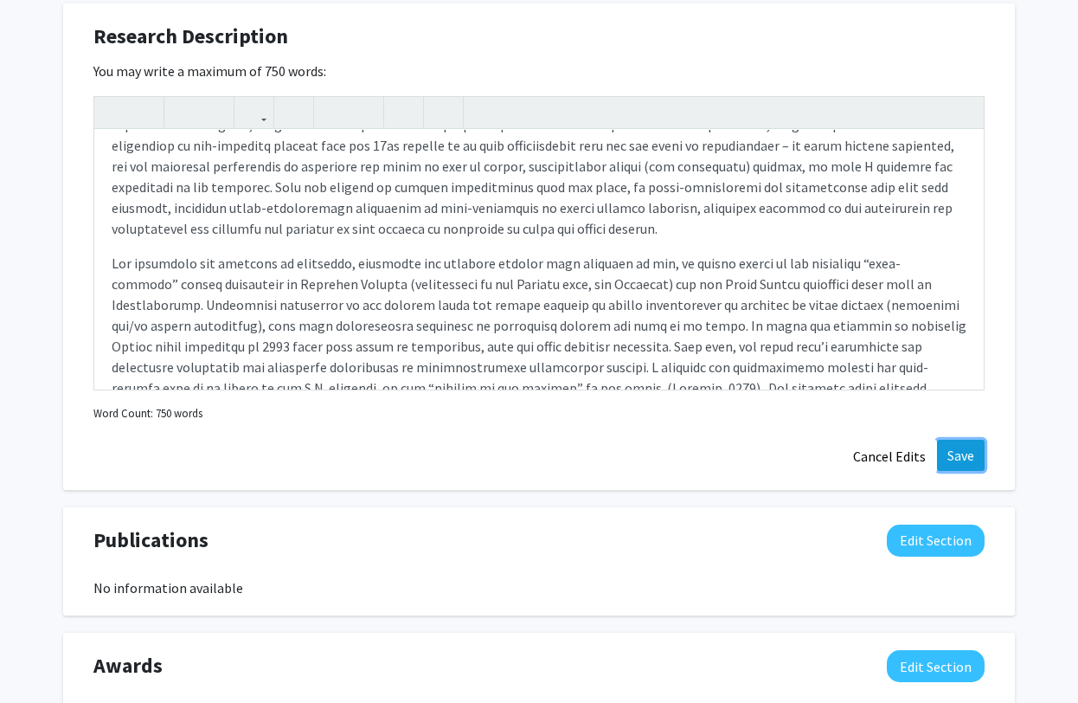
click at [966, 454] on button "Save" at bounding box center [961, 455] width 48 height 31
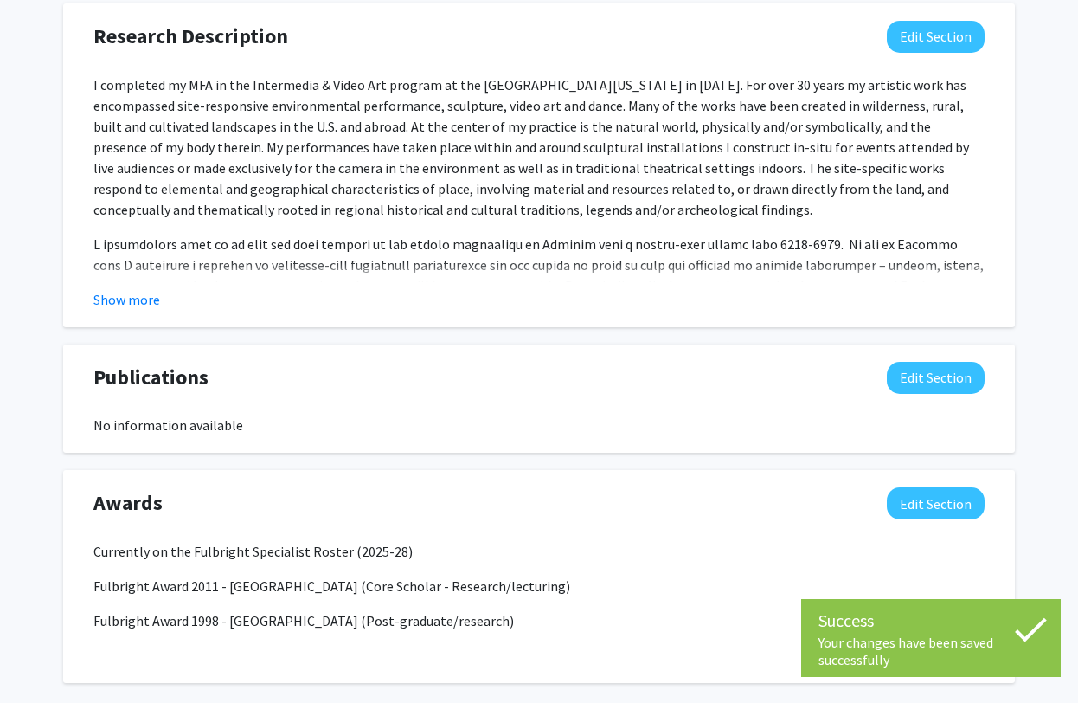
click at [148, 299] on button "Show more" at bounding box center [126, 299] width 67 height 21
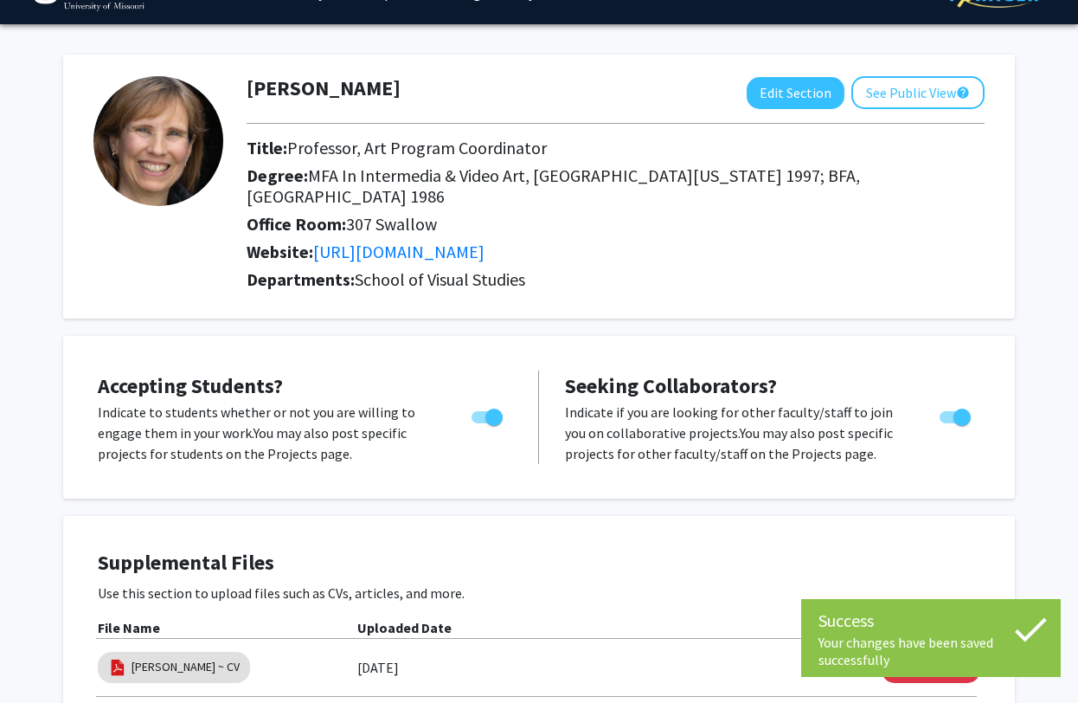
scroll to position [0, 0]
